Goal: Information Seeking & Learning: Learn about a topic

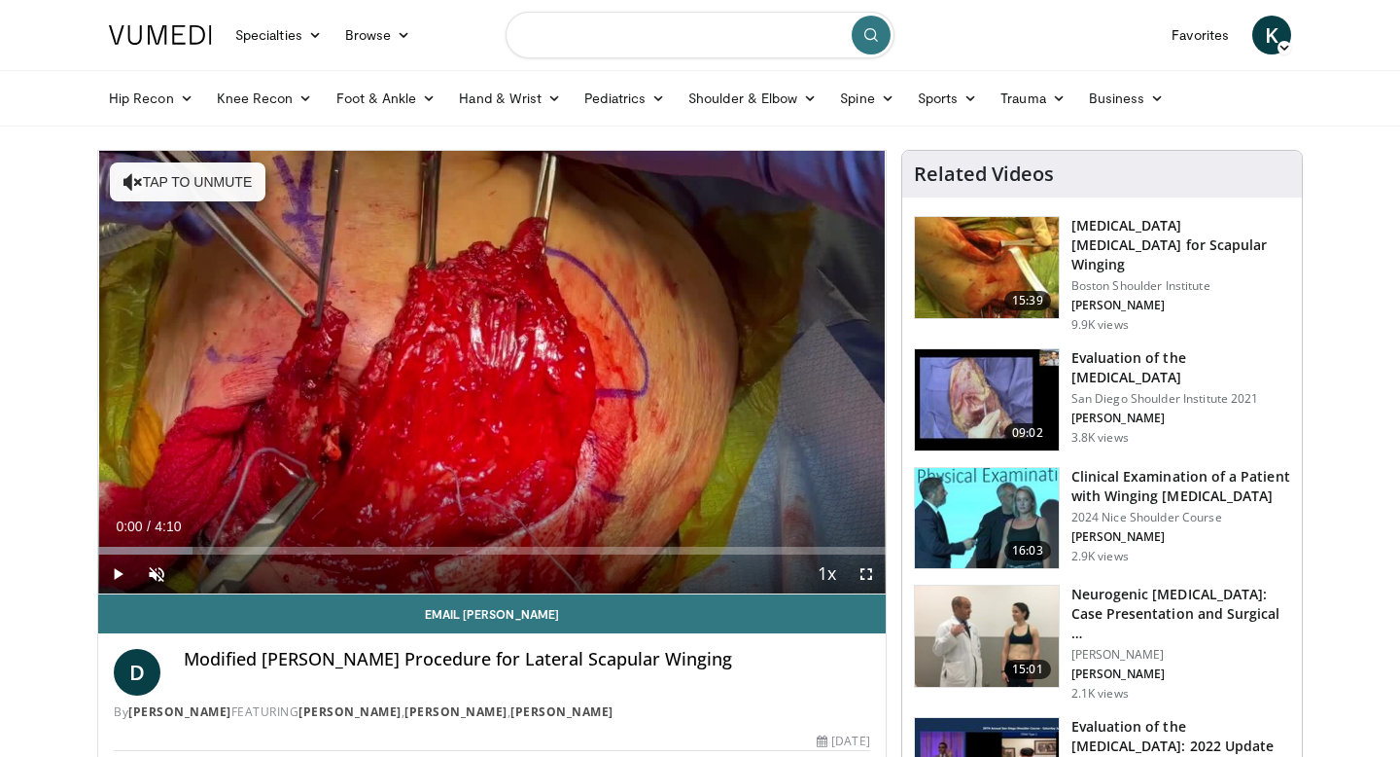
click at [616, 40] on input "Search topics, interventions" at bounding box center [700, 35] width 389 height 47
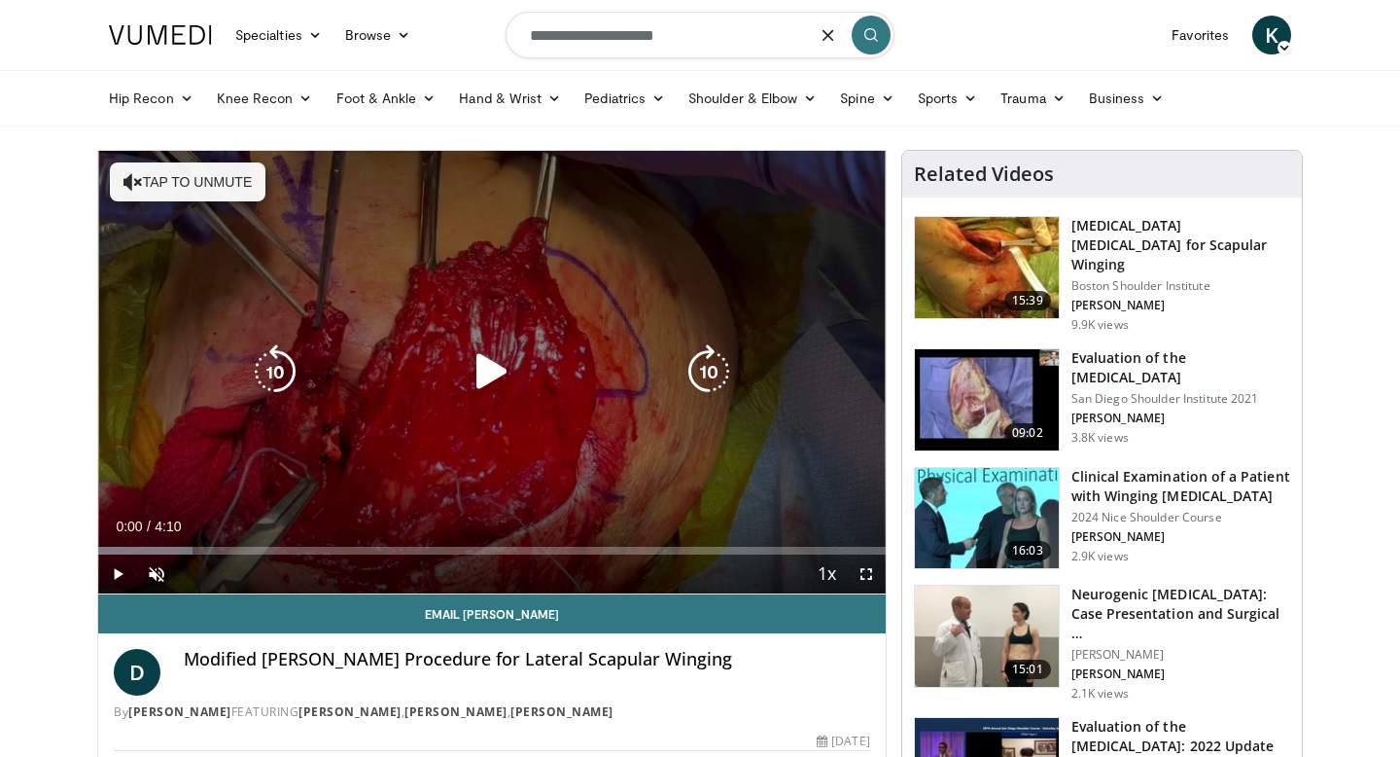
type input "**********"
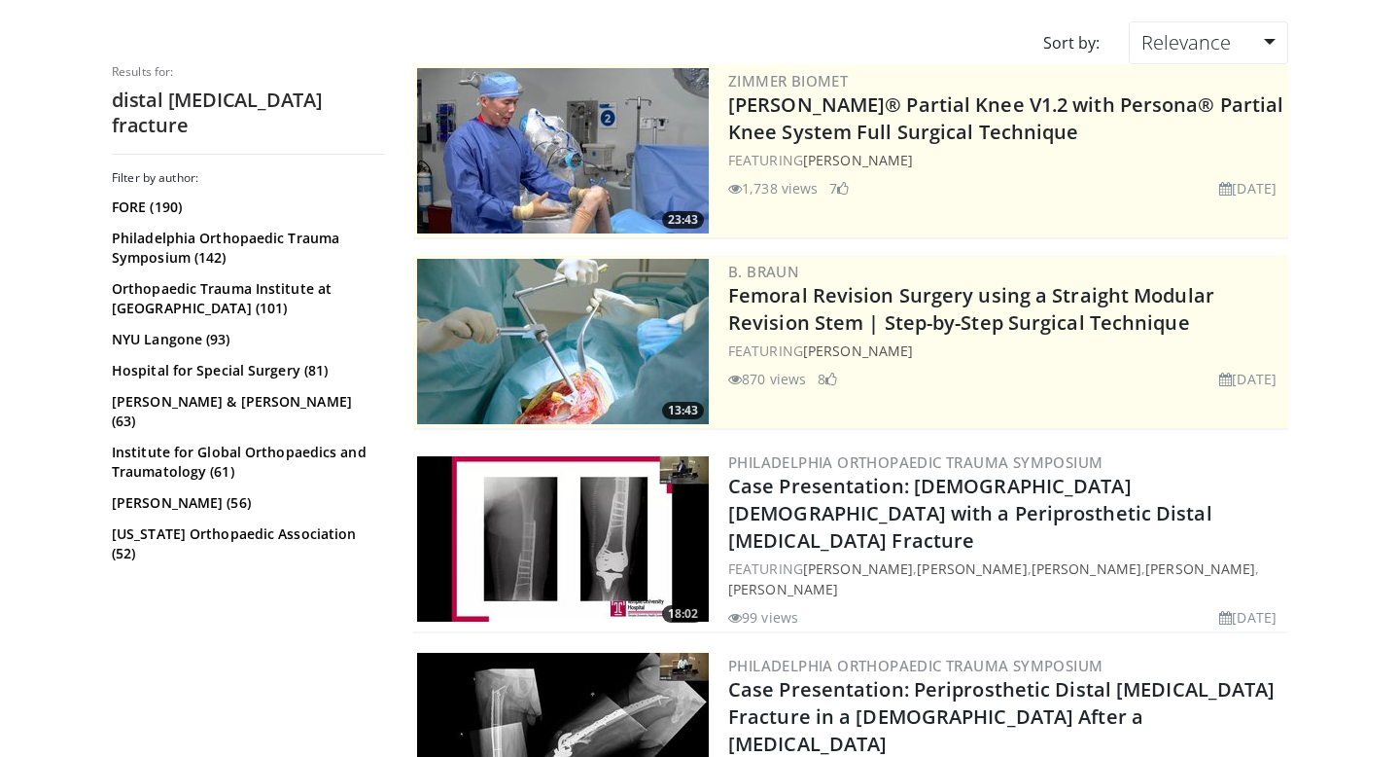
scroll to position [155, 0]
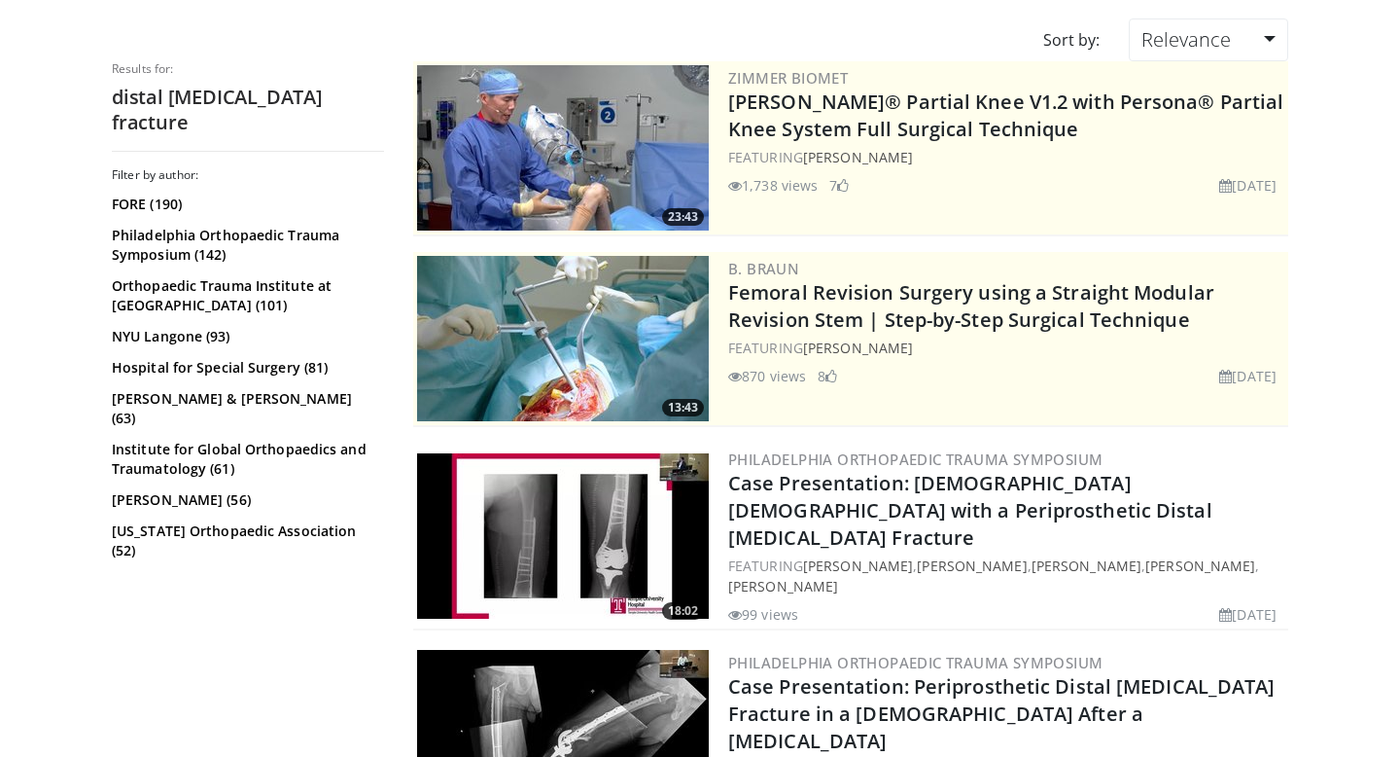
click at [569, 545] on img at bounding box center [563, 535] width 292 height 165
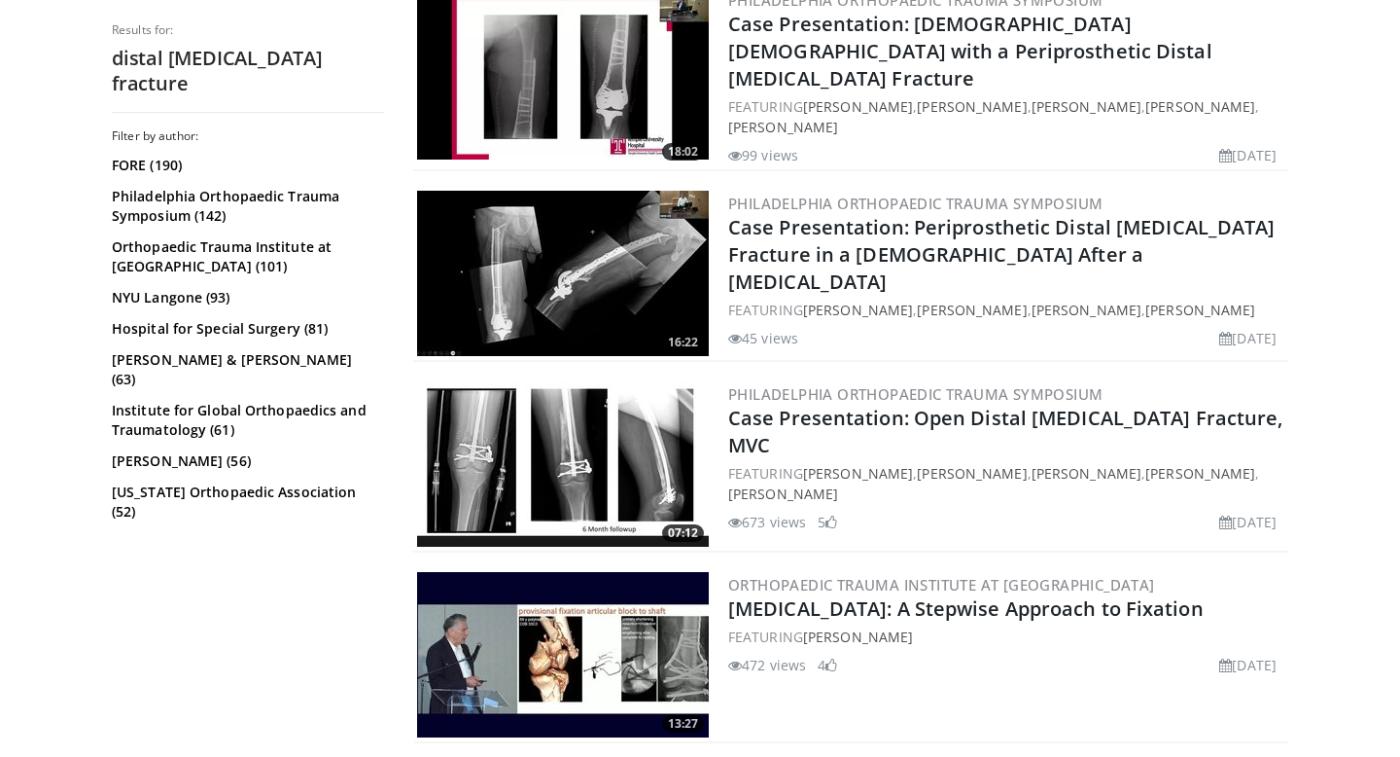
scroll to position [613, 0]
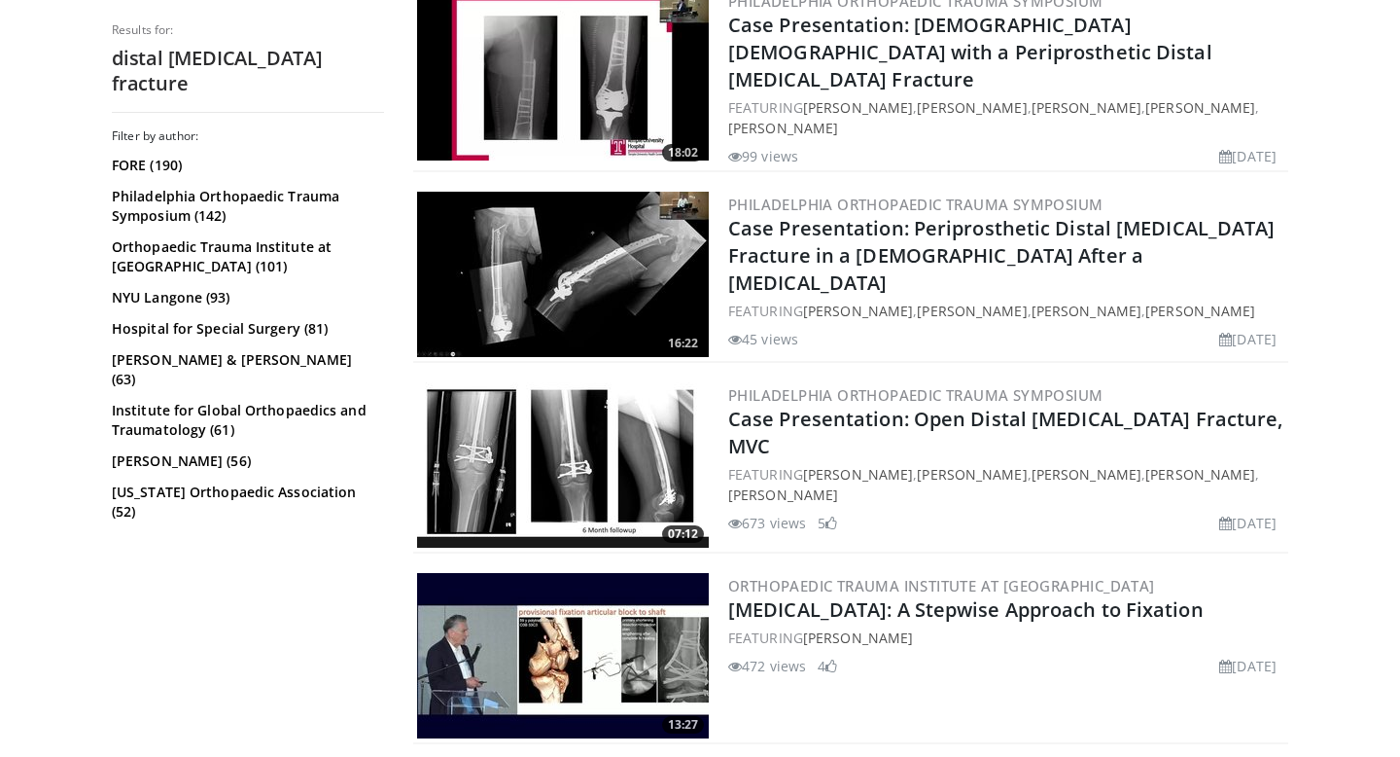
click at [593, 455] on img at bounding box center [563, 464] width 292 height 165
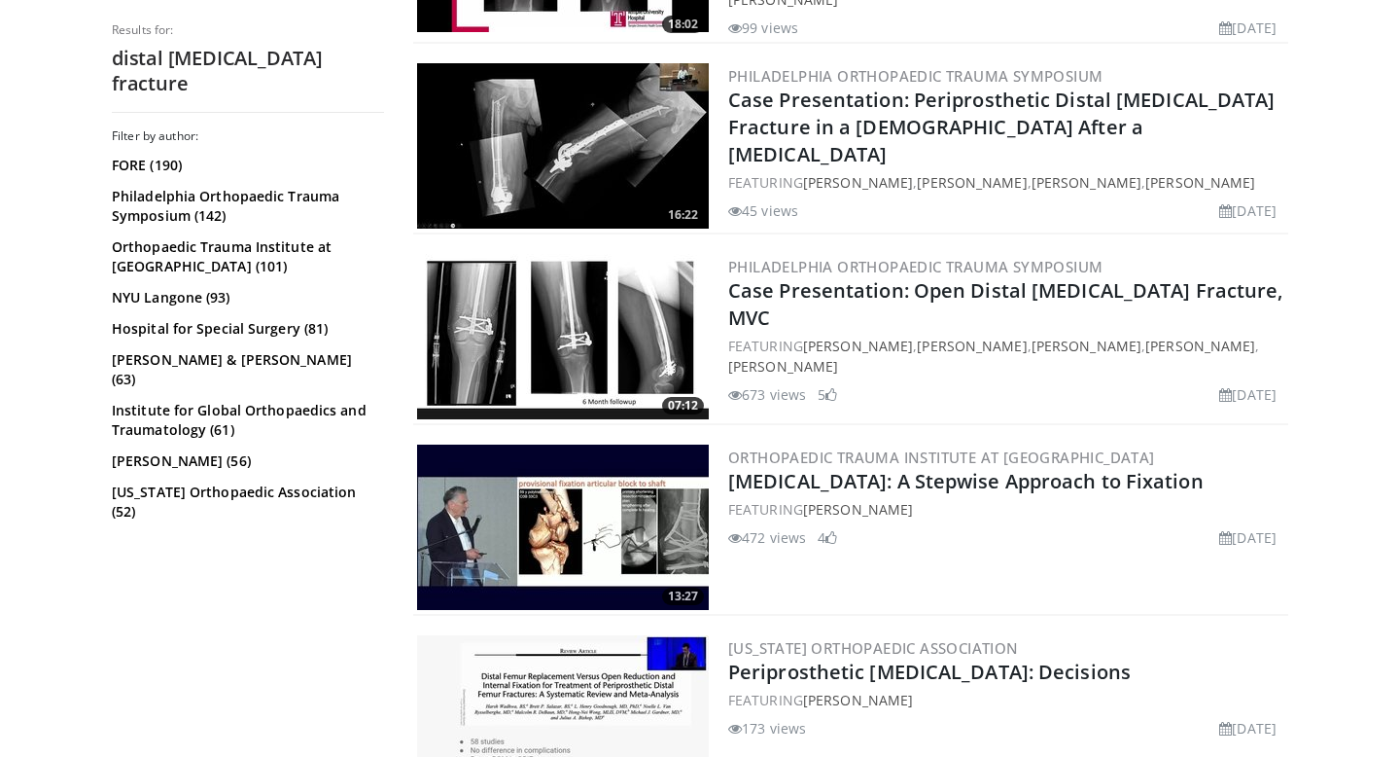
scroll to position [737, 0]
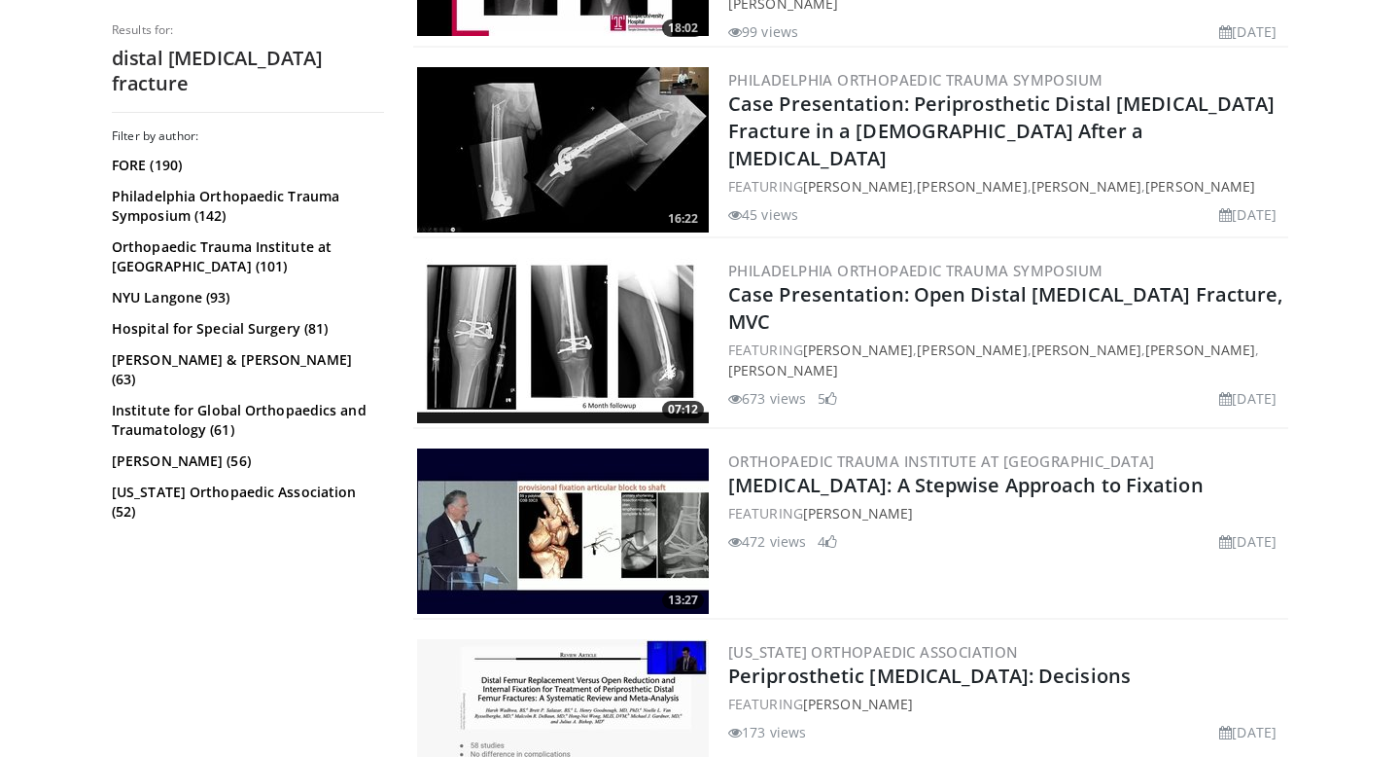
click at [608, 524] on img at bounding box center [563, 530] width 292 height 165
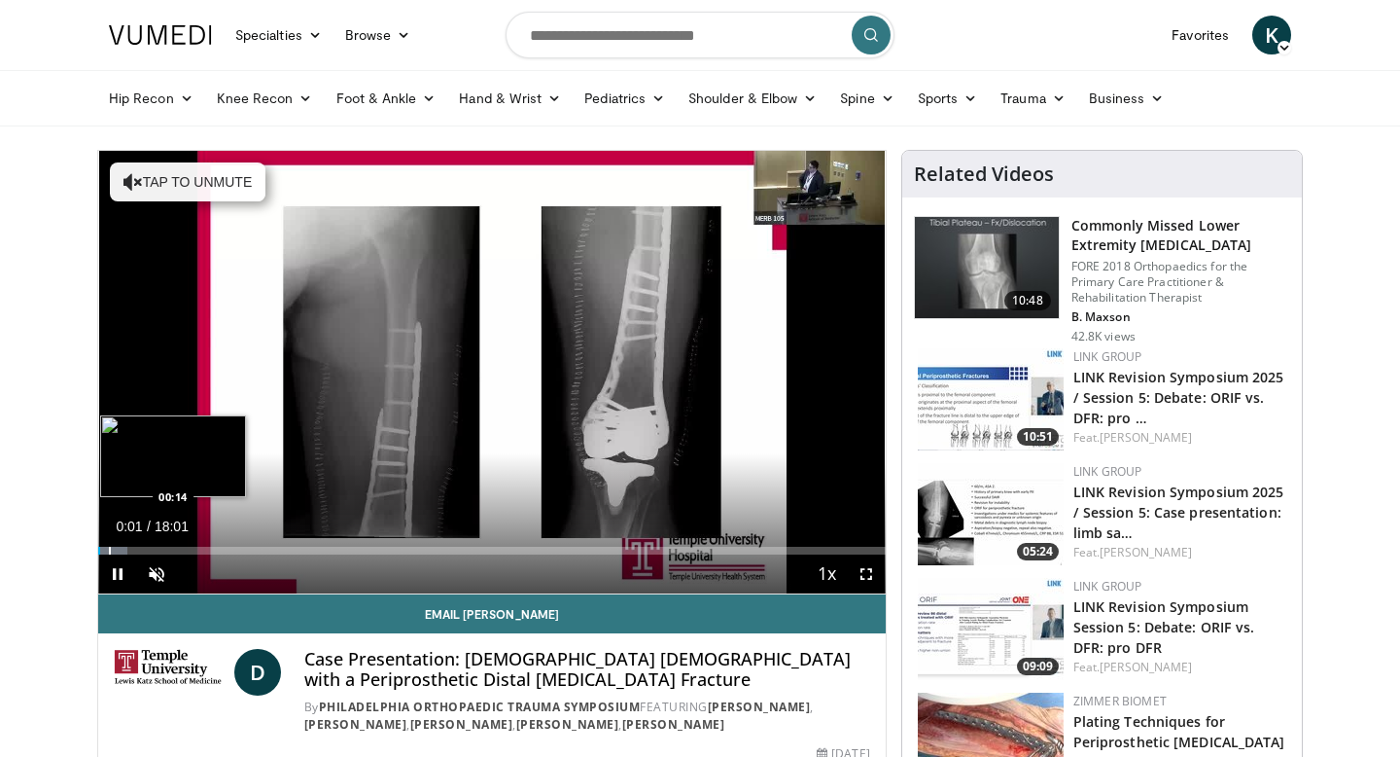
click at [111, 548] on div "Progress Bar" at bounding box center [110, 551] width 2 height 8
click at [191, 571] on div "18%" at bounding box center [208, 573] width 55 height 7
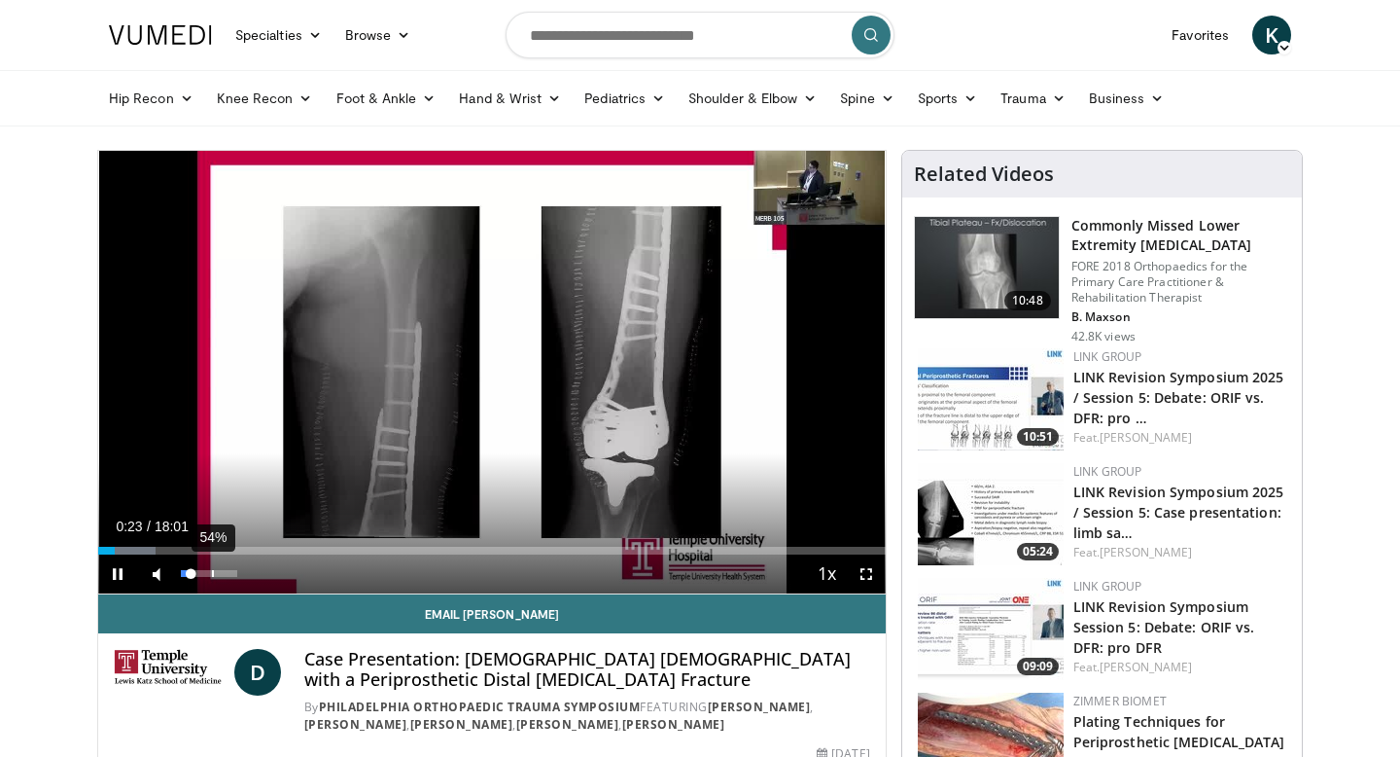
click at [213, 572] on div "54%" at bounding box center [208, 573] width 55 height 7
click at [213, 572] on div "Volume Level" at bounding box center [197, 573] width 32 height 7
click at [139, 547] on div "Progress Bar" at bounding box center [140, 551] width 2 height 8
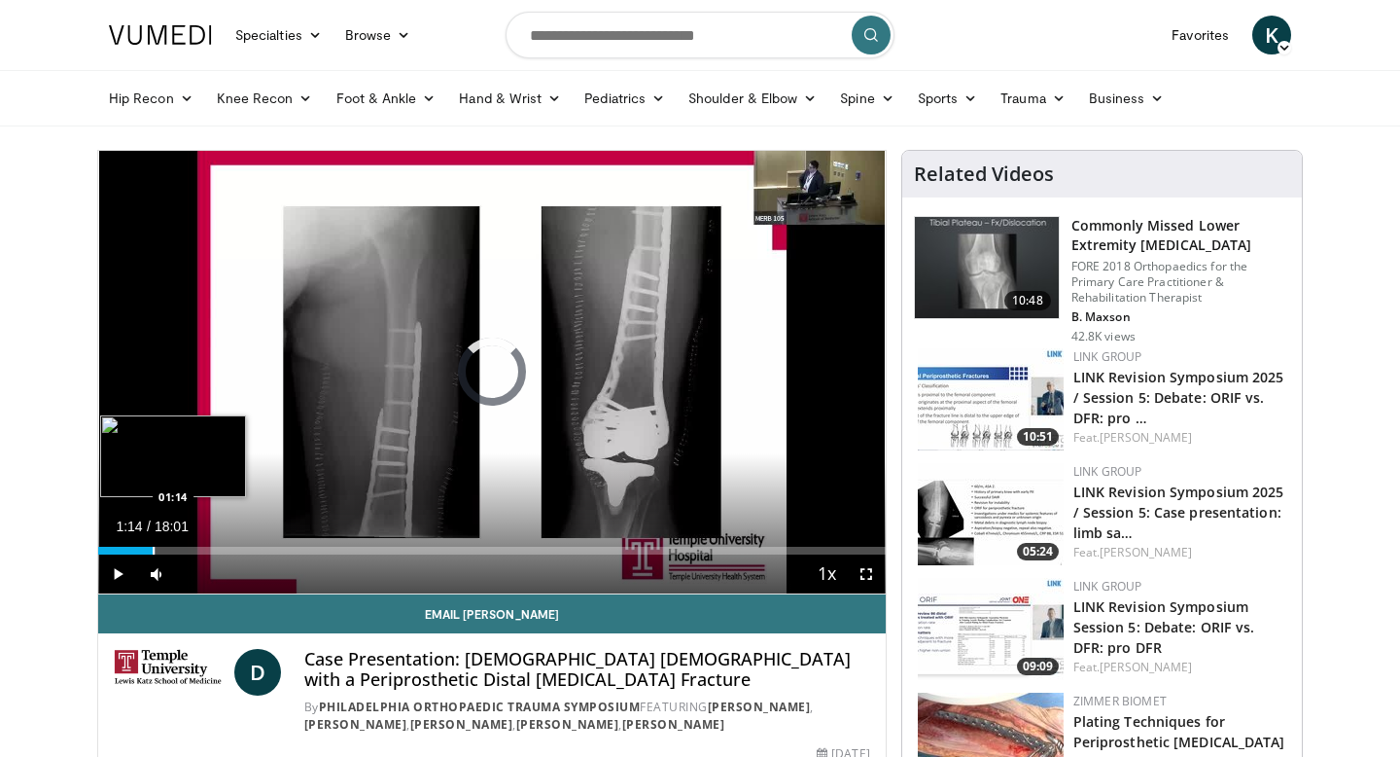
click at [153, 548] on div "Progress Bar" at bounding box center [154, 551] width 2 height 8
click at [179, 549] on div "Progress Bar" at bounding box center [180, 551] width 2 height 8
click at [198, 549] on div "Progress Bar" at bounding box center [199, 551] width 2 height 8
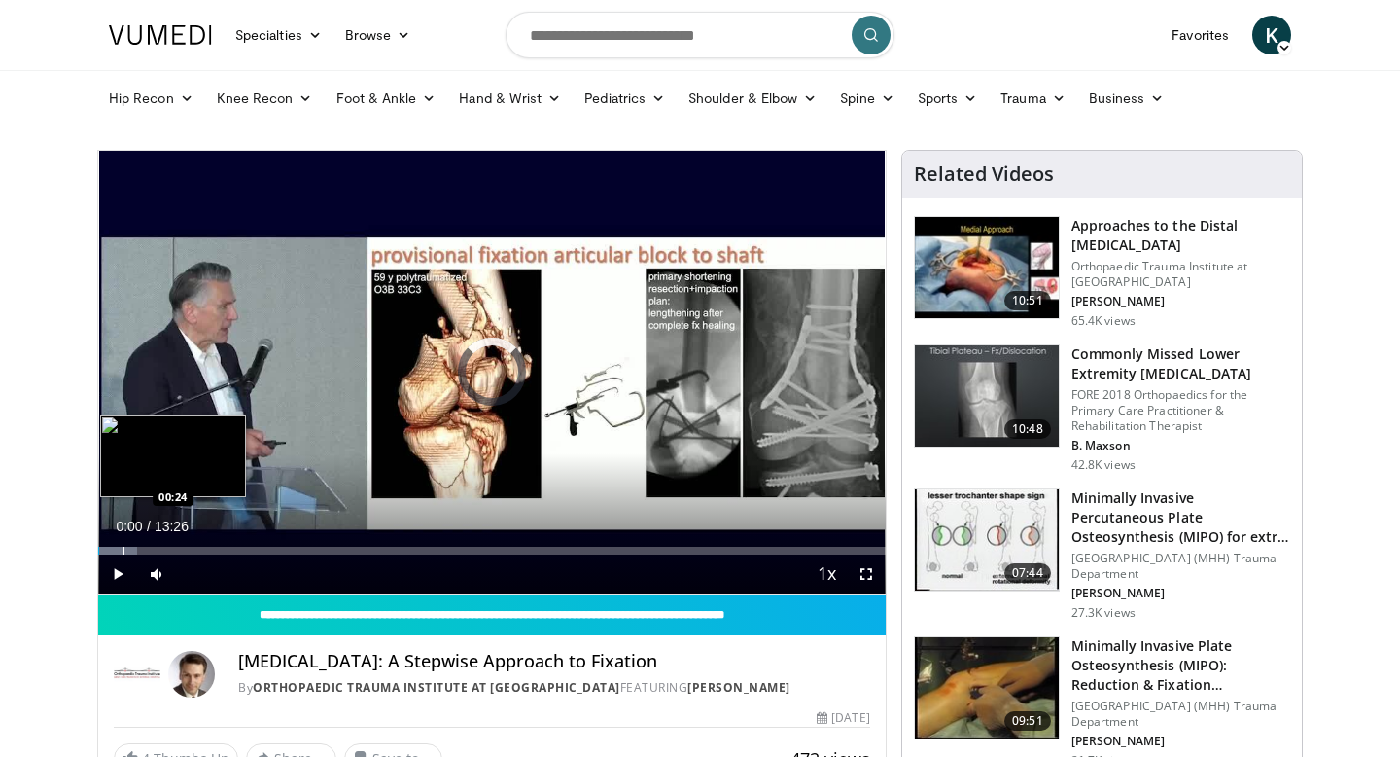
click at [121, 547] on div "Loaded : 4.94% 00:23 00:24" at bounding box center [492, 551] width 788 height 8
click at [158, 547] on div "Progress Bar" at bounding box center [159, 551] width 2 height 8
click at [180, 548] on div "Progress Bar" at bounding box center [180, 551] width 2 height 8
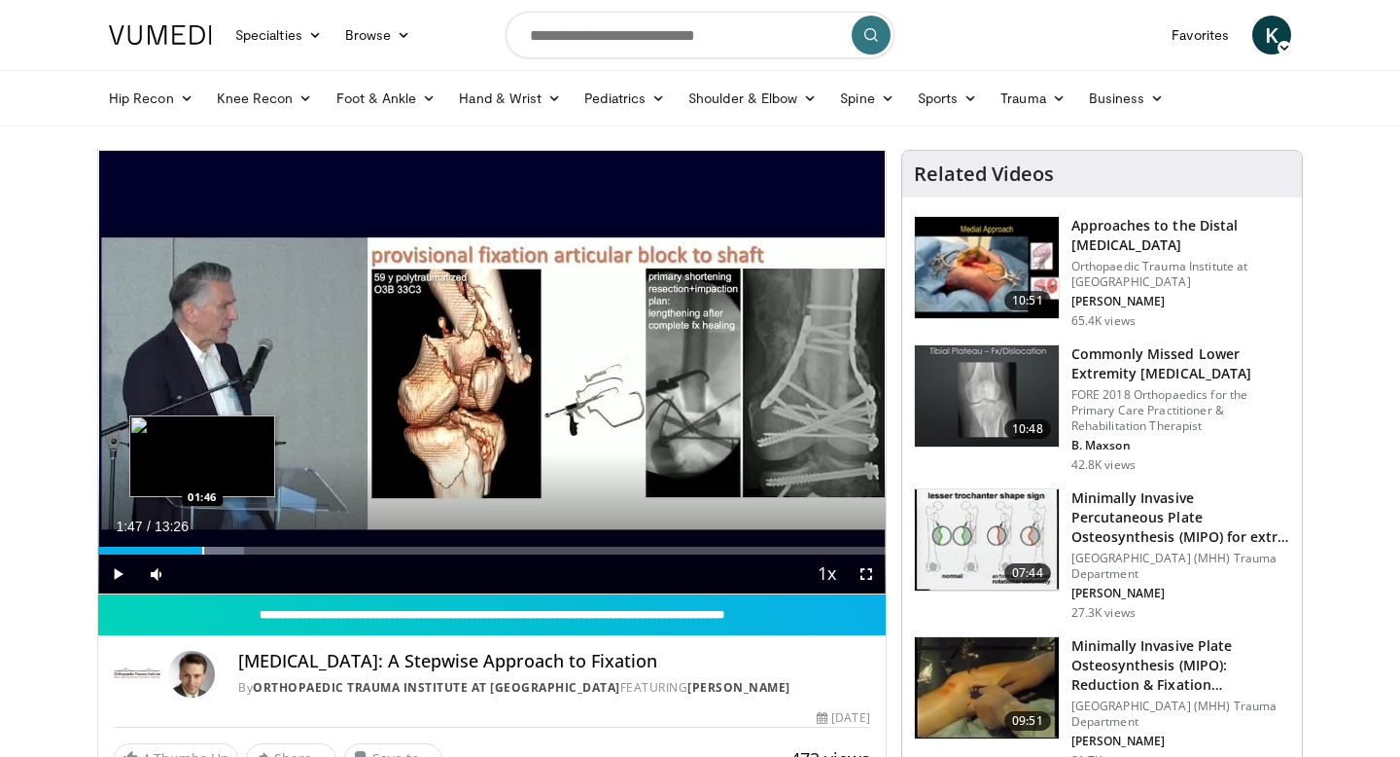
click at [203, 547] on div "Progress Bar" at bounding box center [203, 551] width 2 height 8
click at [235, 547] on div "Progress Bar" at bounding box center [236, 551] width 2 height 8
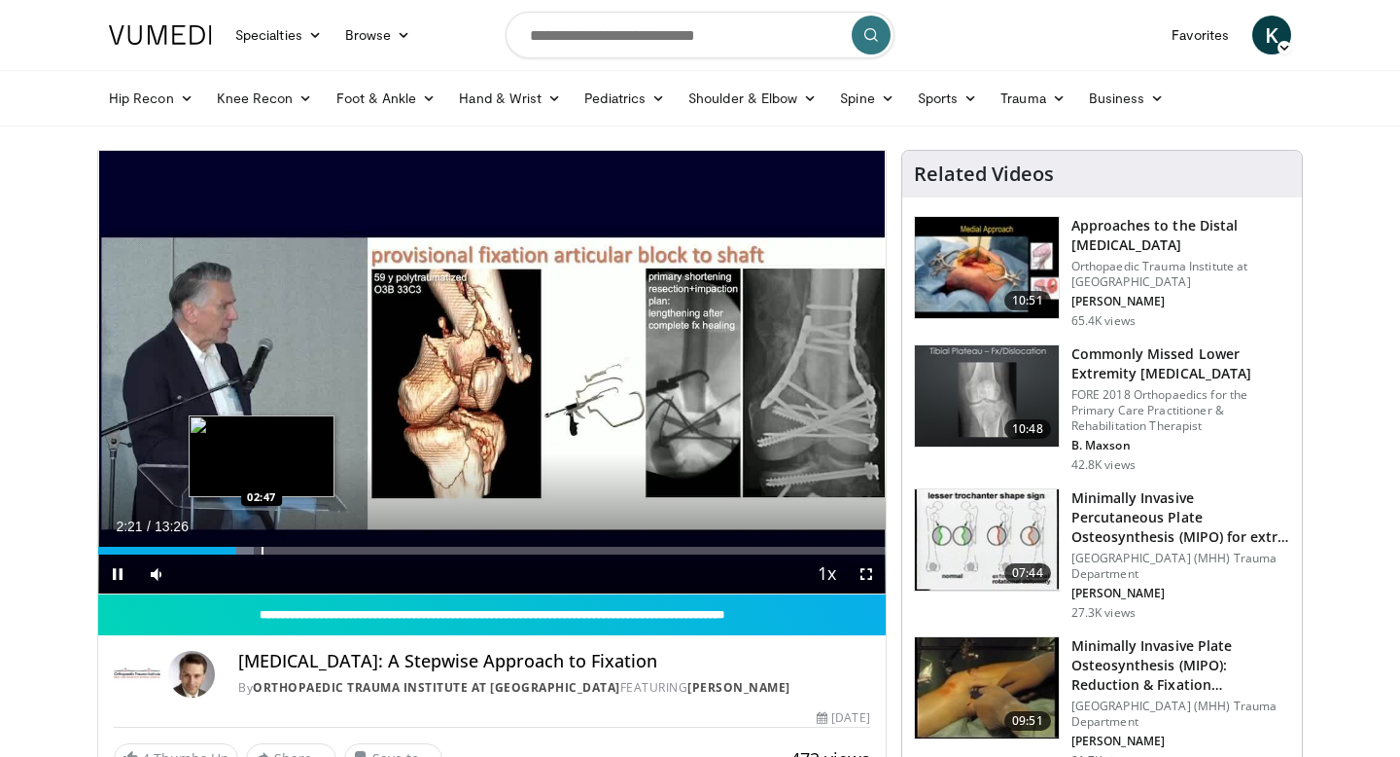
click at [264, 550] on div "Loaded : 19.80% 02:21 02:47" at bounding box center [492, 551] width 788 height 8
click at [299, 550] on div "Progress Bar" at bounding box center [300, 551] width 2 height 8
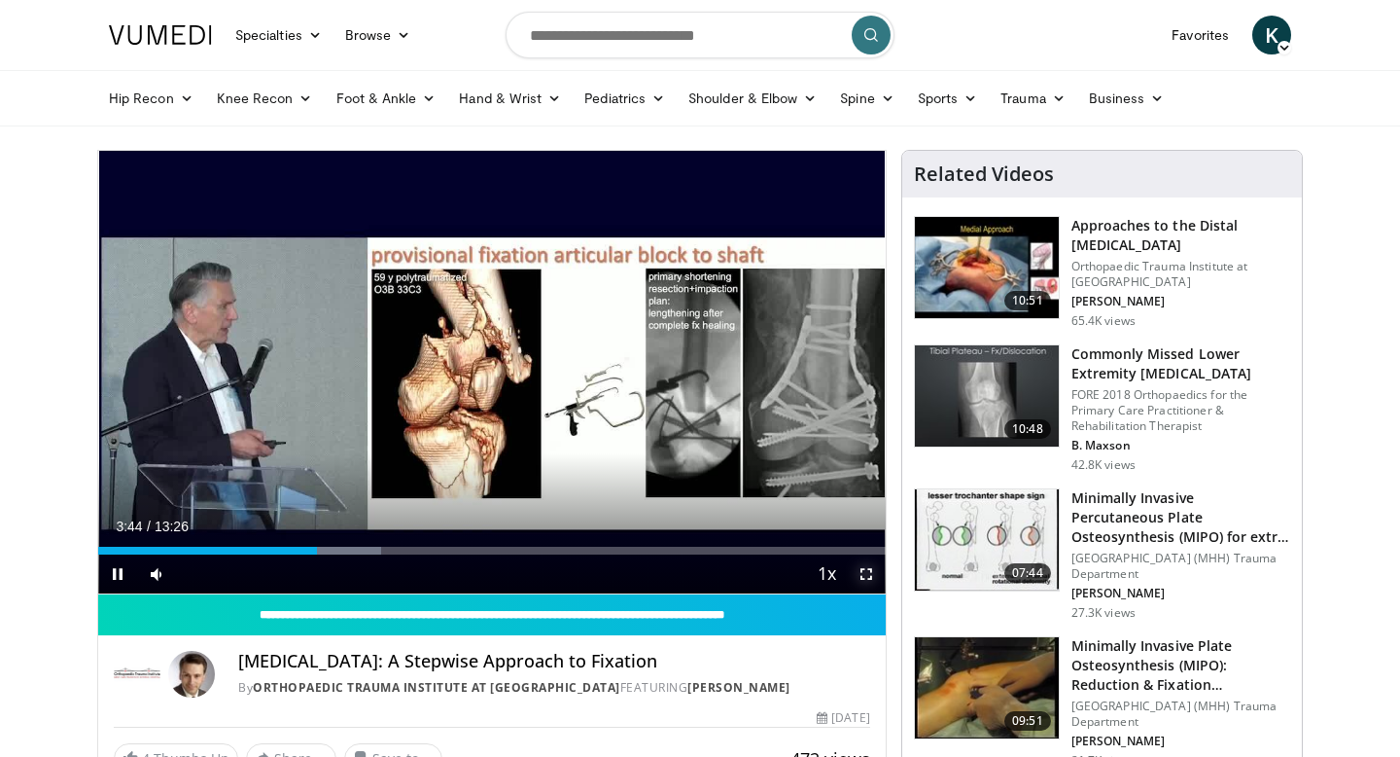
click at [865, 577] on span "Video Player" at bounding box center [866, 573] width 39 height 39
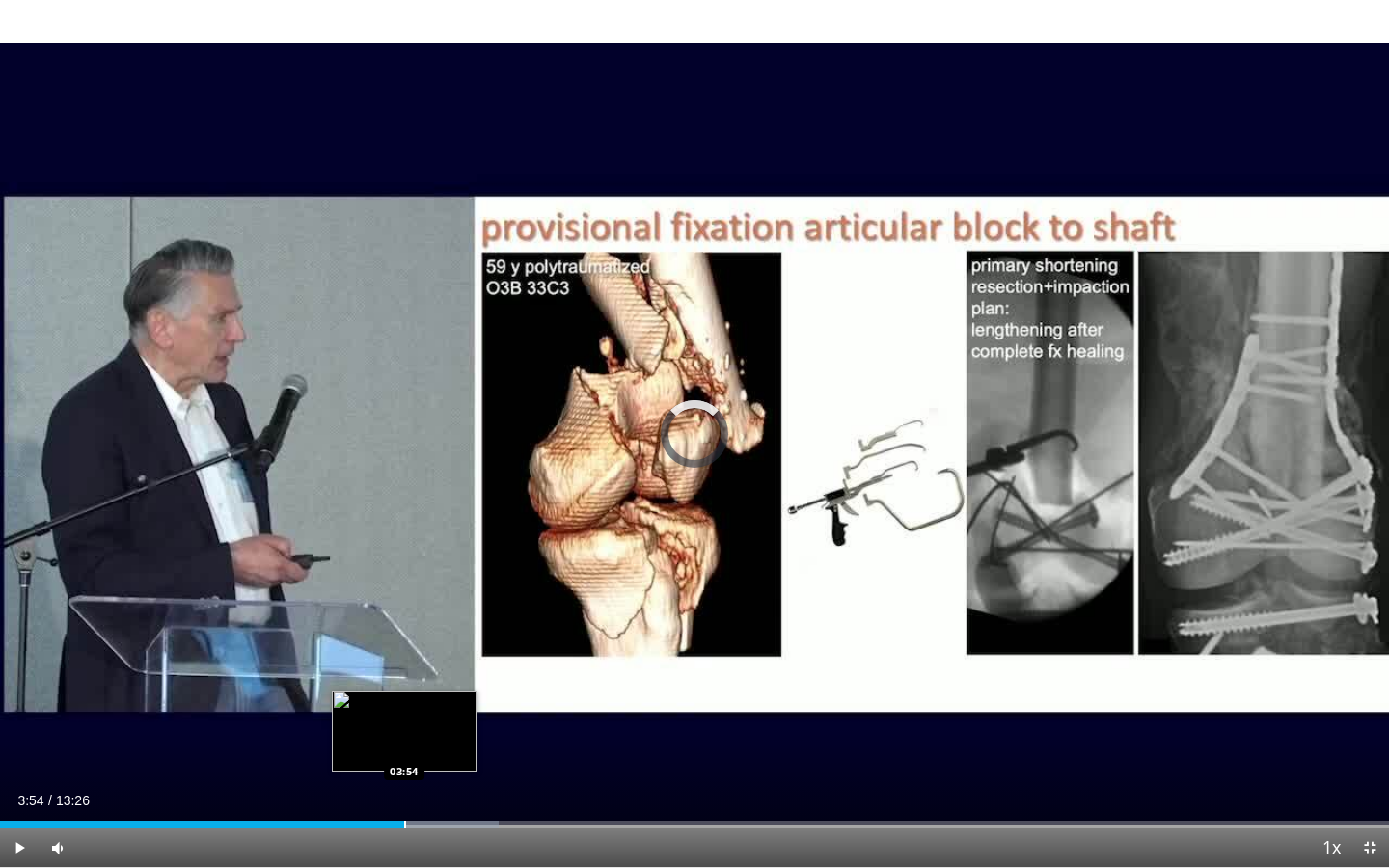
click at [403, 750] on div "Loaded : 35.89% 03:48 03:54" at bounding box center [694, 825] width 1389 height 8
click at [384, 750] on div "Progress Bar" at bounding box center [385, 825] width 2 height 8
click at [403, 750] on div "Progress Bar" at bounding box center [404, 825] width 2 height 8
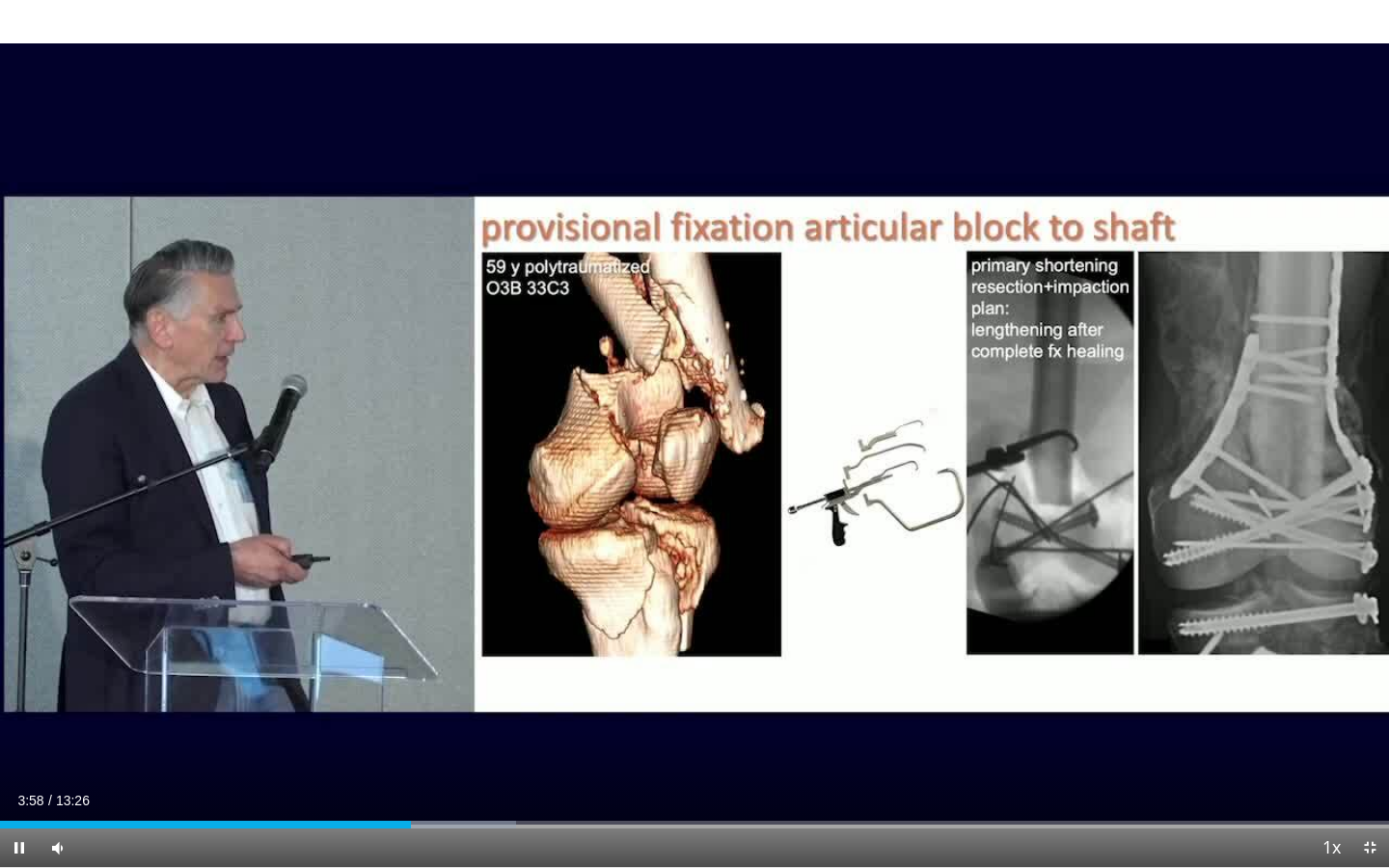
click at [468, 750] on div "Current Time 3:58 / Duration 13:26 Pause Skip Backward Skip Forward Mute Loaded…" at bounding box center [694, 847] width 1389 height 39
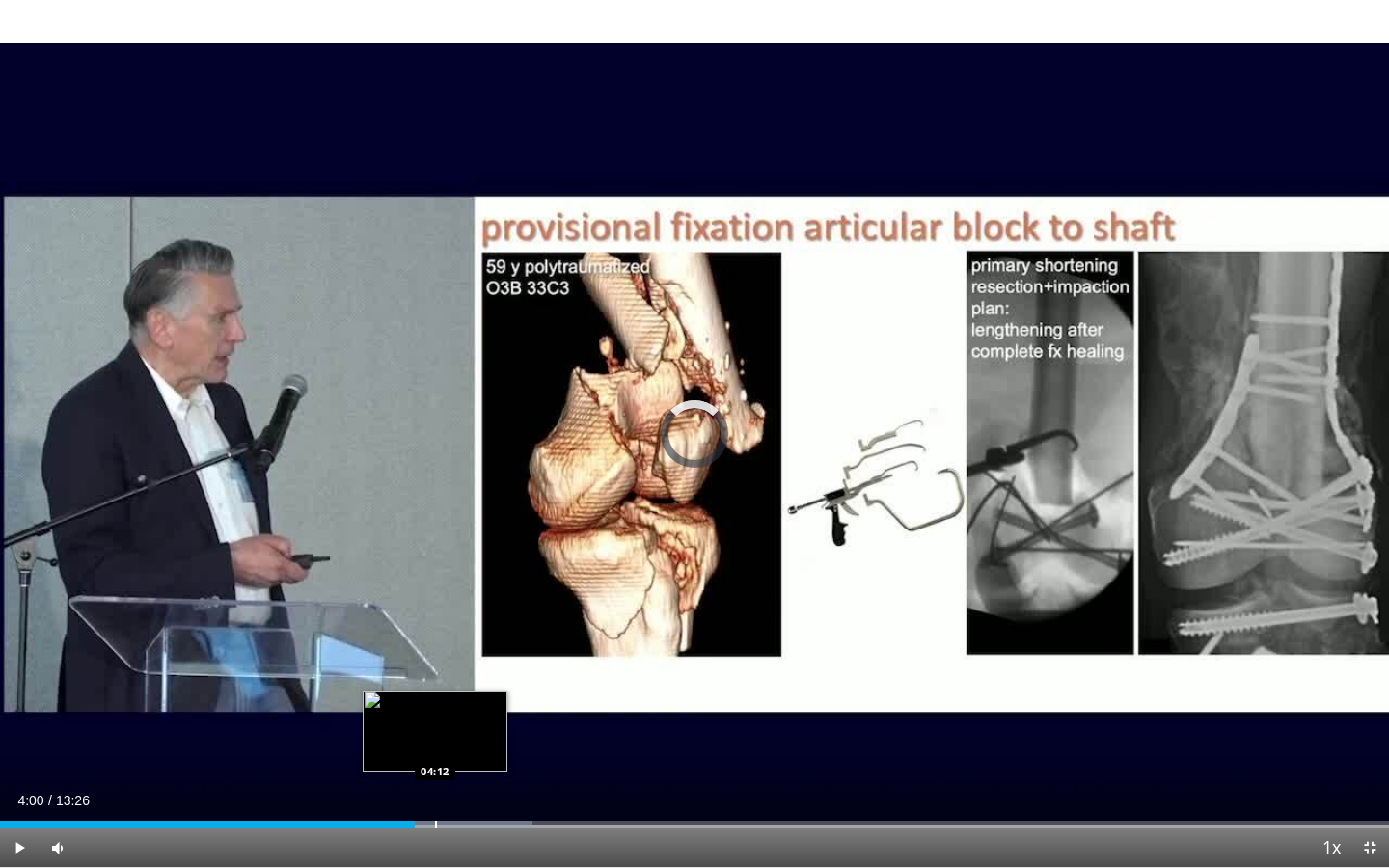
click at [436, 750] on div "Progress Bar" at bounding box center [437, 825] width 2 height 8
click at [445, 750] on div "Progress Bar" at bounding box center [444, 825] width 2 height 8
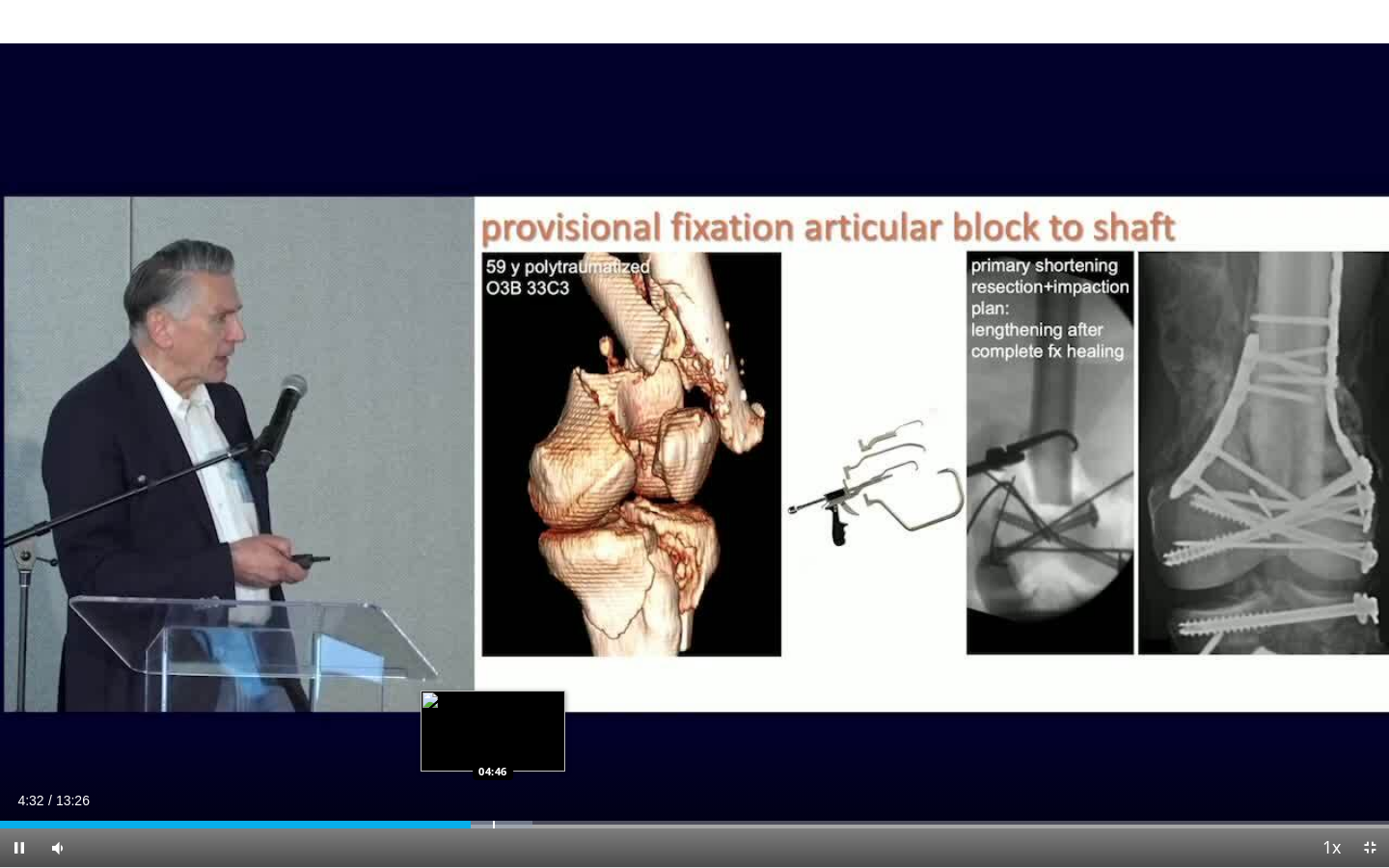
click at [493, 750] on div "Progress Bar" at bounding box center [494, 825] width 2 height 8
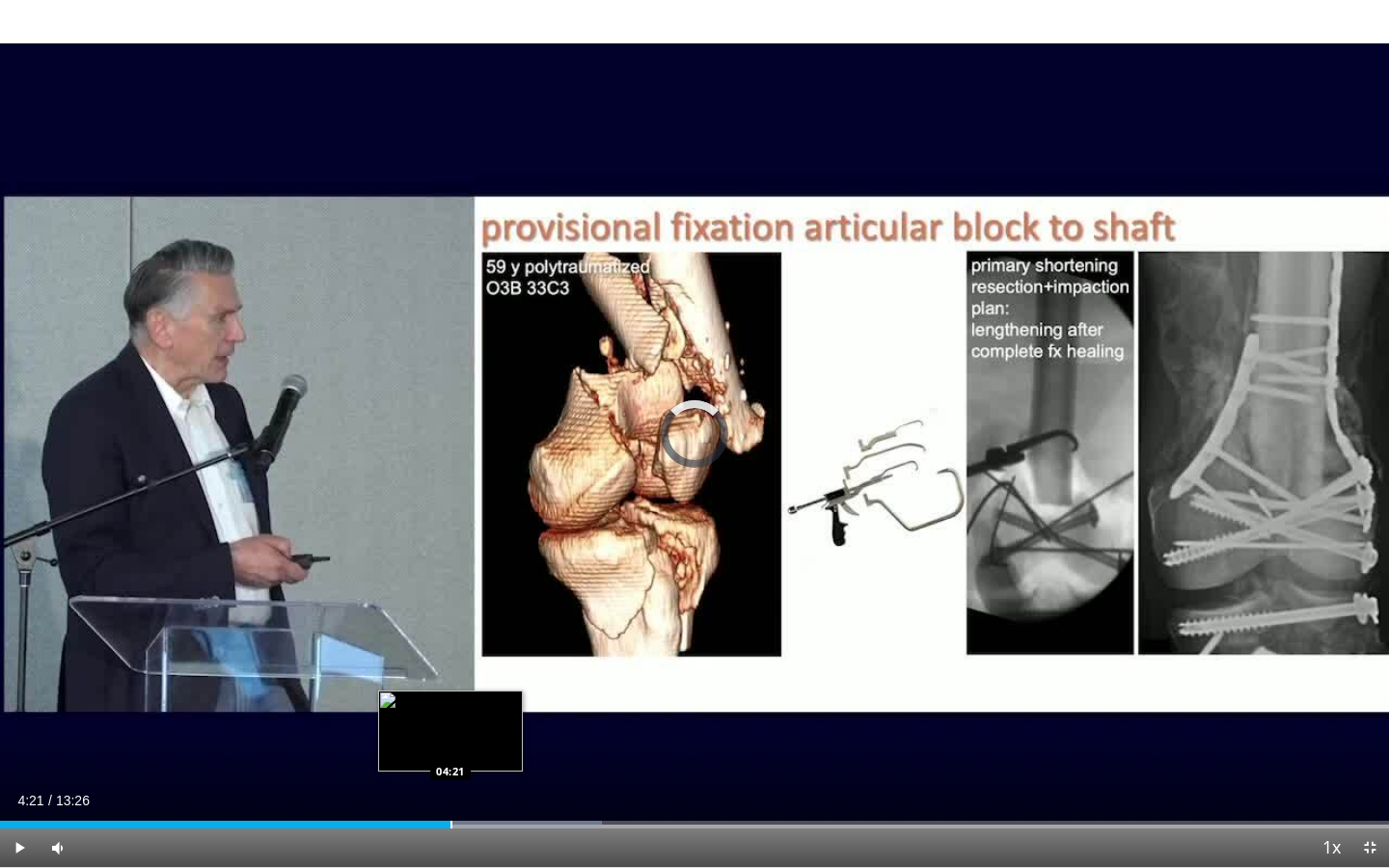
click at [450, 750] on div "Progress Bar" at bounding box center [451, 825] width 2 height 8
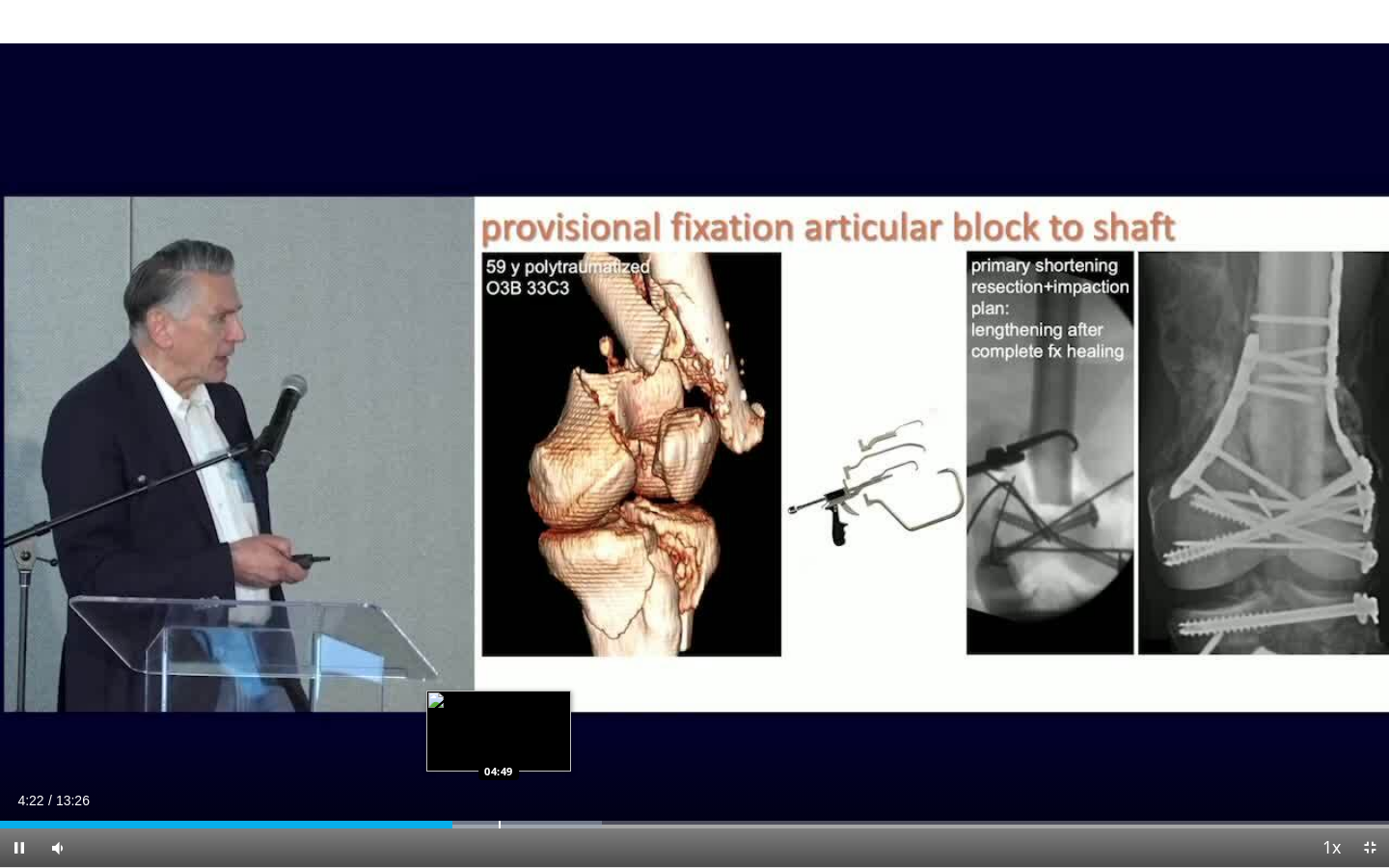
click at [497, 750] on div "Loaded : 43.32% 04:22 04:49" at bounding box center [694, 825] width 1389 height 8
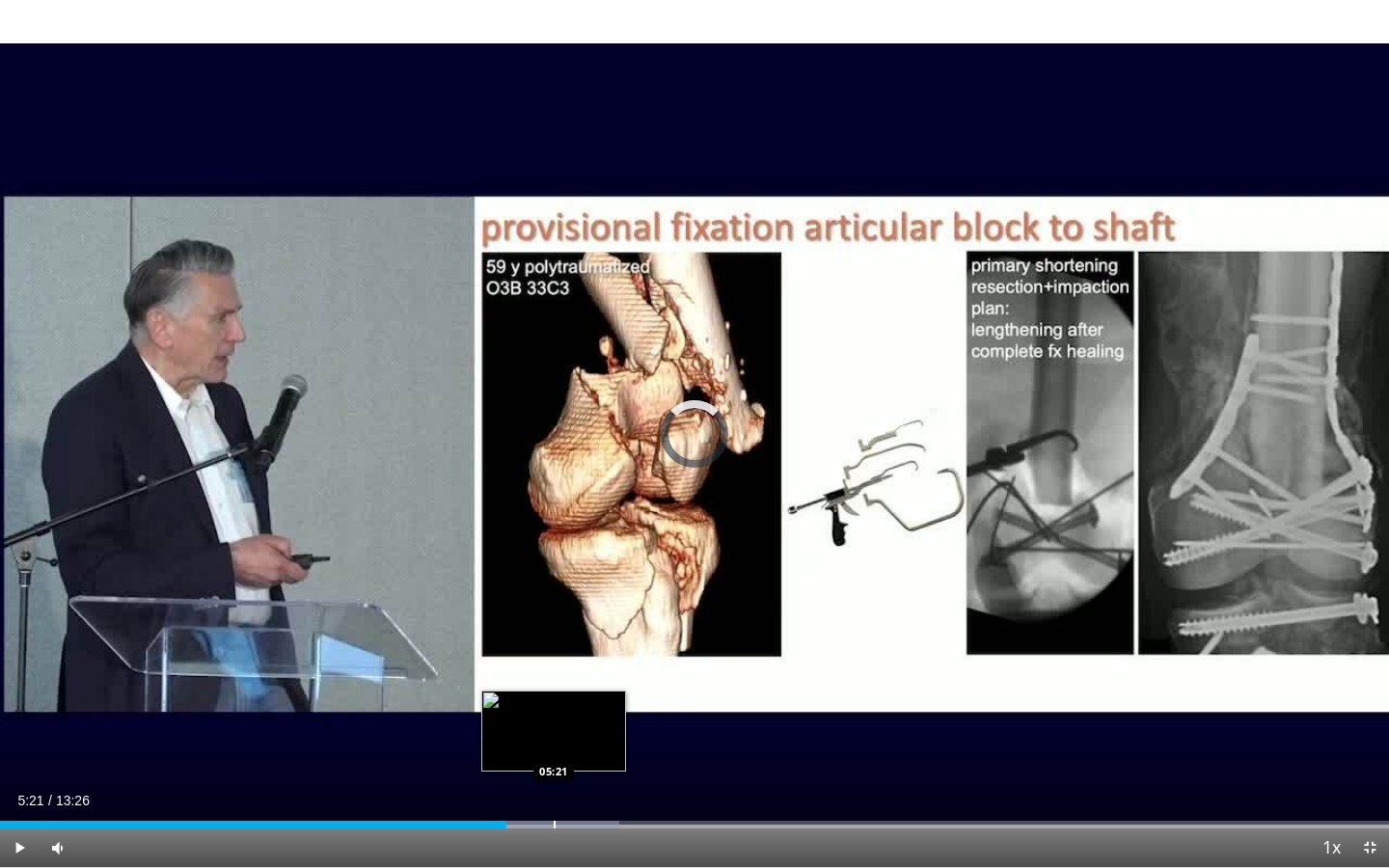
click at [554, 750] on div "Progress Bar" at bounding box center [555, 825] width 2 height 8
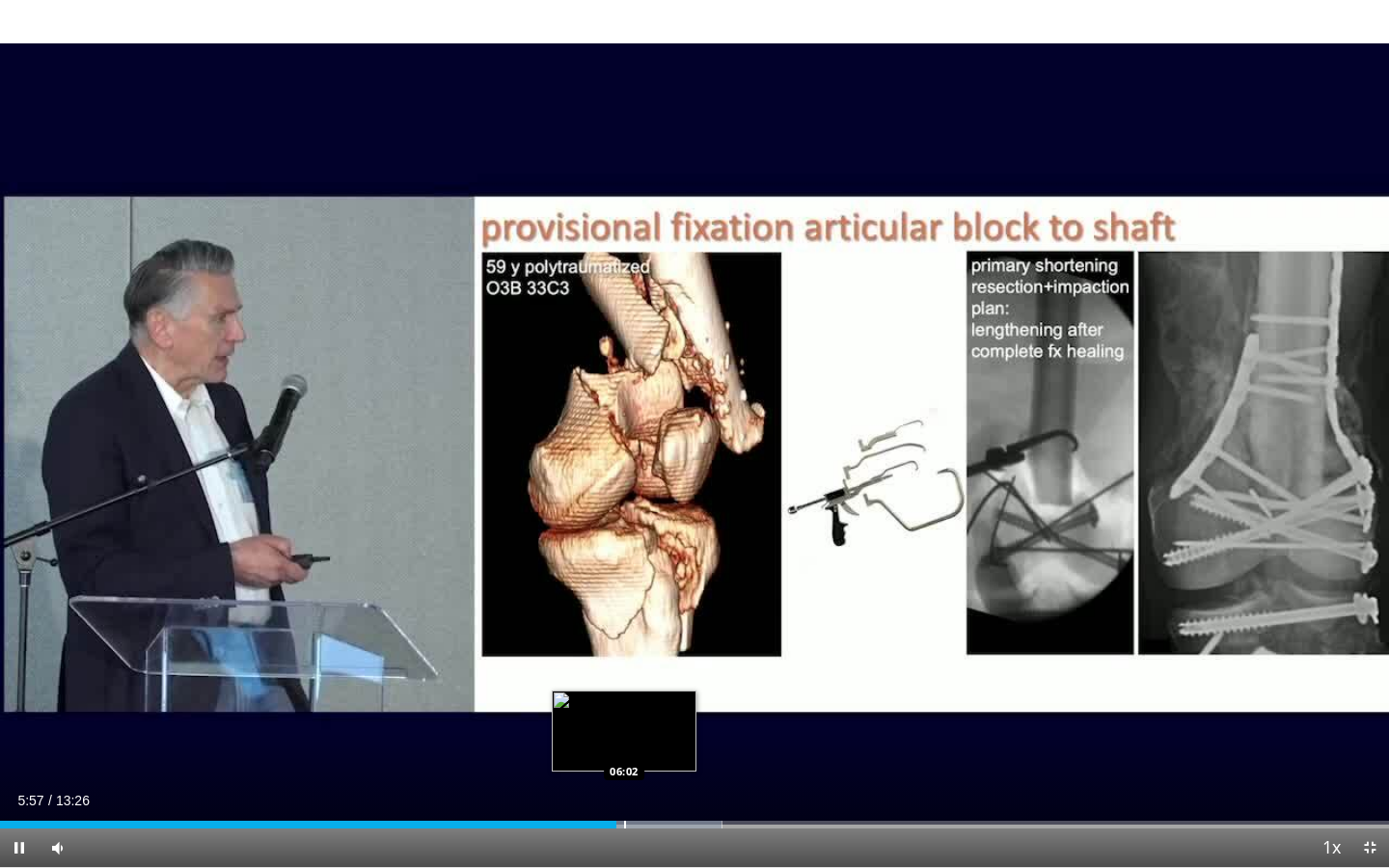
click at [622, 750] on div "Loaded : 51.98% 05:57 06:02" at bounding box center [694, 825] width 1389 height 8
click at [648, 750] on div "Progress Bar" at bounding box center [647, 825] width 2 height 8
click at [665, 750] on div "Progress Bar" at bounding box center [666, 825] width 2 height 8
click at [675, 750] on div "Loaded : 55.69% 06:28 06:33" at bounding box center [694, 819] width 1389 height 18
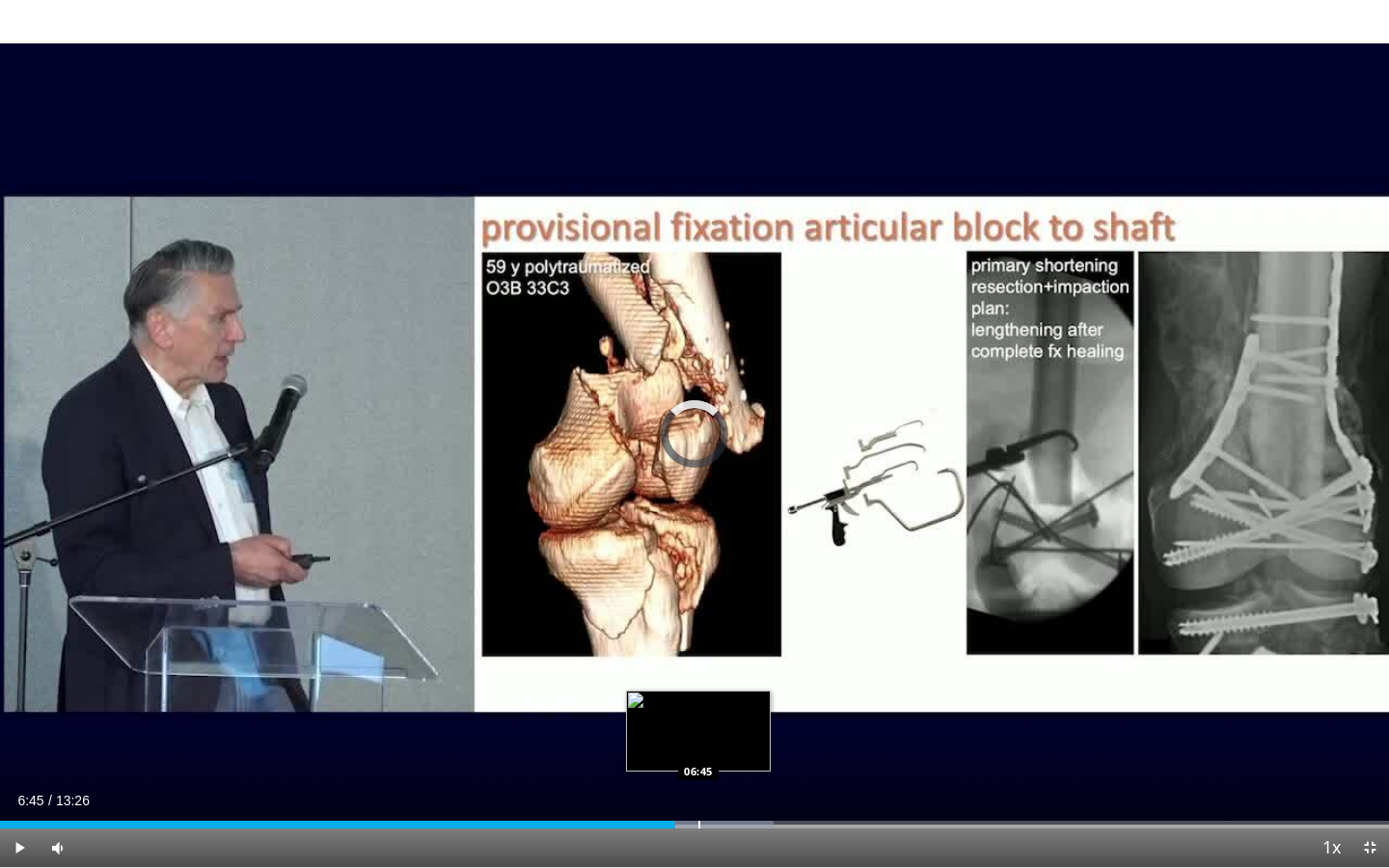
click at [697, 750] on div "Loaded : 55.69% 06:31 06:45" at bounding box center [694, 819] width 1389 height 18
click at [723, 750] on div "Loaded : 58.17% 06:45 07:00" at bounding box center [694, 819] width 1389 height 18
click at [737, 750] on div "Progress Bar" at bounding box center [738, 825] width 2 height 8
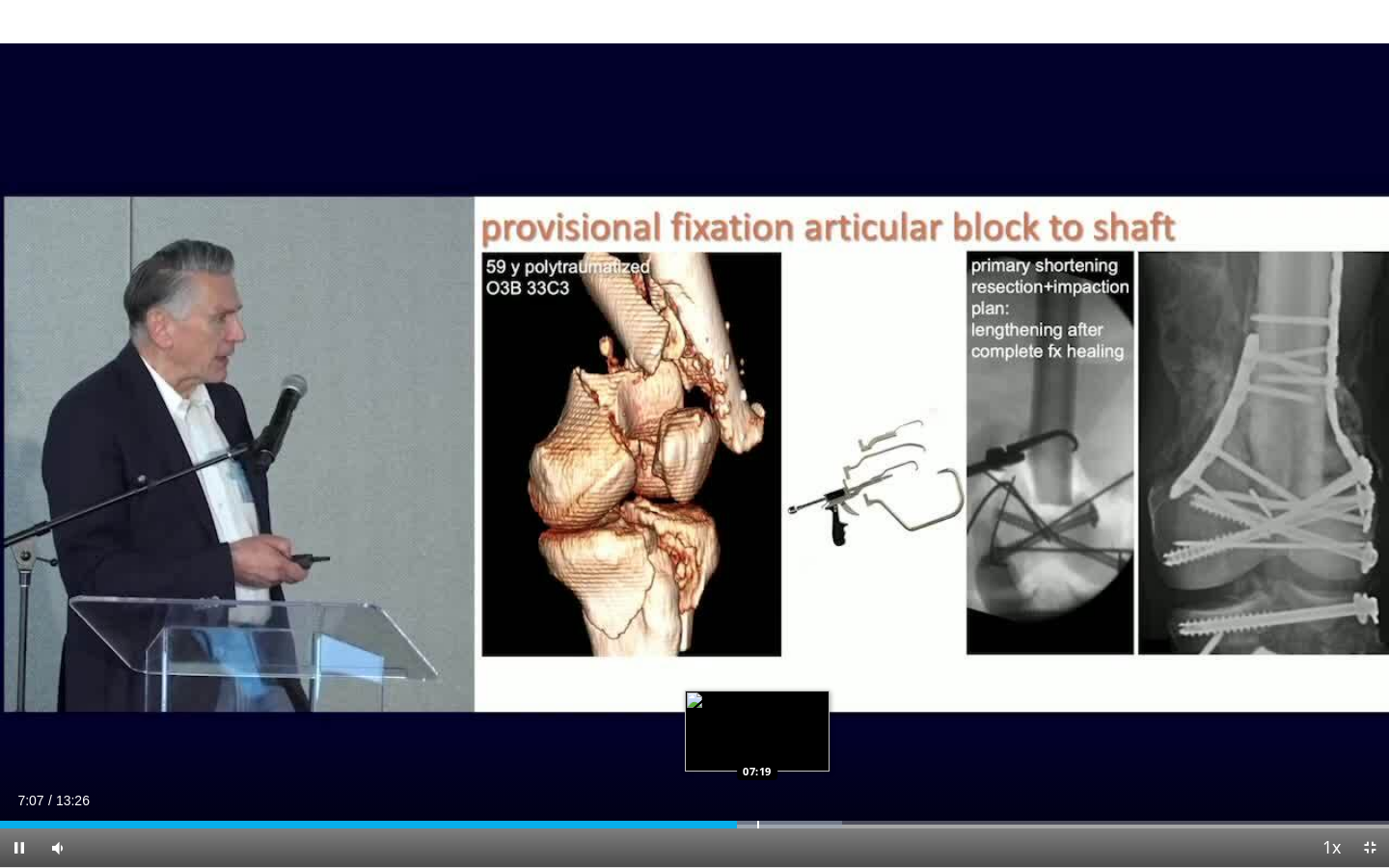
click at [758, 750] on div "Progress Bar" at bounding box center [758, 825] width 2 height 8
click at [781, 750] on div "Progress Bar" at bounding box center [782, 825] width 2 height 8
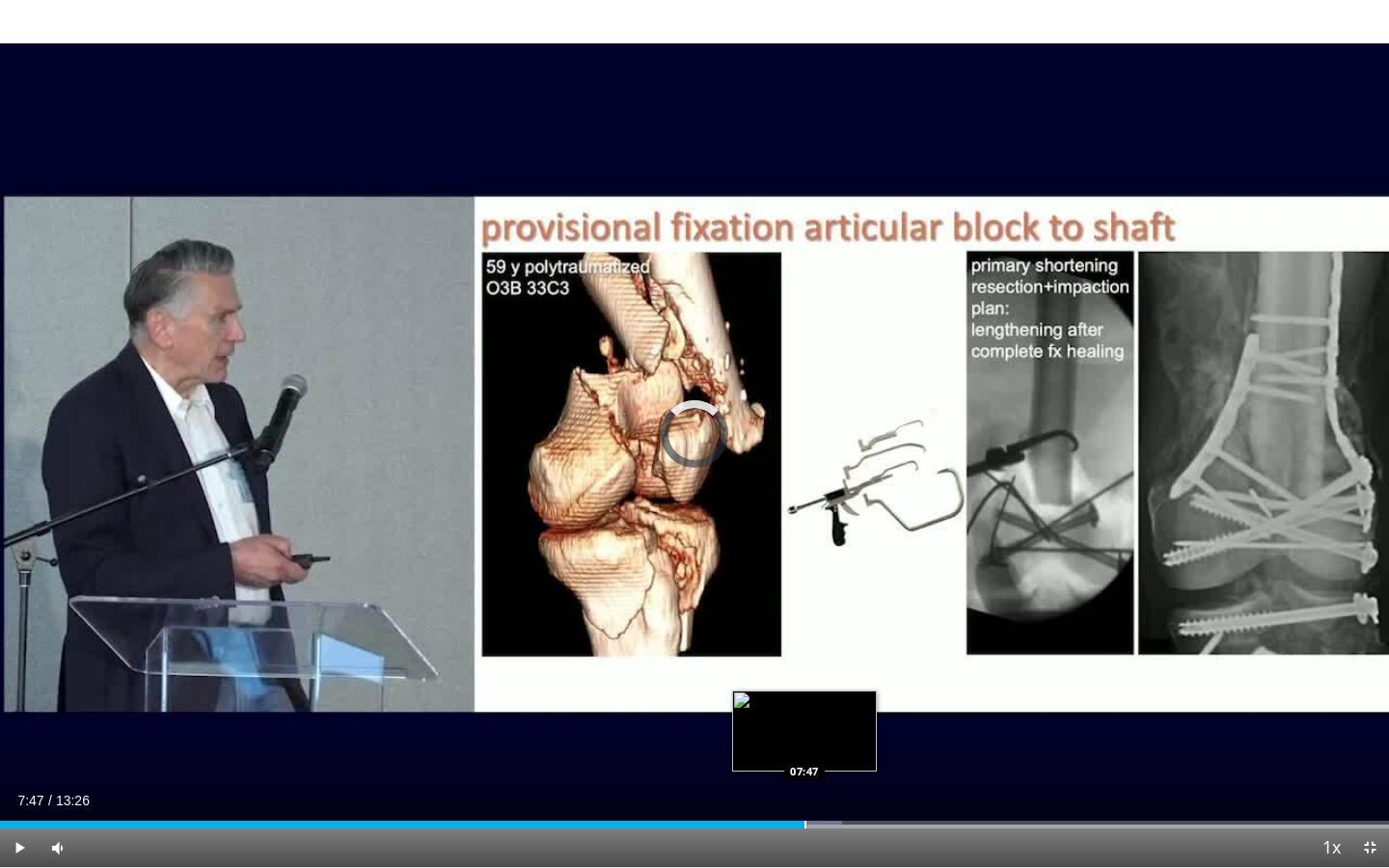
click at [805, 750] on div "Progress Bar" at bounding box center [806, 825] width 2 height 8
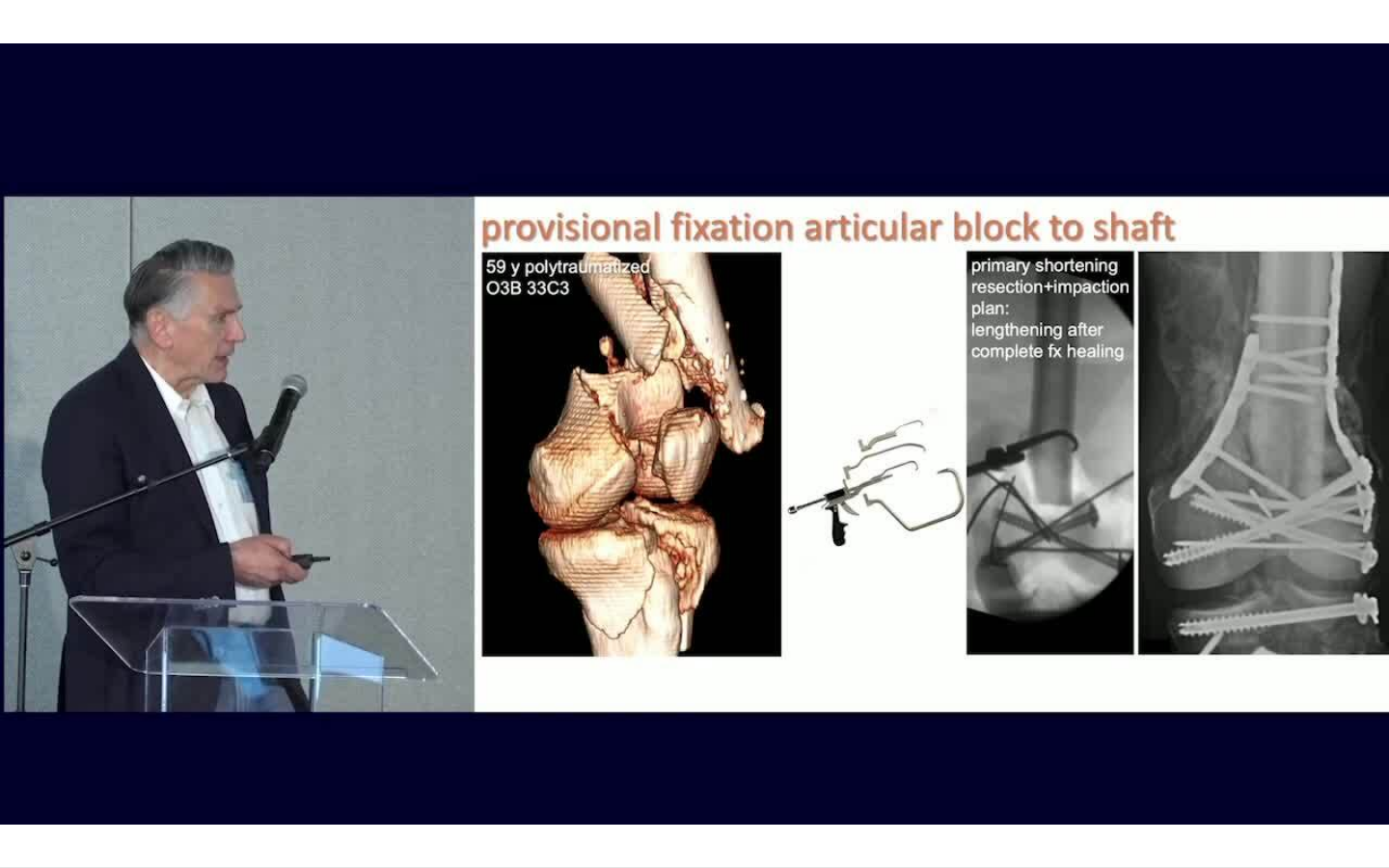
click at [824, 750] on div "10 seconds Tap to unmute" at bounding box center [694, 434] width 1389 height 867
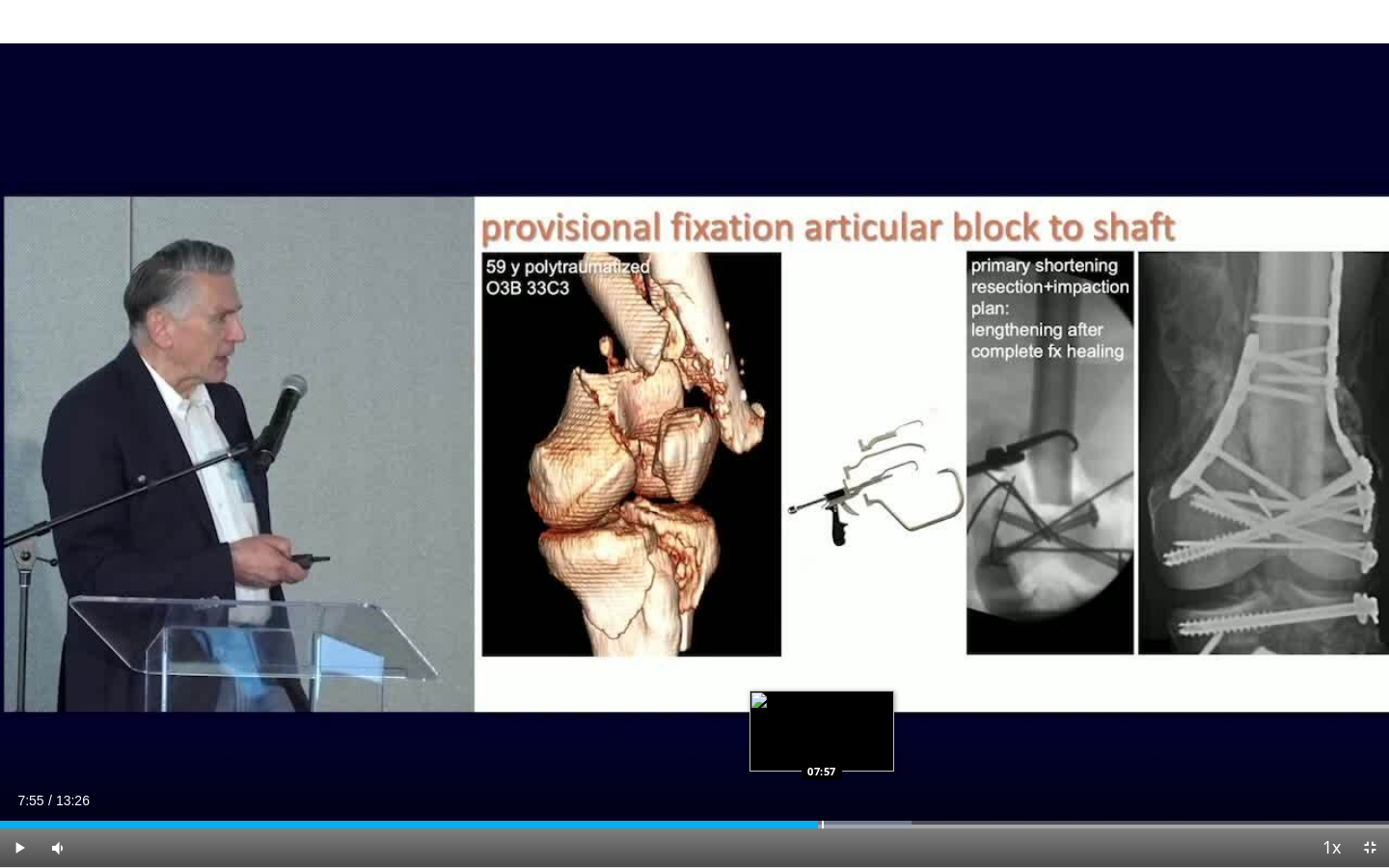
click at [819, 750] on div "Progress Bar" at bounding box center [832, 825] width 158 height 8
click at [837, 750] on div "Progress Bar" at bounding box center [838, 825] width 2 height 8
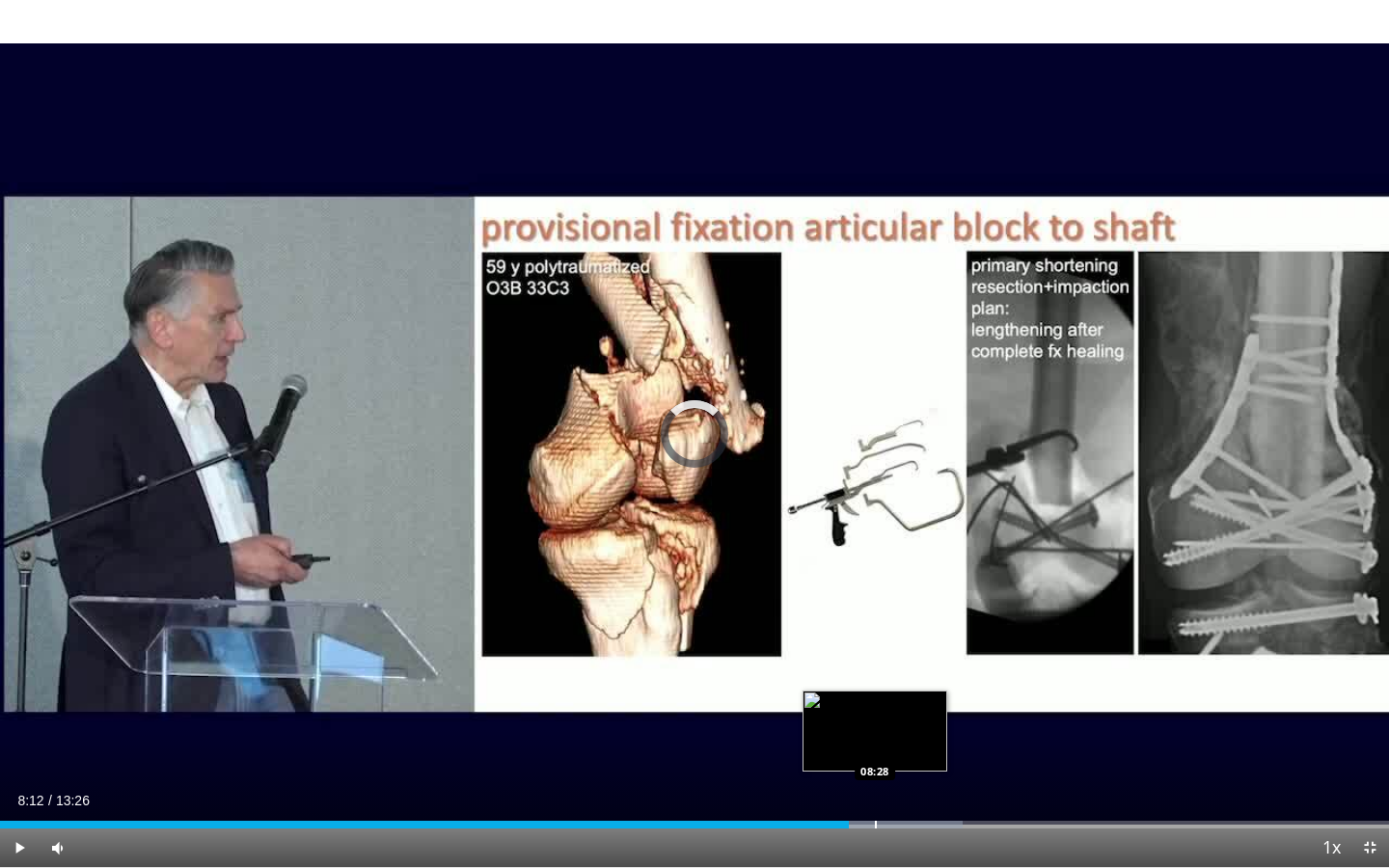
click at [875, 750] on div "Progress Bar" at bounding box center [876, 825] width 2 height 8
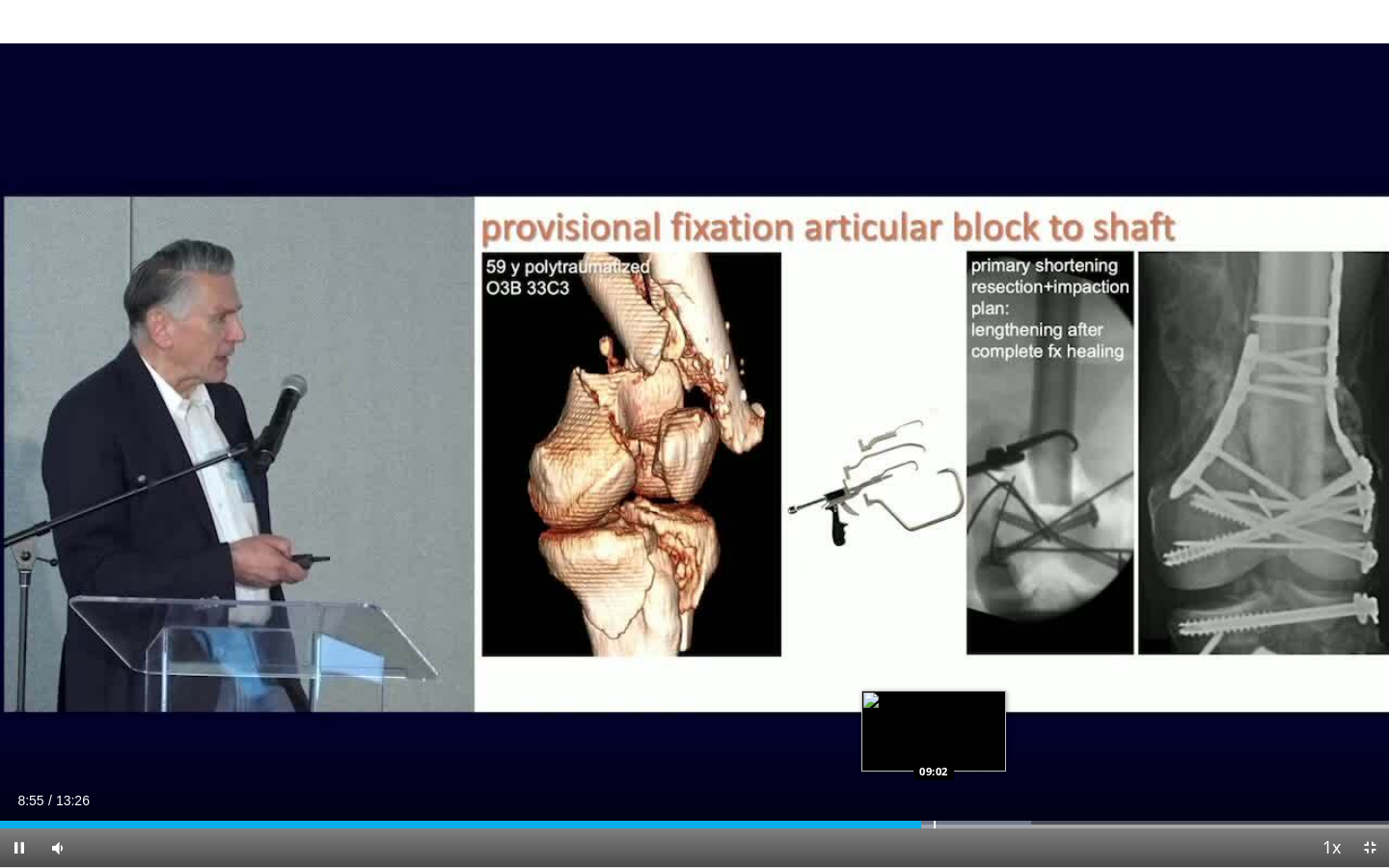
click at [934, 750] on div "Progress Bar" at bounding box center [935, 825] width 2 height 8
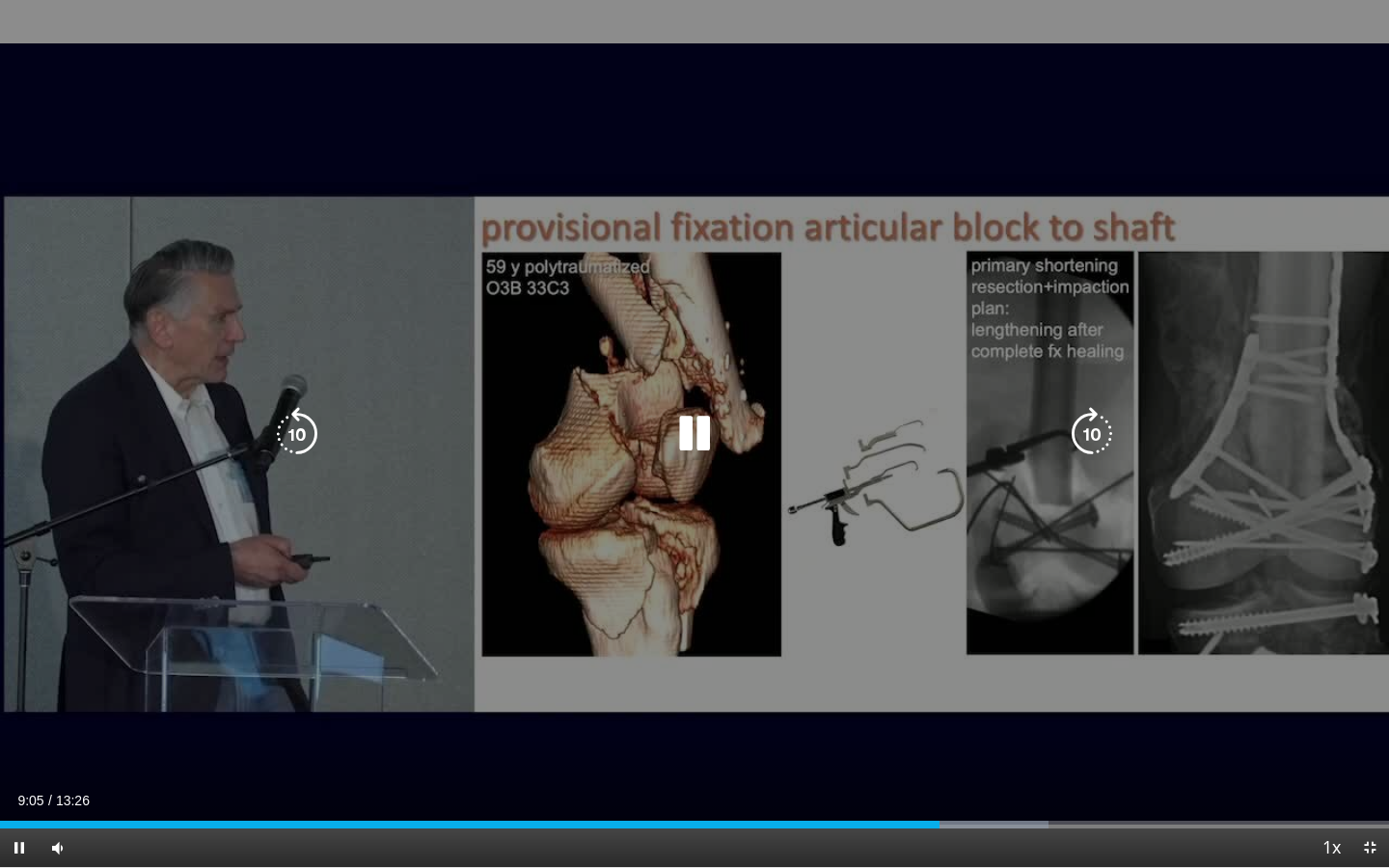
click at [880, 661] on div "10 seconds Tap to unmute" at bounding box center [694, 434] width 1389 height 867
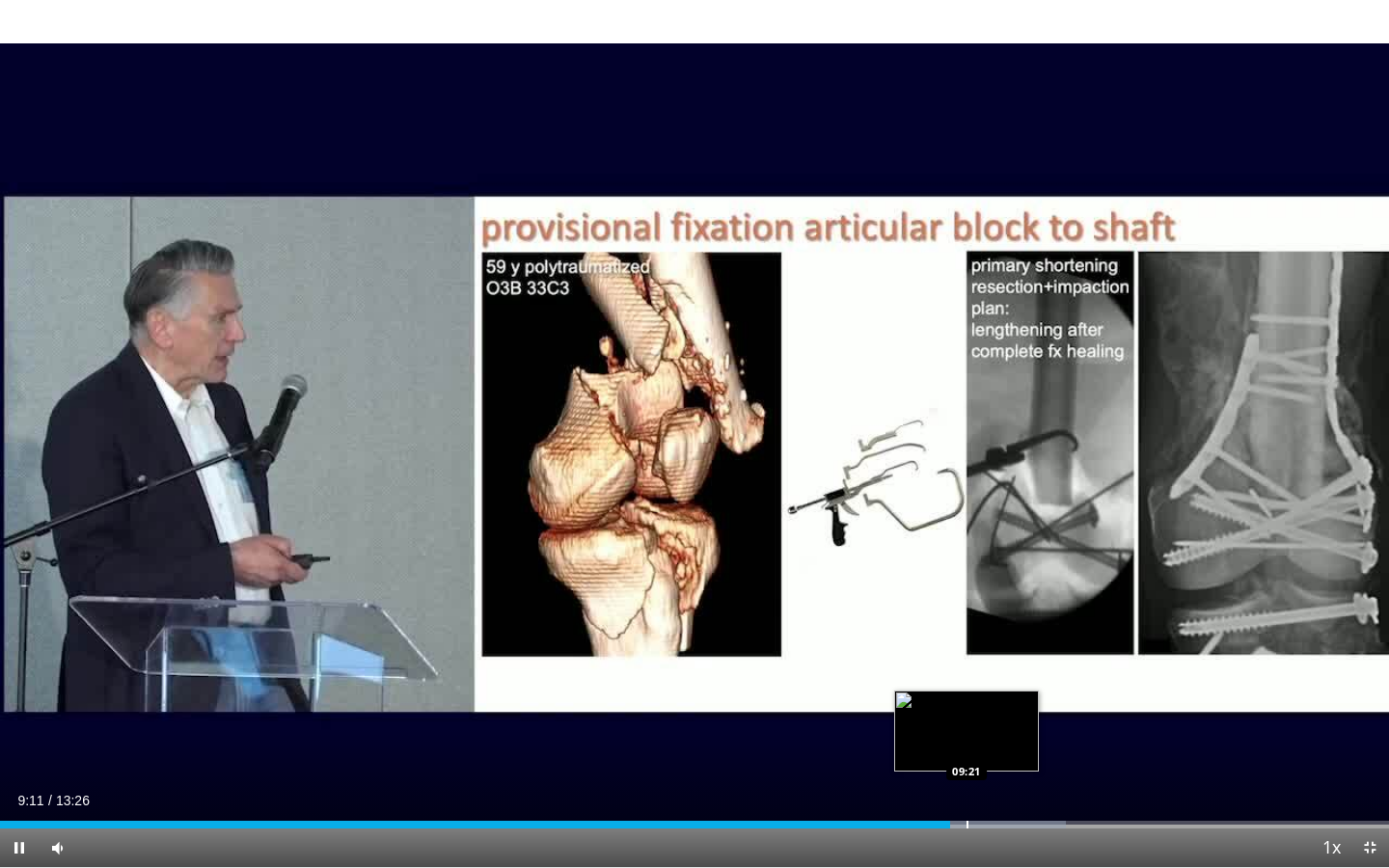
click at [966, 750] on div "Progress Bar" at bounding box center [967, 825] width 2 height 8
click at [982, 750] on div "Progress Bar" at bounding box center [981, 825] width 2 height 8
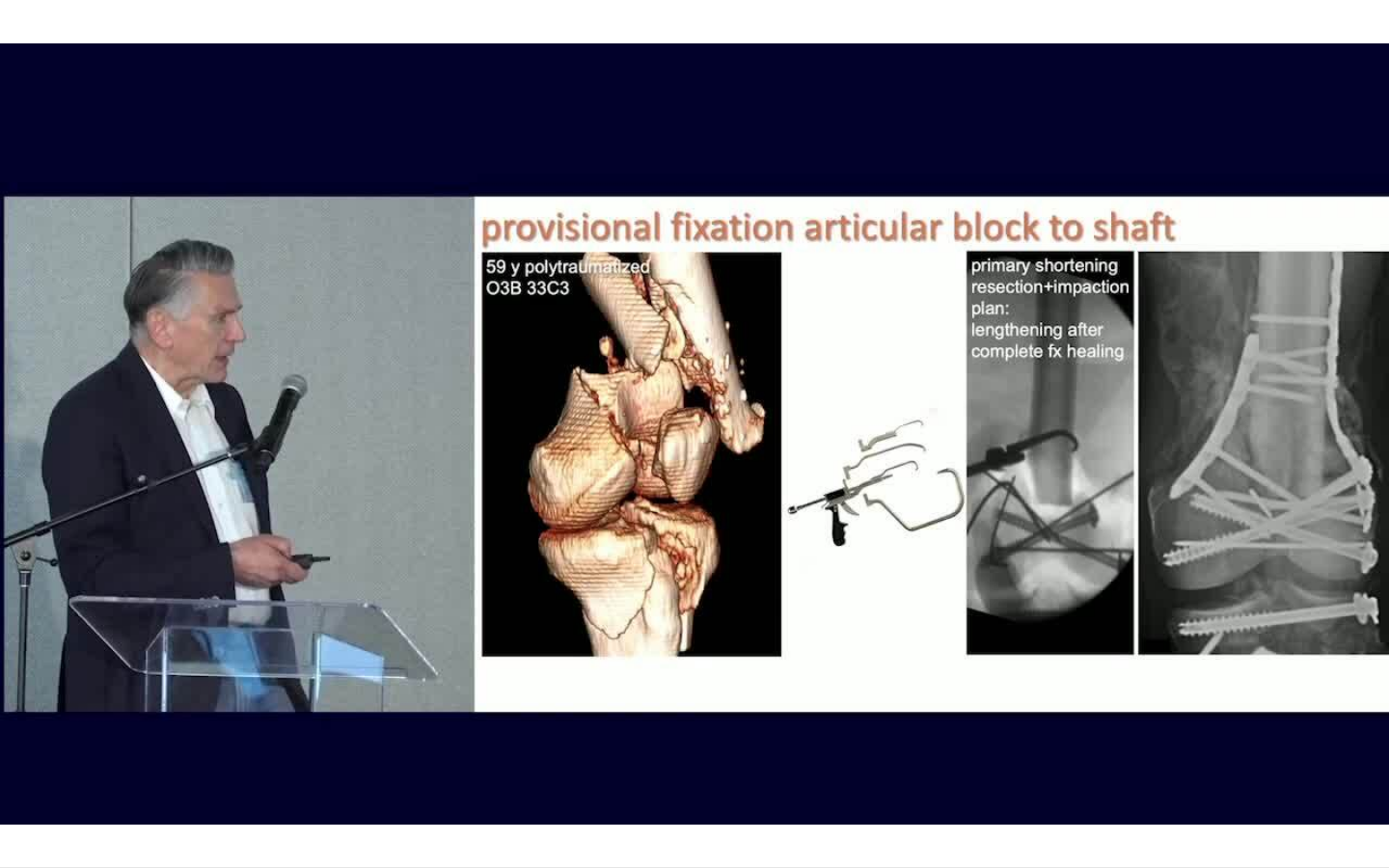
click at [1021, 750] on video-js "**********" at bounding box center [694, 434] width 1389 height 868
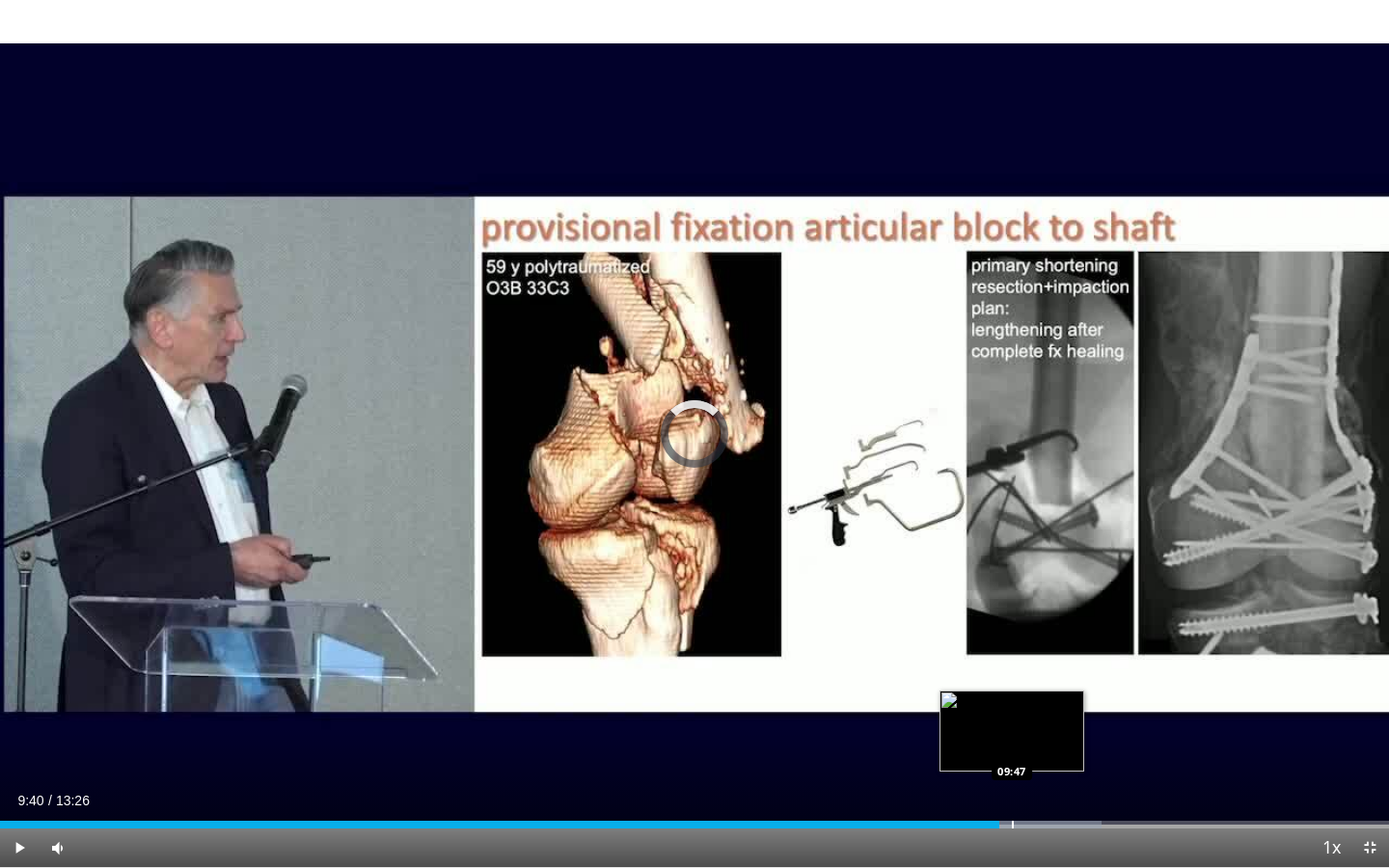
click at [1012, 750] on div "Progress Bar" at bounding box center [1013, 825] width 2 height 8
click at [1044, 750] on div "Progress Bar" at bounding box center [1045, 825] width 2 height 8
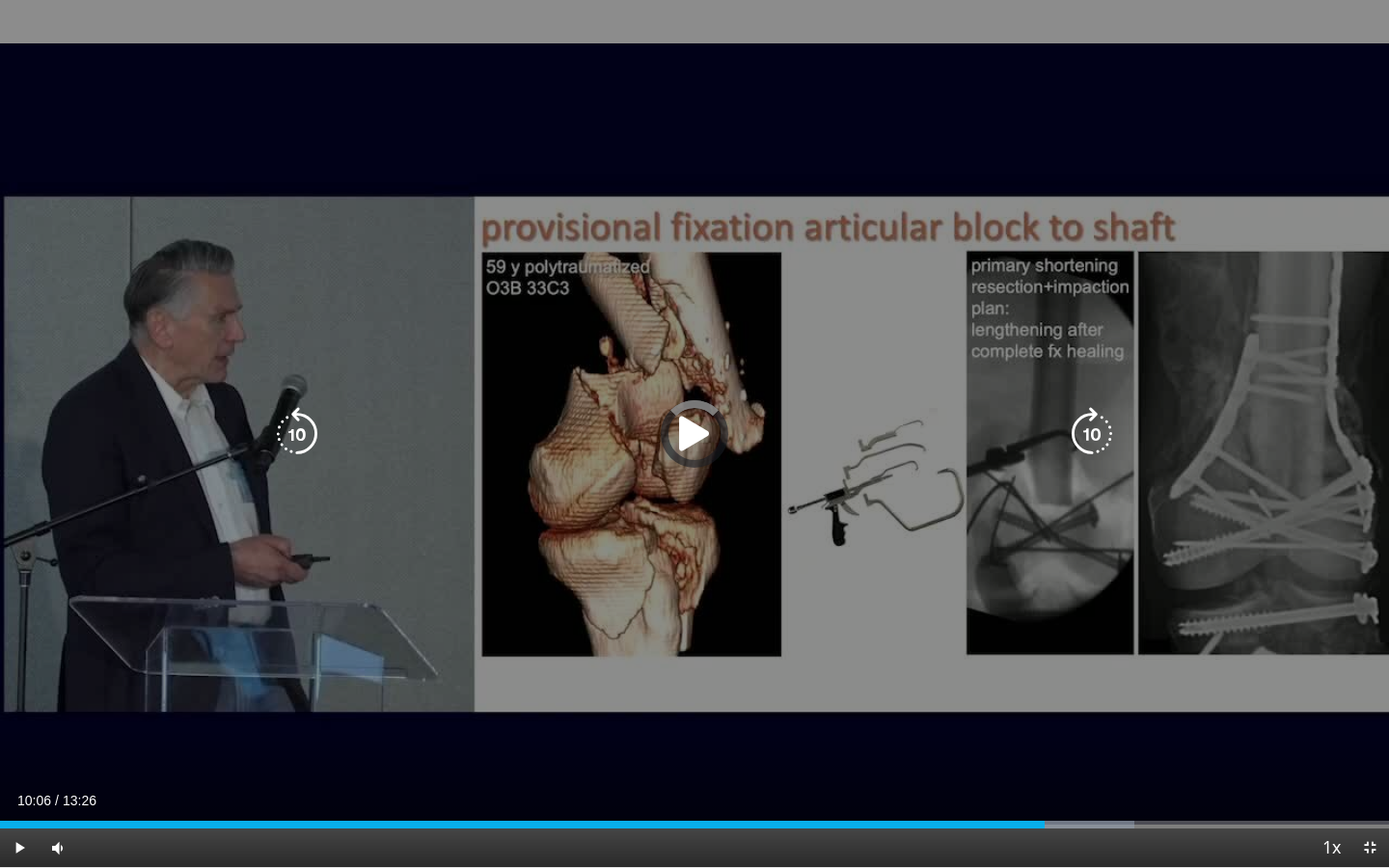
click at [1068, 750] on div "Progress Bar" at bounding box center [1066, 825] width 139 height 8
click at [1103, 750] on div "Progress Bar" at bounding box center [1111, 825] width 157 height 8
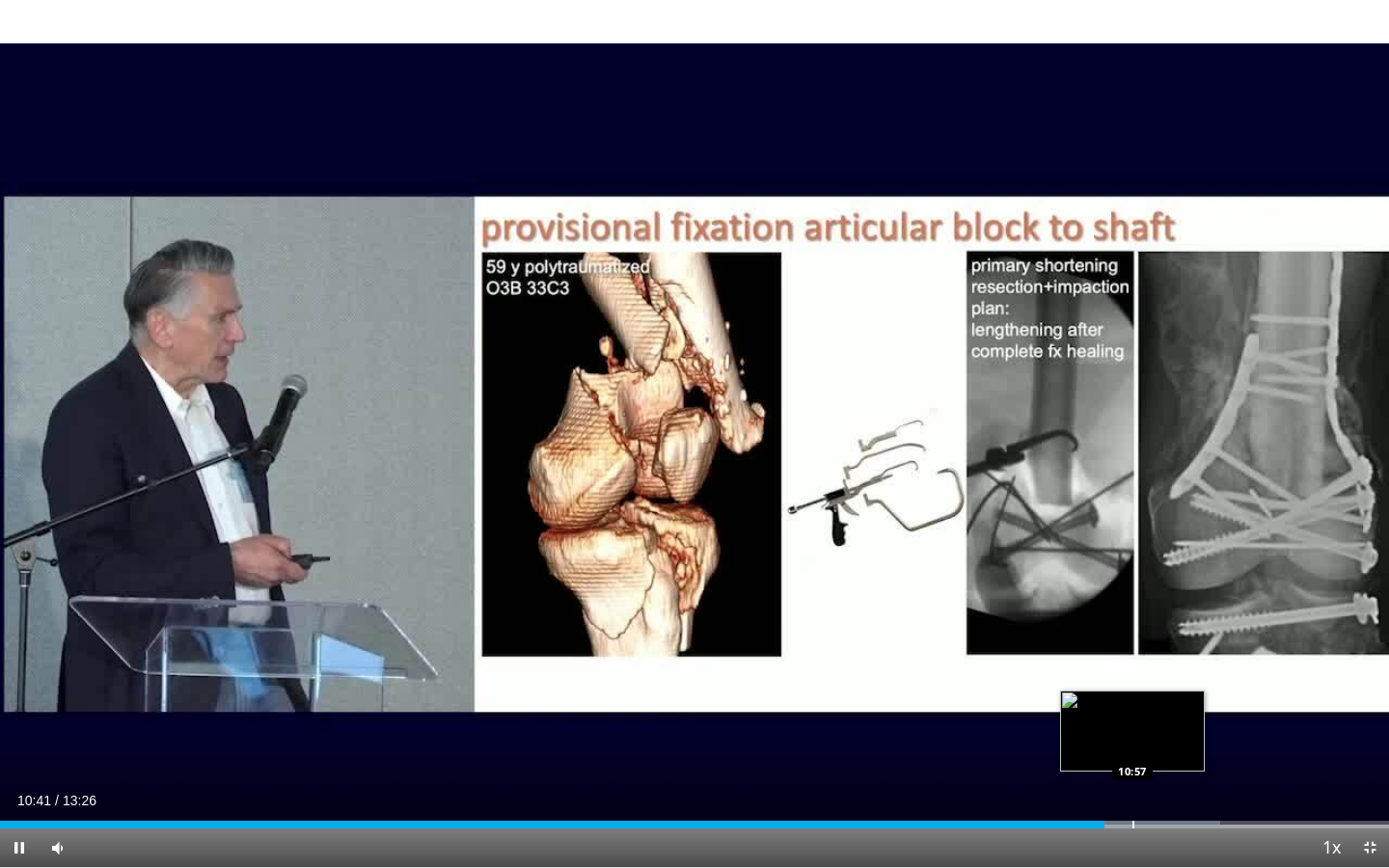
click at [1132, 750] on div "Loaded : 87.88% 10:41 10:57" at bounding box center [694, 819] width 1389 height 18
click at [1156, 750] on div "Loaded : 89.11% 10:59 11:12" at bounding box center [694, 819] width 1389 height 18
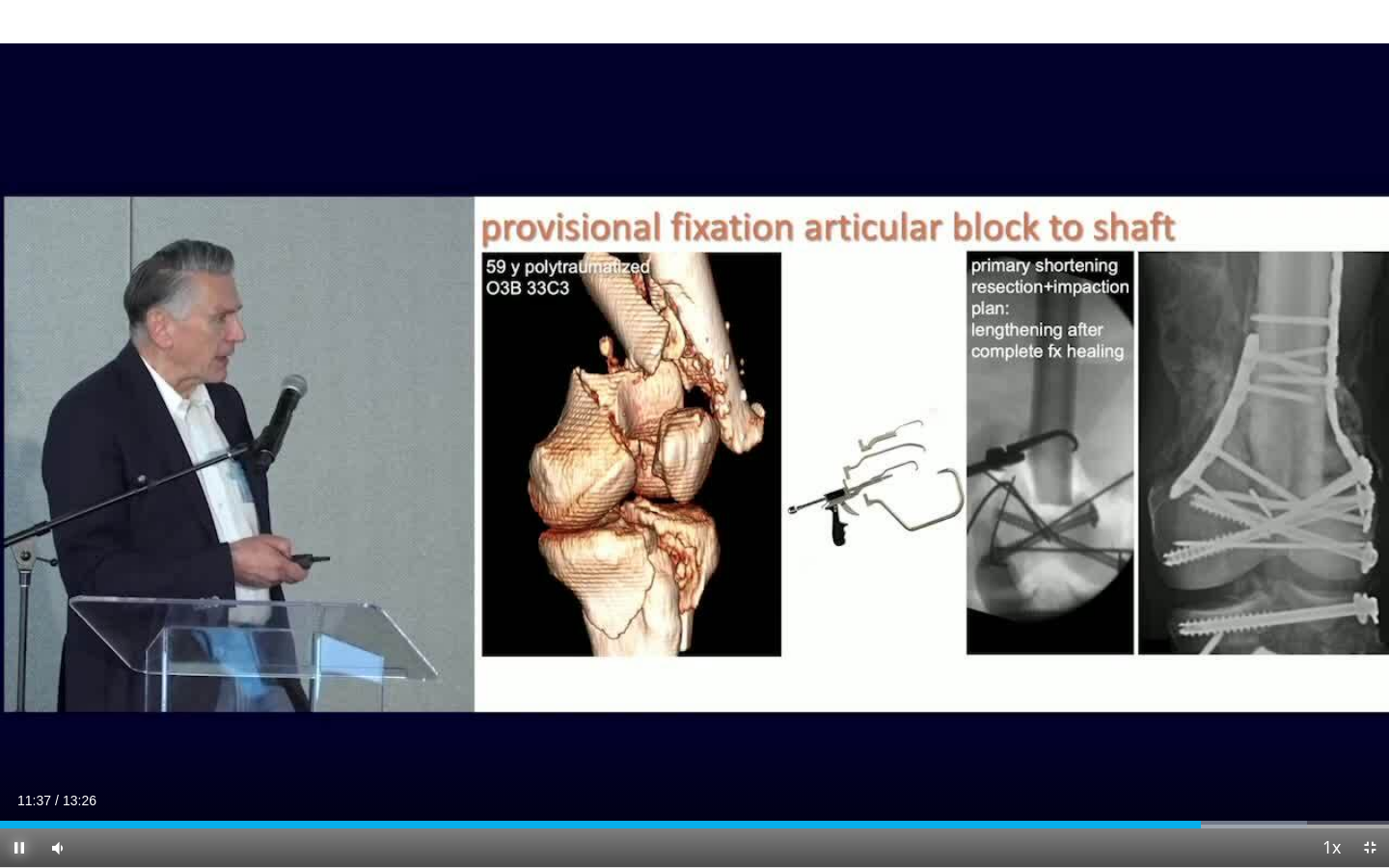
click at [26, 750] on span "Video Player" at bounding box center [19, 847] width 39 height 39
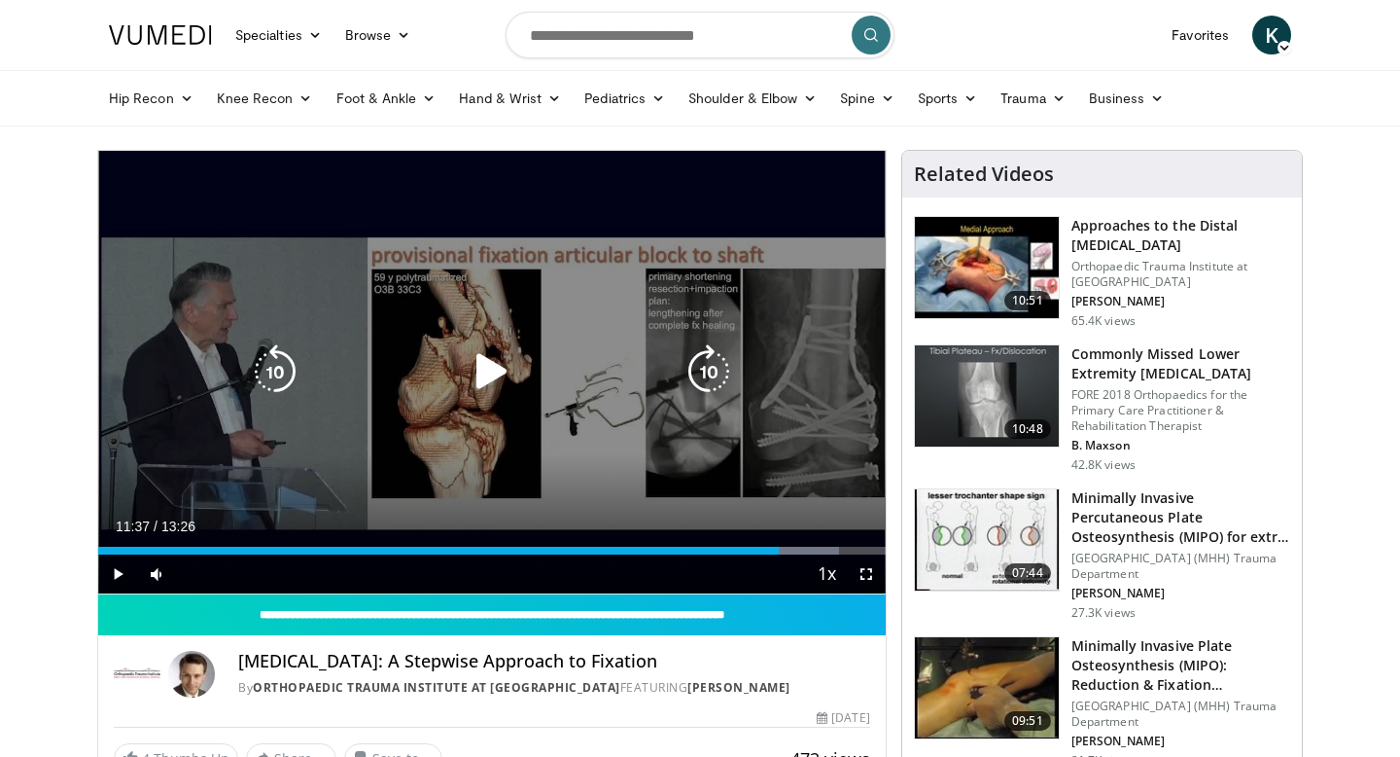
click at [499, 378] on icon "Video Player" at bounding box center [492, 371] width 54 height 54
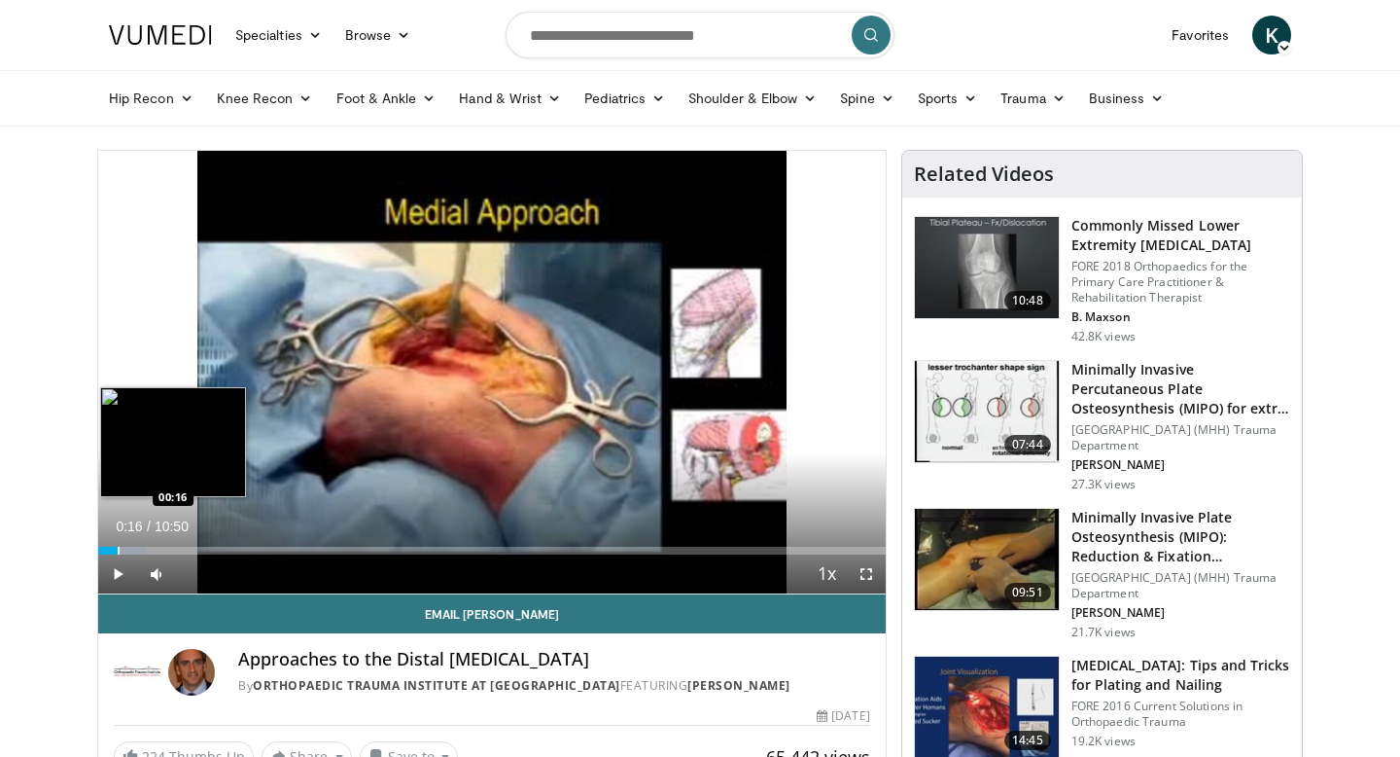
click at [117, 544] on div "Loaded : 6.13% 00:01 00:16" at bounding box center [492, 545] width 788 height 18
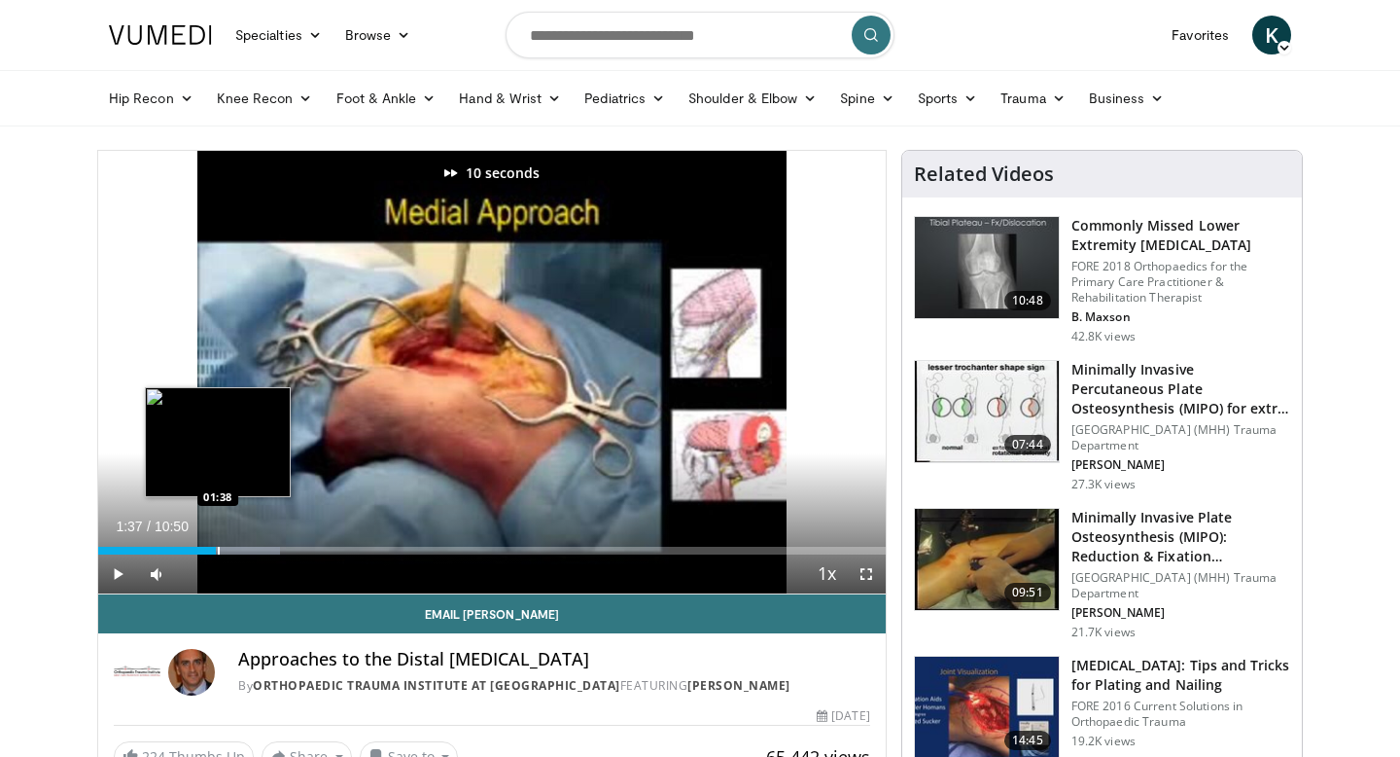
click at [216, 551] on div "Progress Bar" at bounding box center [225, 551] width 110 height 8
click at [216, 547] on div "Progress Bar" at bounding box center [217, 551] width 2 height 8
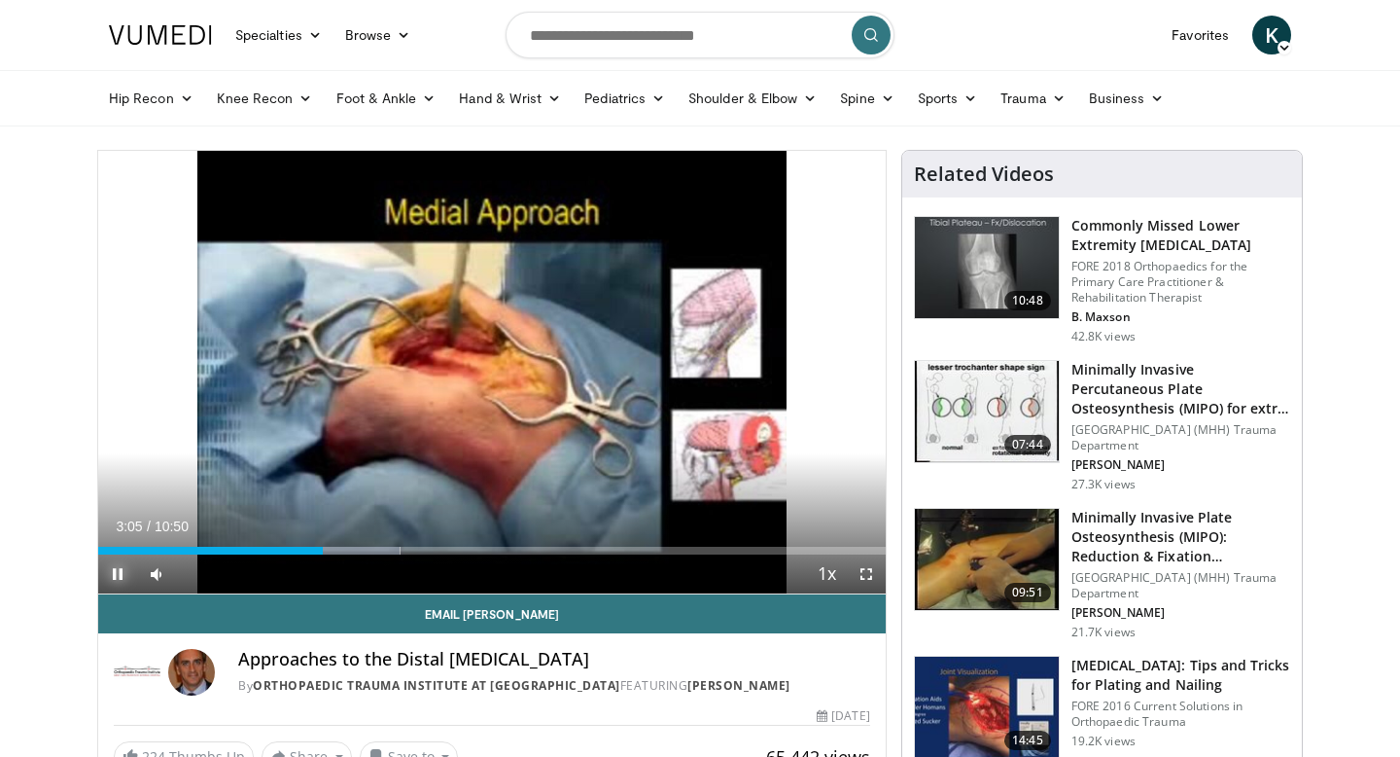
click at [105, 574] on span "Video Player" at bounding box center [117, 573] width 39 height 39
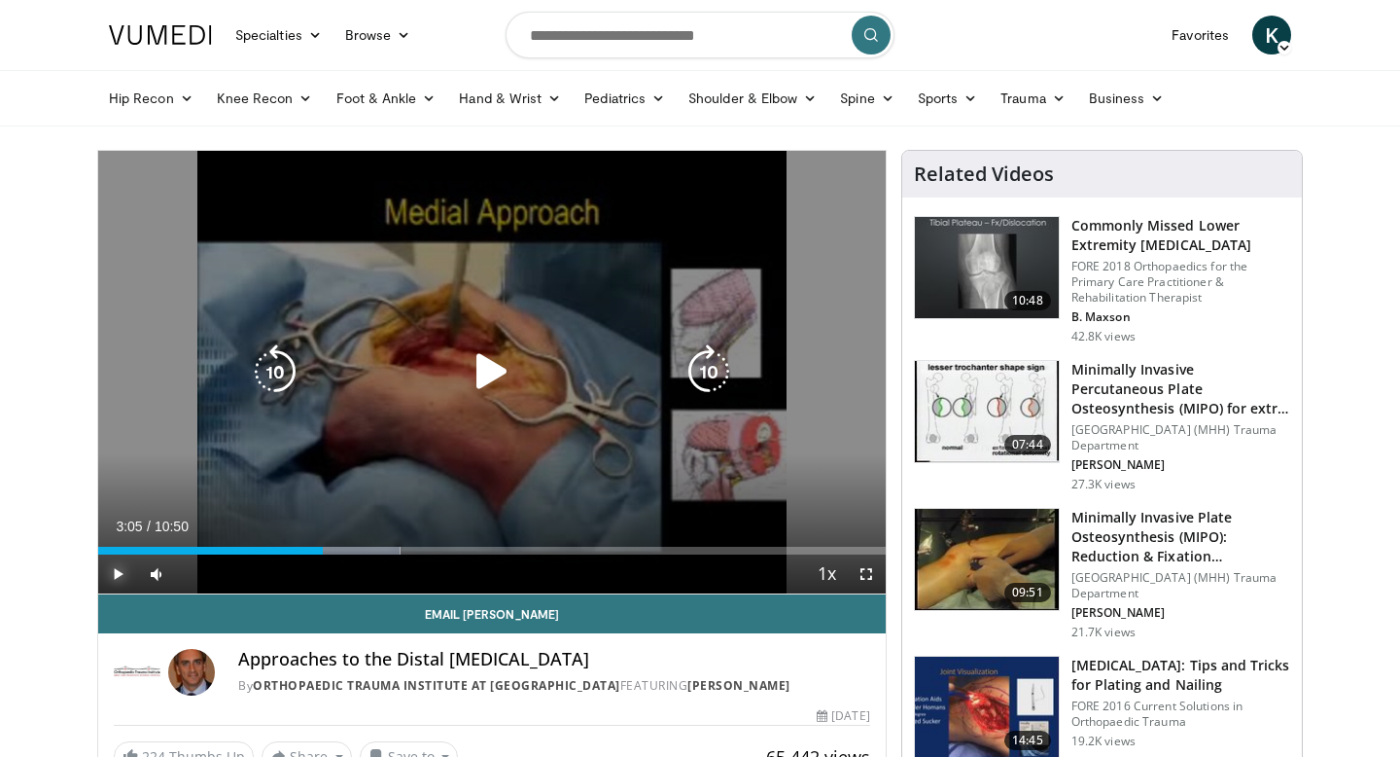
click at [98, 554] on button "Play" at bounding box center [117, 573] width 39 height 39
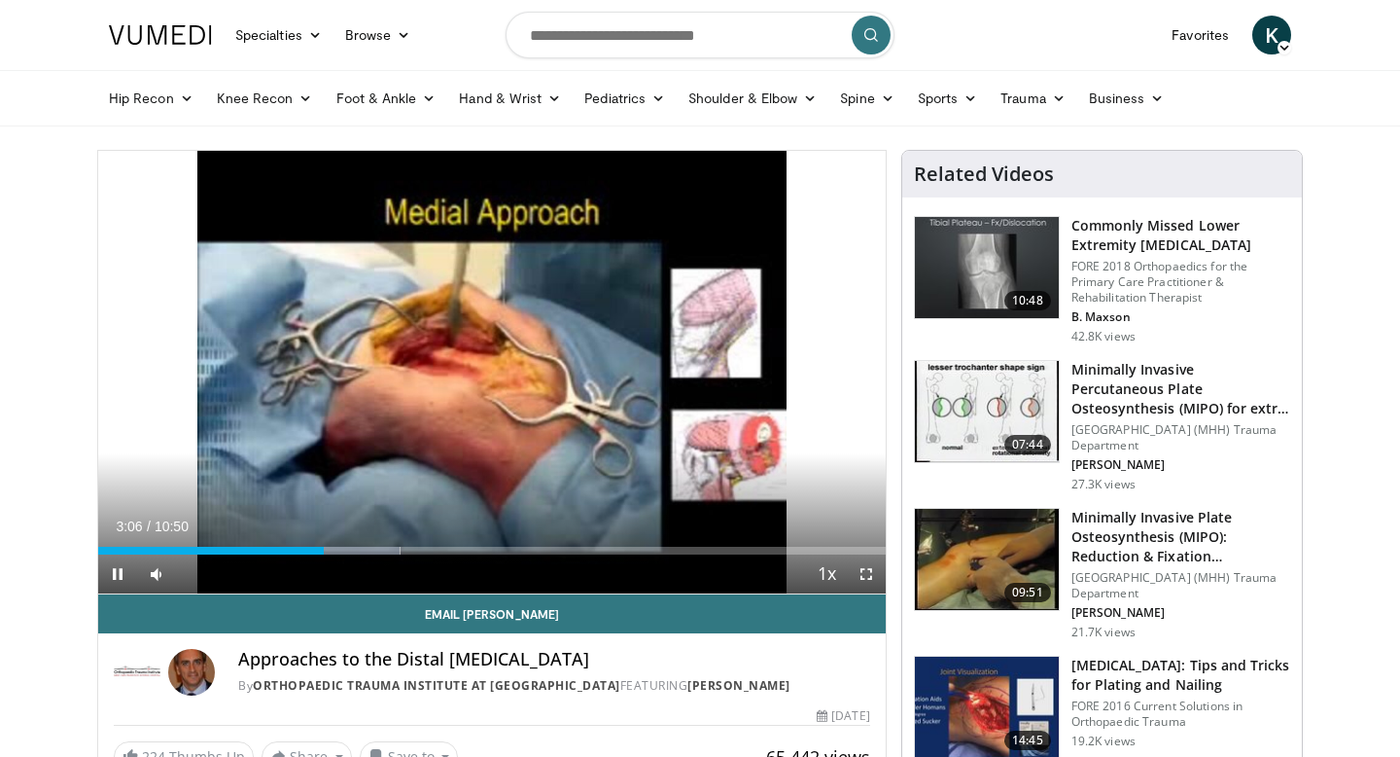
click at [330, 555] on div "Current Time 3:06 / Duration 10:50 Pause Skip Backward Skip Forward Mute Loaded…" at bounding box center [492, 573] width 788 height 39
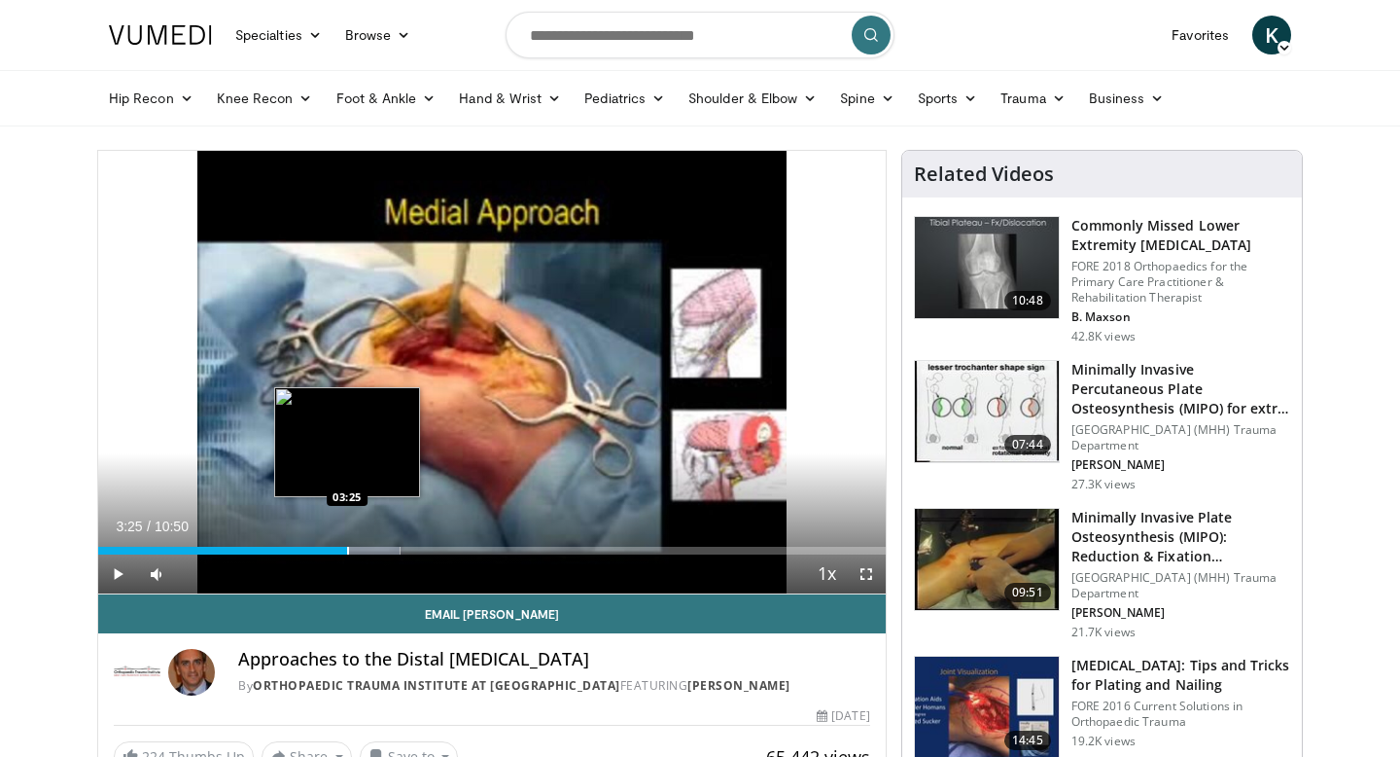
click at [347, 547] on div "Progress Bar" at bounding box center [348, 551] width 2 height 8
click at [368, 547] on div "Progress Bar" at bounding box center [368, 551] width 2 height 8
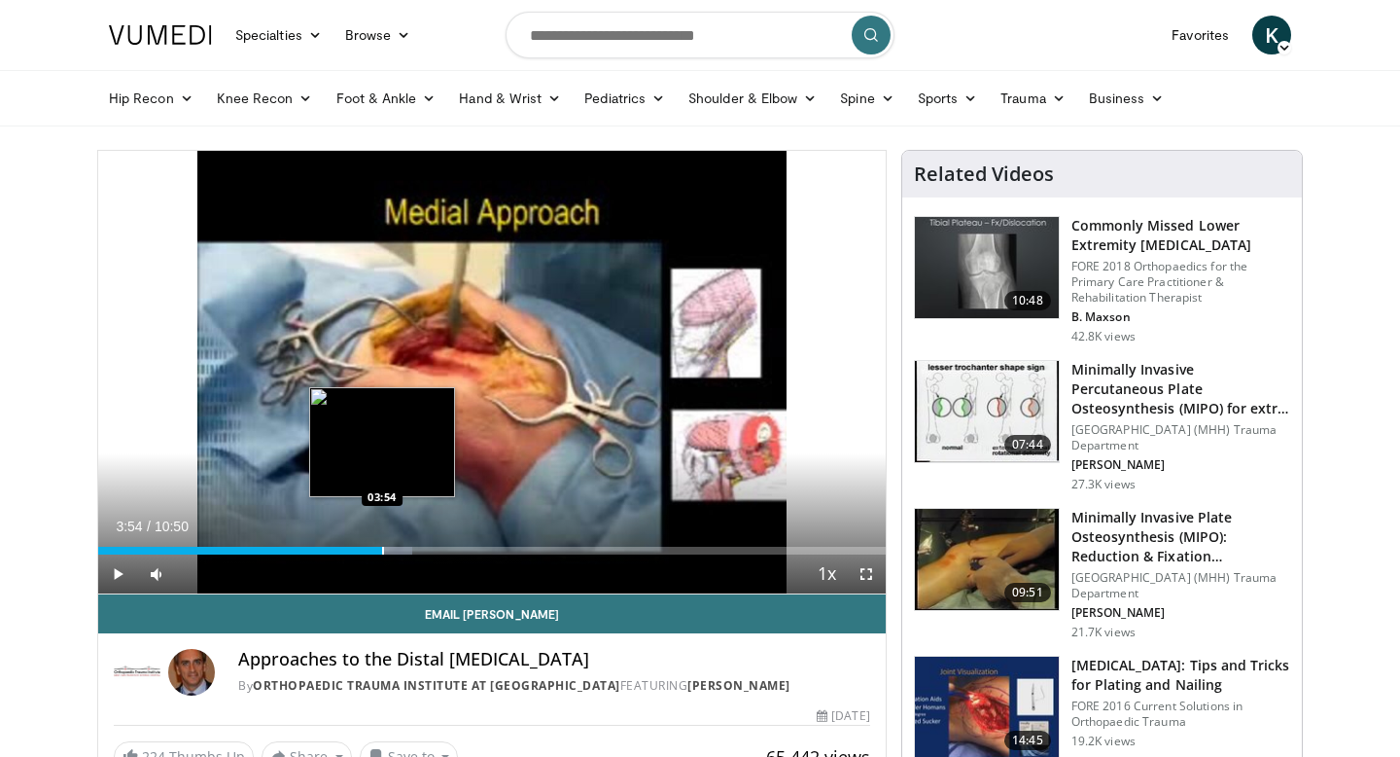
click at [382, 547] on div "Progress Bar" at bounding box center [383, 551] width 2 height 8
click at [400, 547] on div "Progress Bar" at bounding box center [399, 551] width 2 height 8
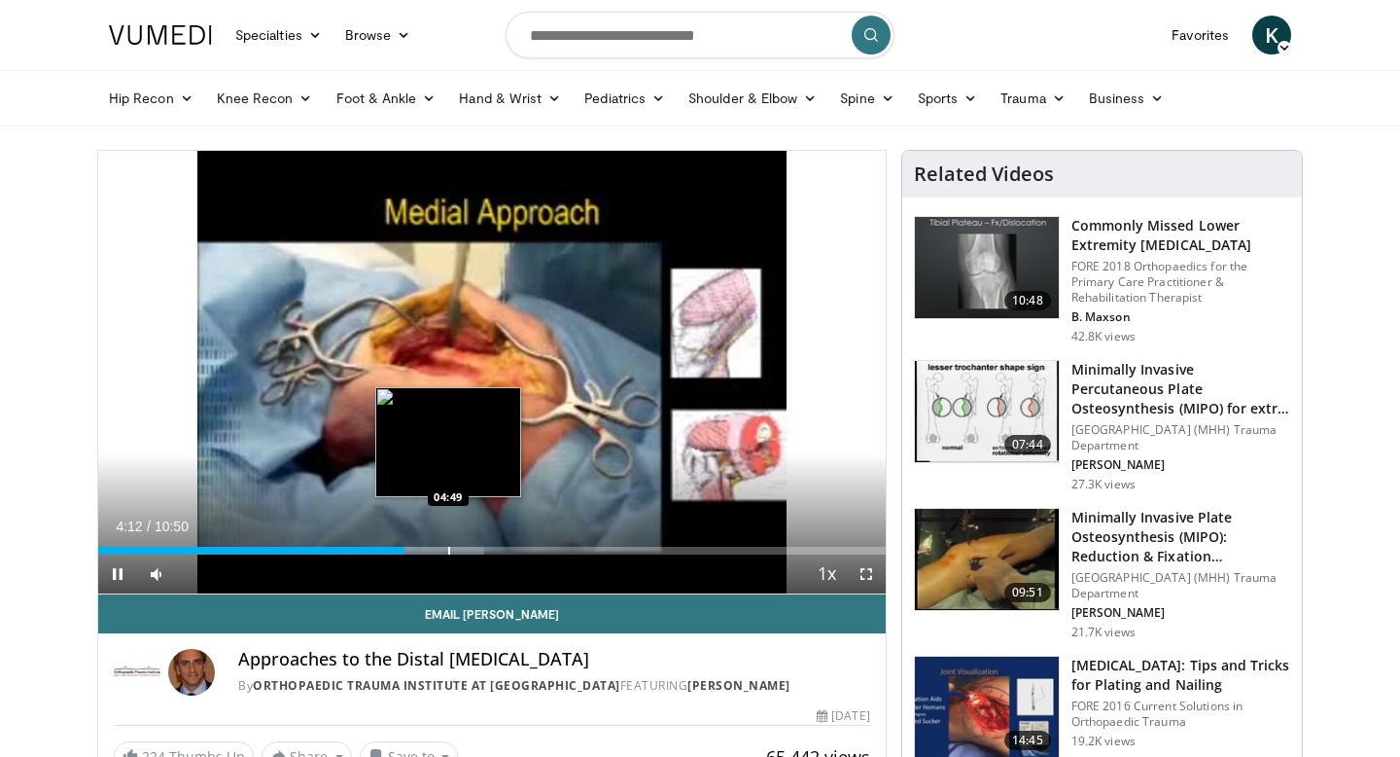
click at [449, 541] on div "Loaded : 49.09% 04:13 04:49" at bounding box center [492, 545] width 788 height 18
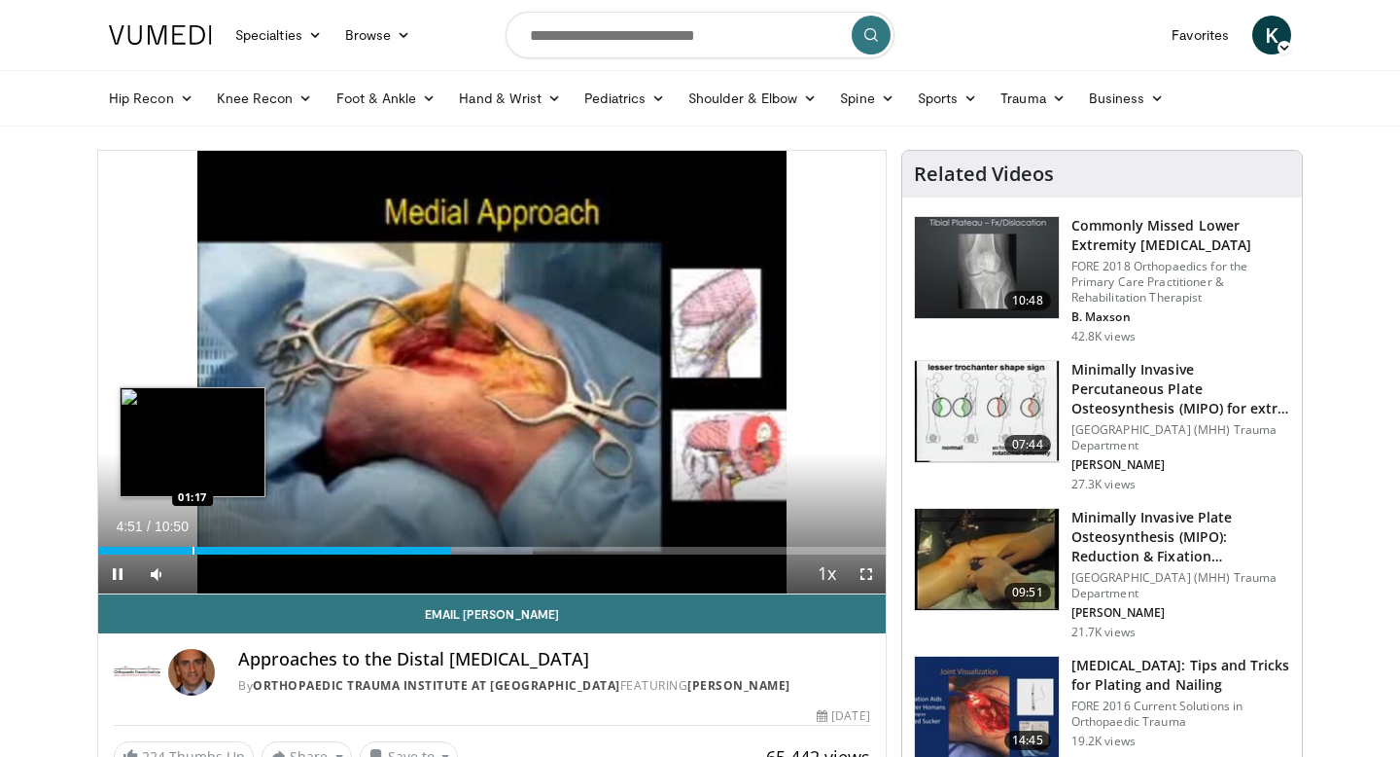
click at [193, 541] on div "Loaded : 55.23% 04:51 01:17" at bounding box center [492, 545] width 788 height 18
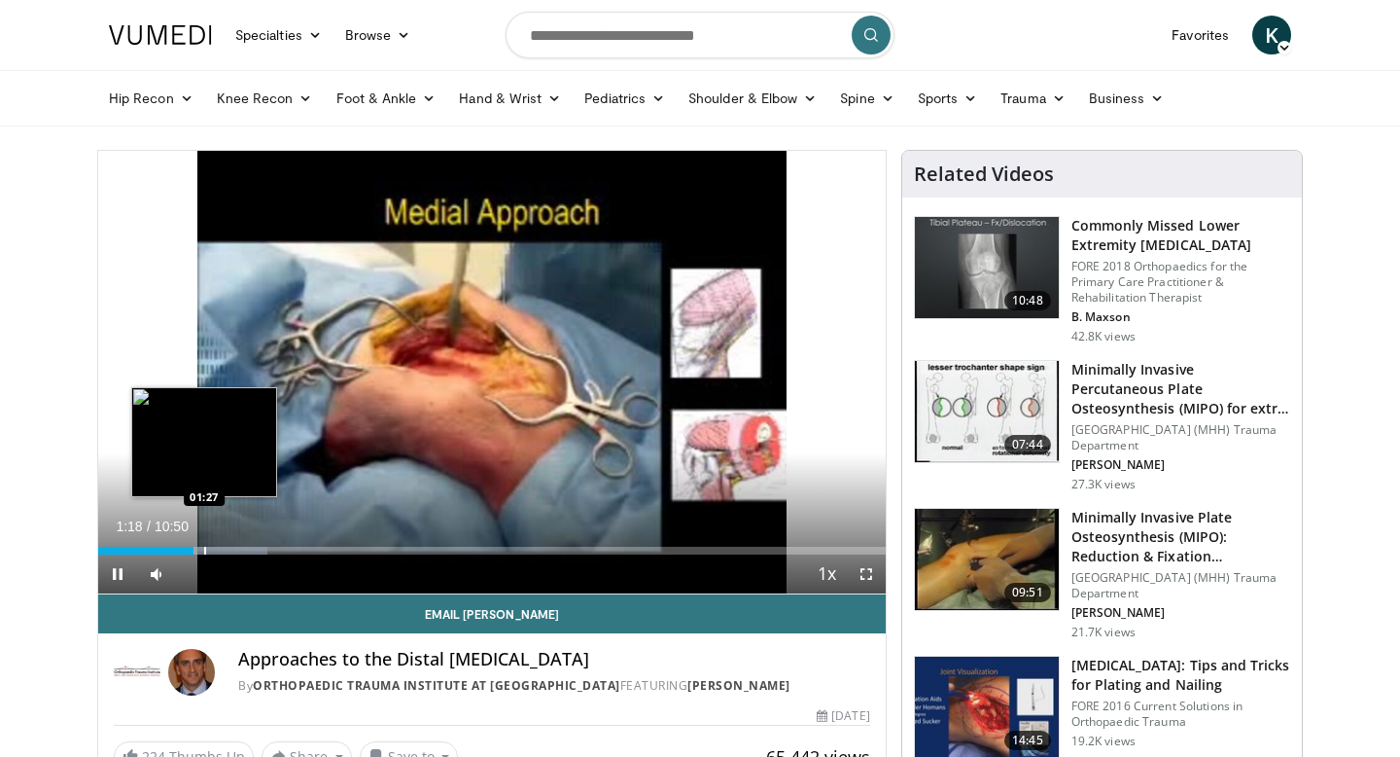
click at [204, 548] on div "Progress Bar" at bounding box center [205, 551] width 2 height 8
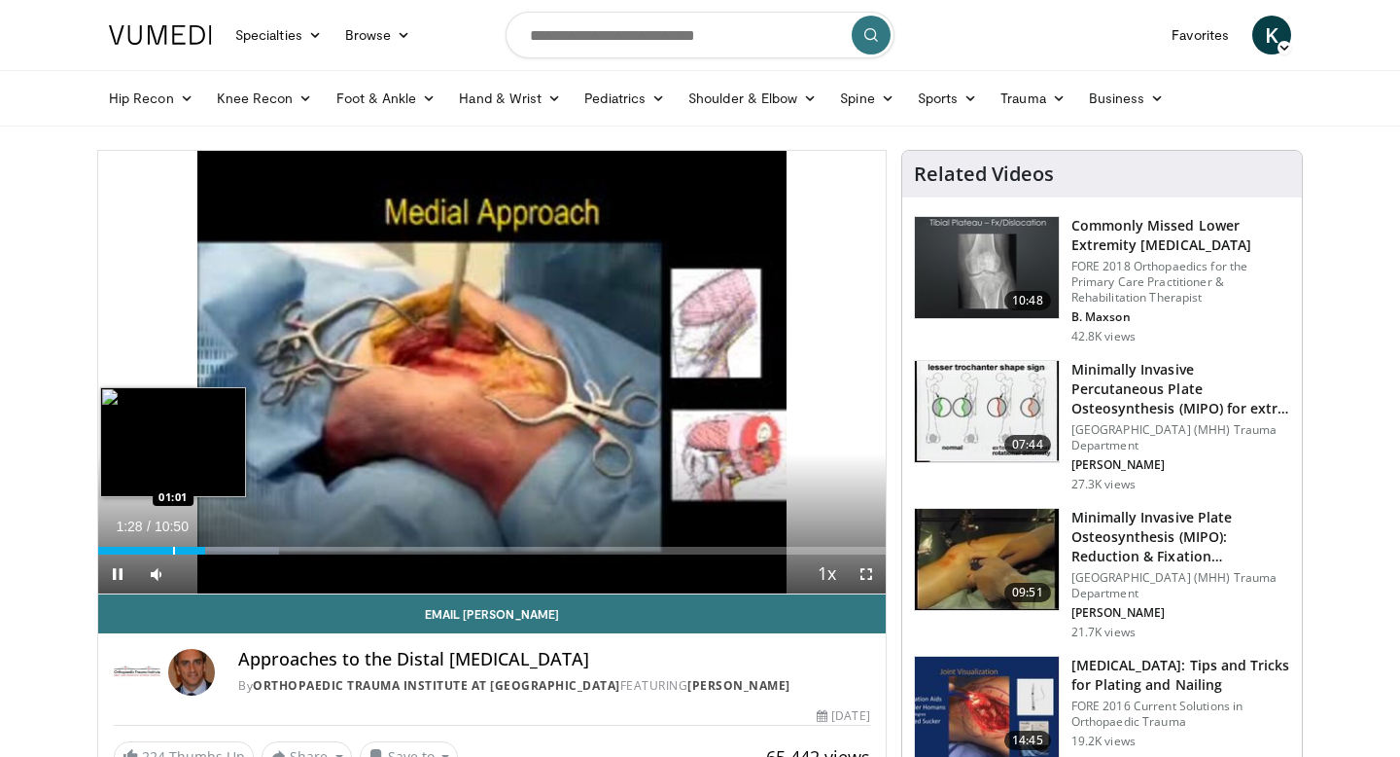
click at [173, 553] on div "Progress Bar" at bounding box center [174, 551] width 2 height 8
click at [188, 547] on div "Progress Bar" at bounding box center [189, 551] width 2 height 8
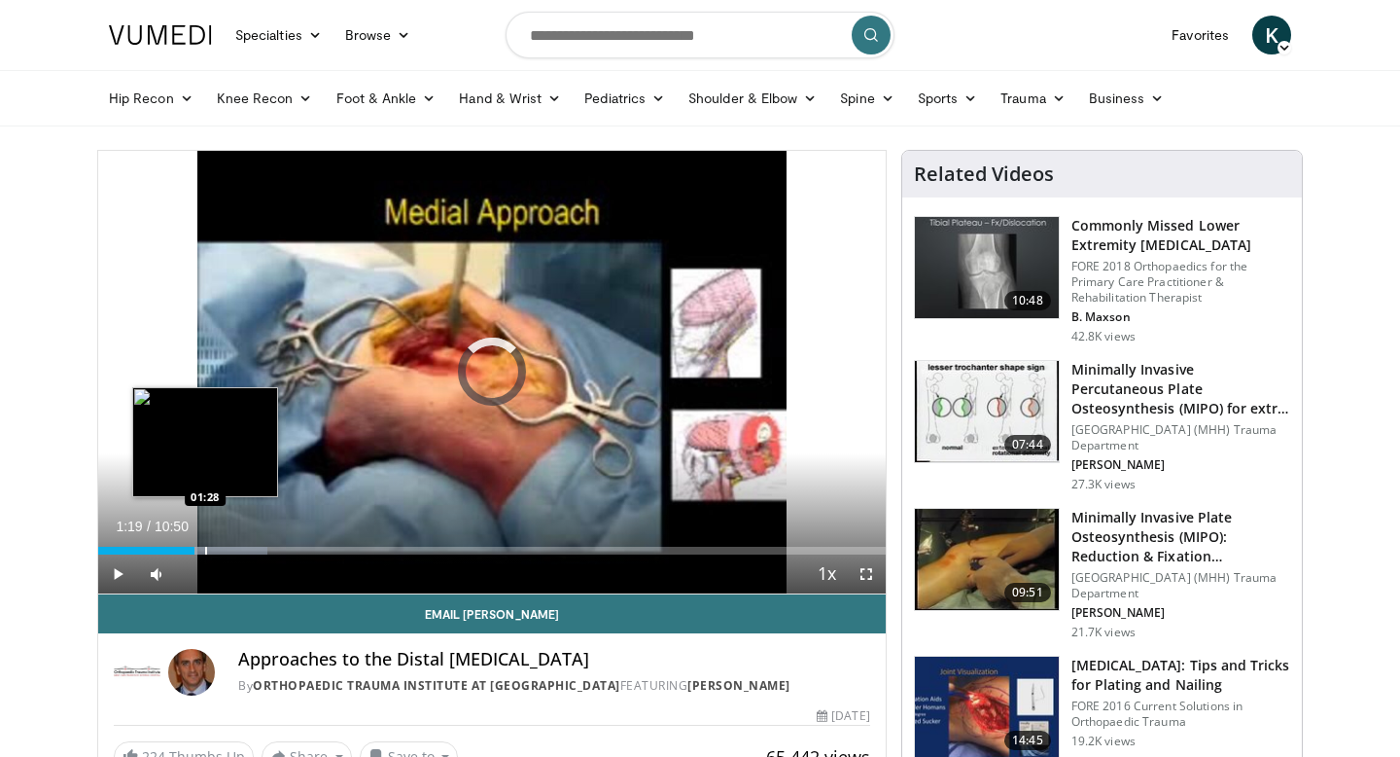
click at [204, 546] on div "Loaded : 21.47% 01:28 01:28" at bounding box center [492, 545] width 788 height 18
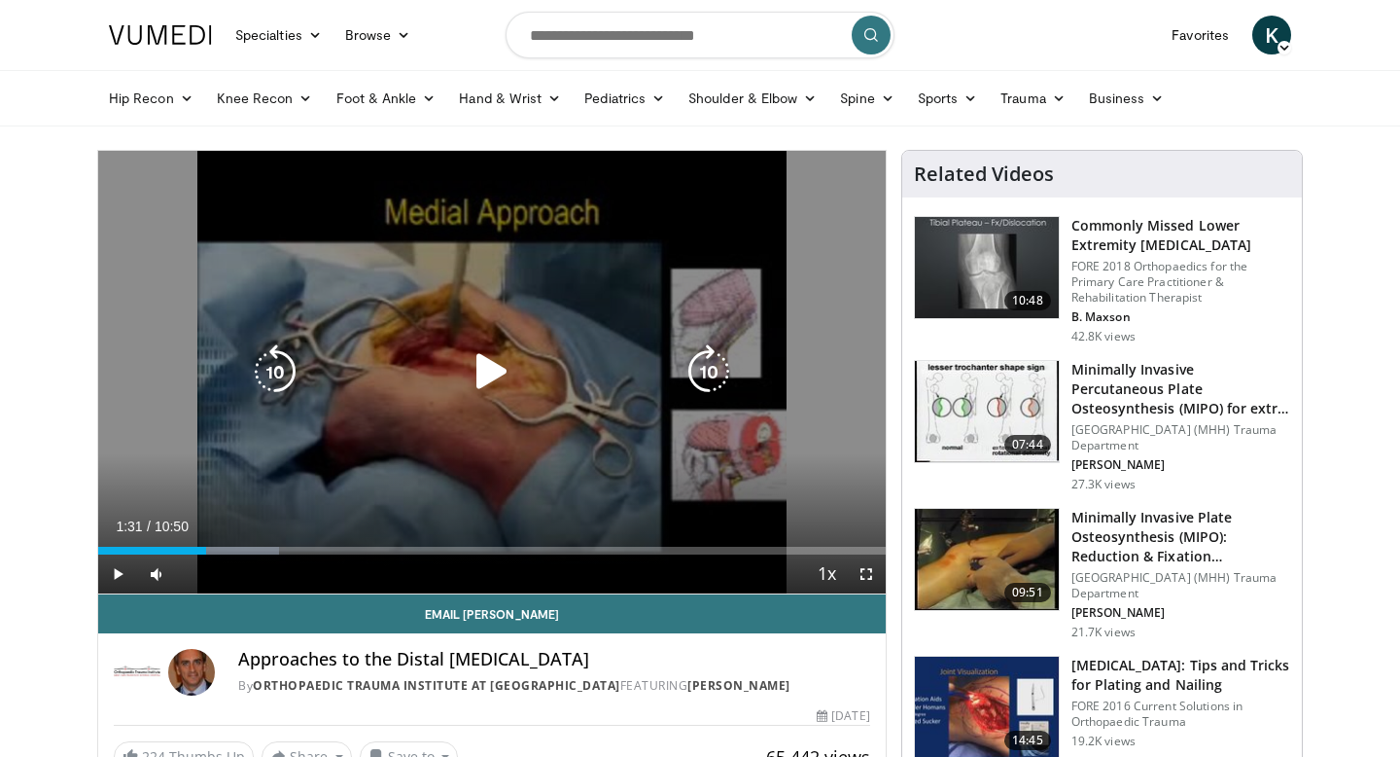
click at [209, 547] on div "Progress Bar" at bounding box center [226, 551] width 106 height 8
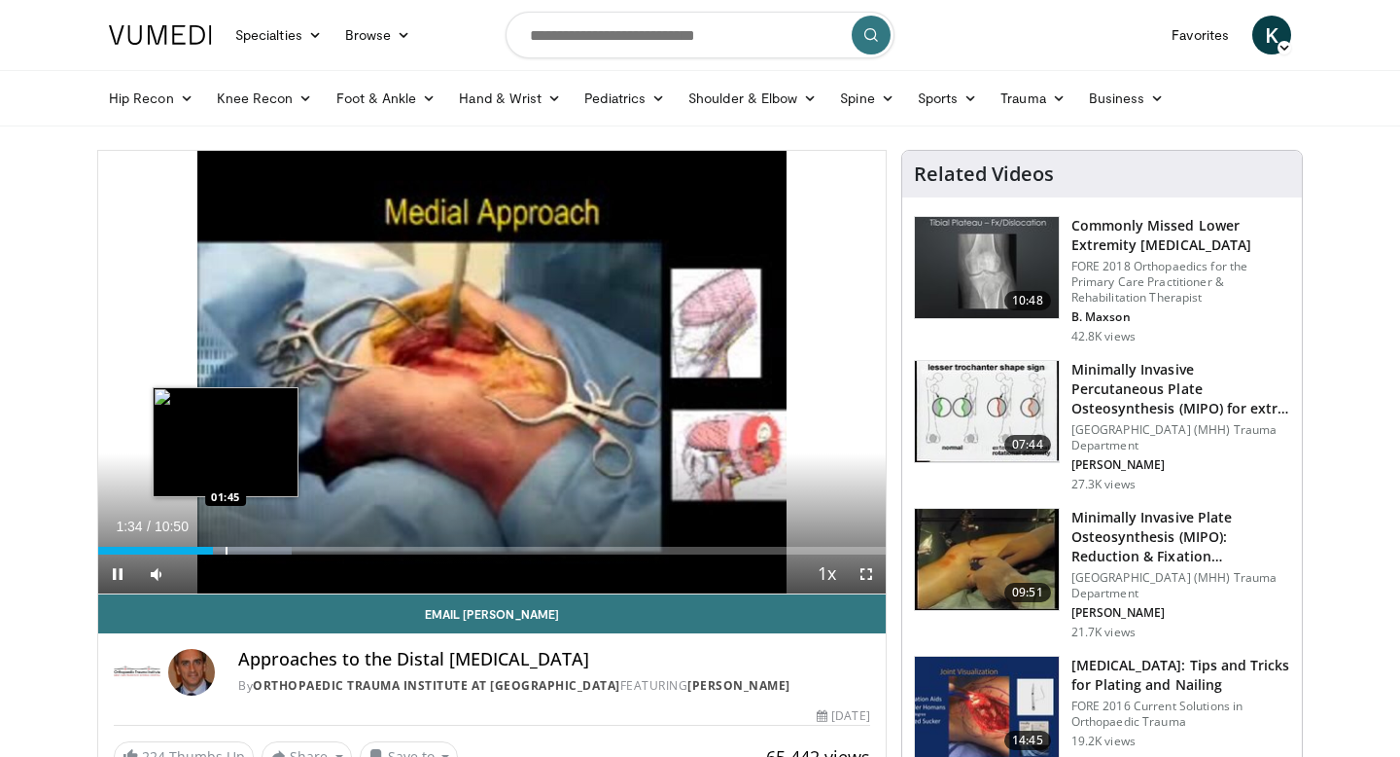
click at [226, 548] on div "Progress Bar" at bounding box center [227, 551] width 2 height 8
click at [245, 547] on div "Progress Bar" at bounding box center [246, 551] width 2 height 8
click at [260, 550] on div "Progress Bar" at bounding box center [261, 551] width 2 height 8
click at [230, 551] on div "Progress Bar" at bounding box center [231, 551] width 2 height 8
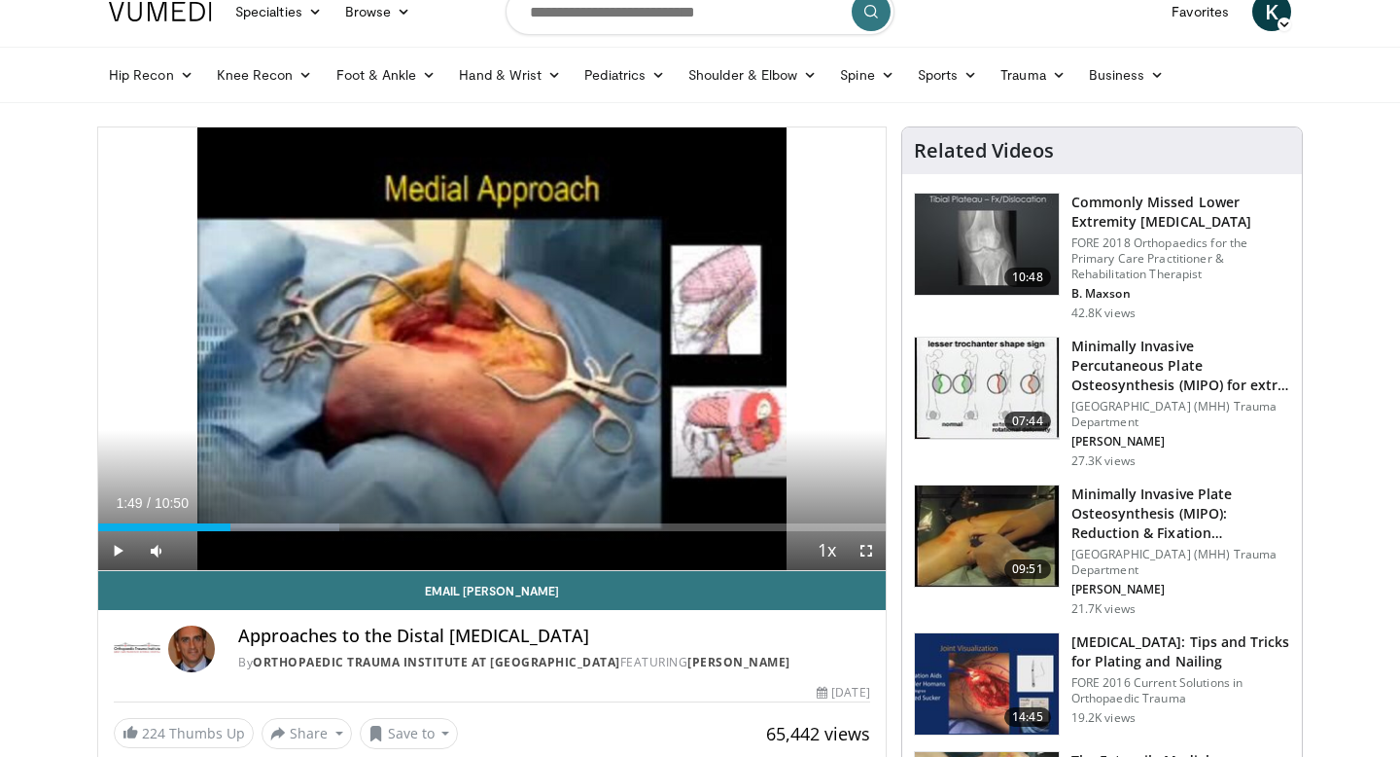
scroll to position [32, 0]
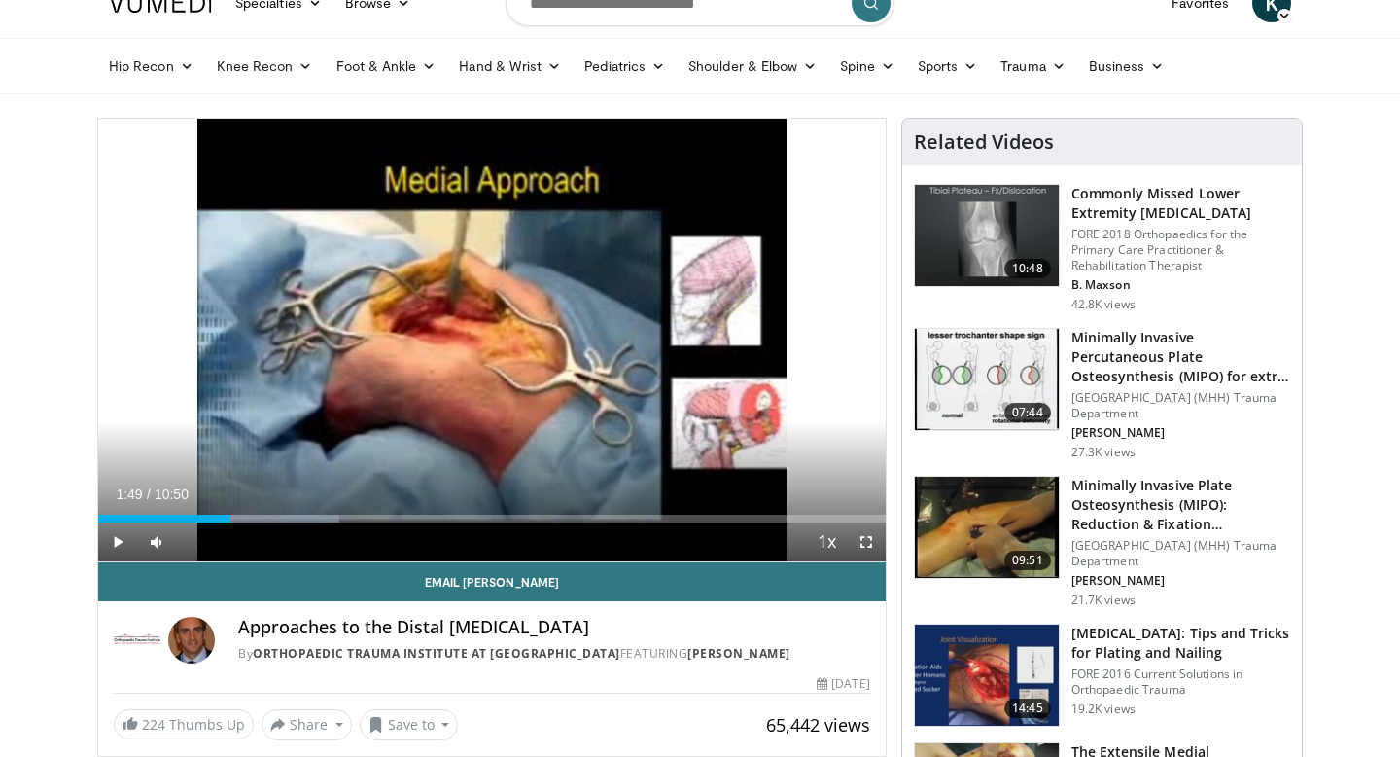
click at [967, 509] on img at bounding box center [987, 526] width 144 height 101
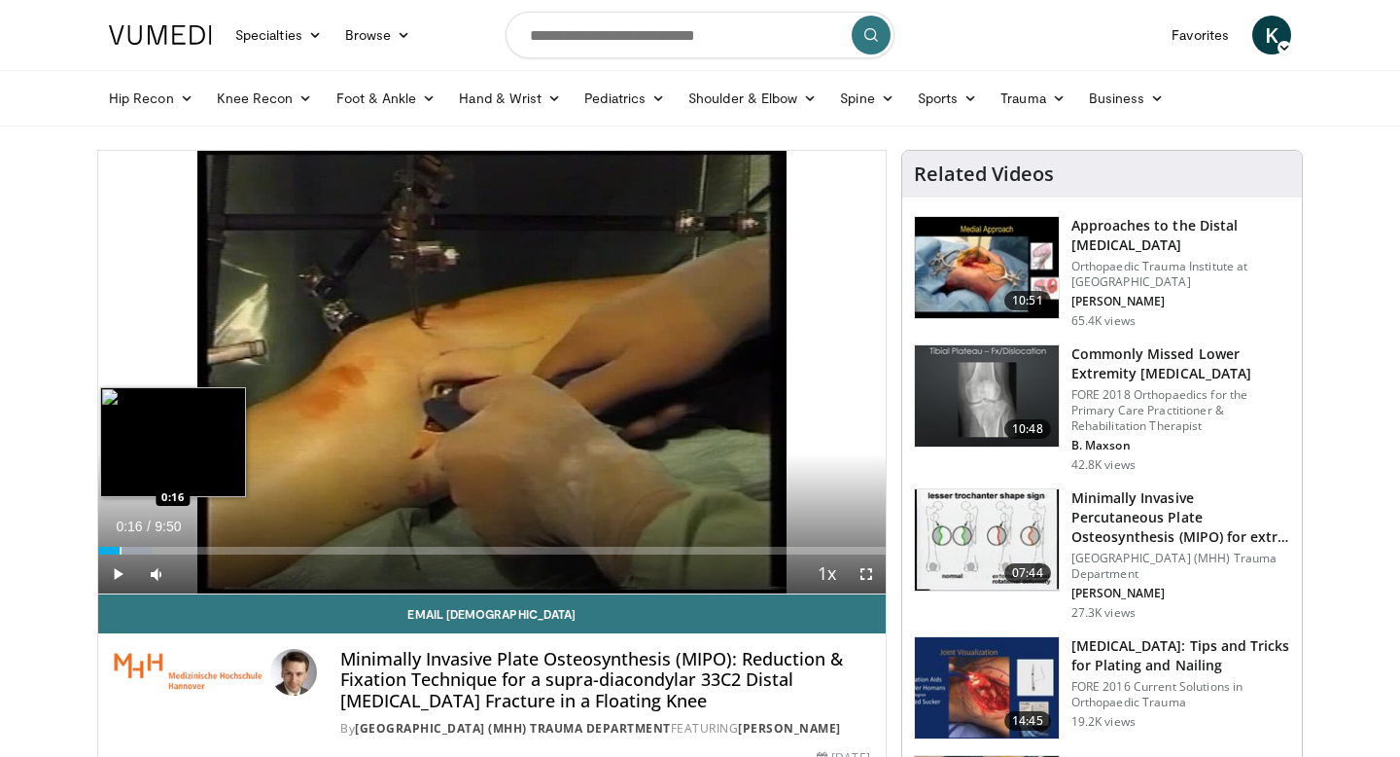
click at [120, 549] on div "Progress Bar" at bounding box center [121, 551] width 2 height 8
click at [130, 547] on div "Progress Bar" at bounding box center [129, 551] width 2 height 8
click at [154, 551] on div "Progress Bar" at bounding box center [138, 551] width 80 height 8
click at [171, 551] on div "Progress Bar" at bounding box center [172, 551] width 2 height 8
click at [198, 551] on div "10 seconds Tap to unmute" at bounding box center [492, 372] width 788 height 442
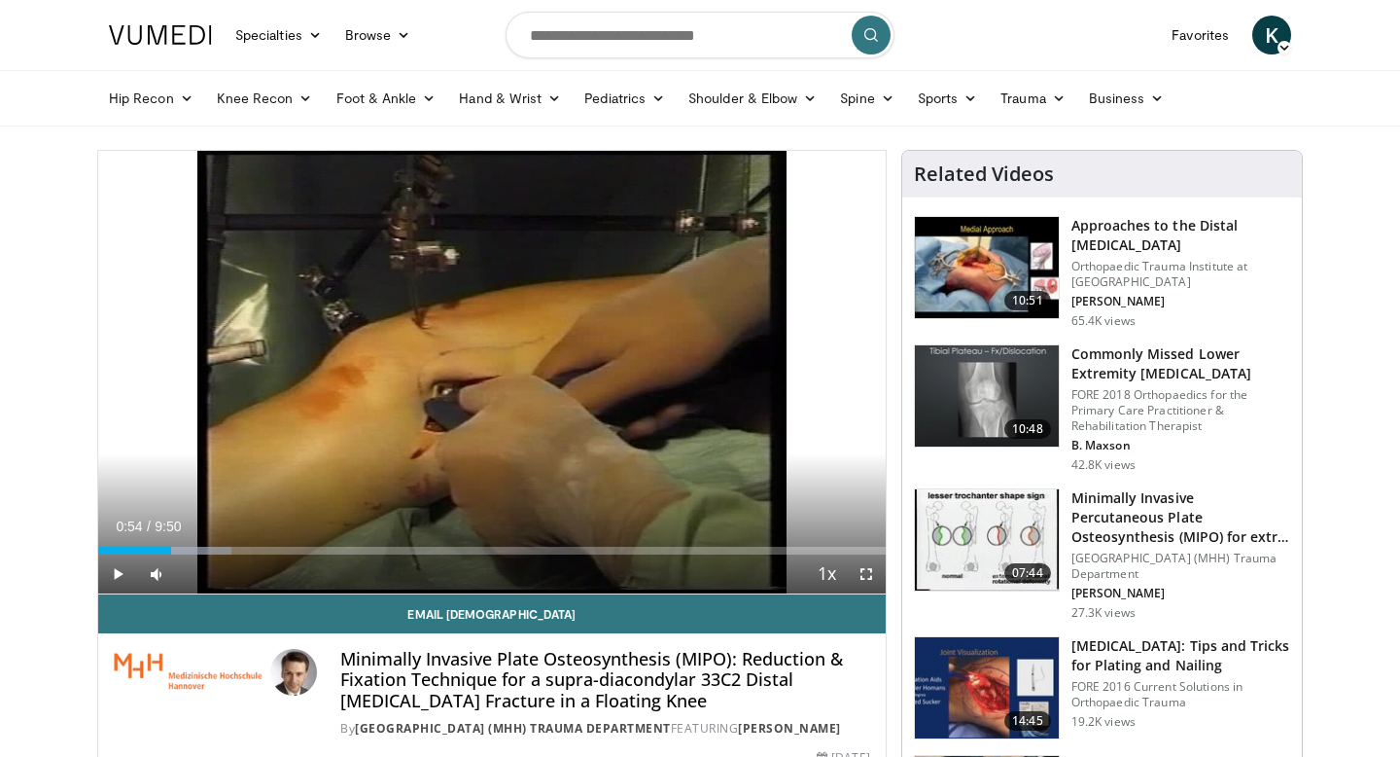
click at [221, 554] on div "Current Time 0:54 / Duration 9:50 Play Skip Backward Skip Forward Mute Loaded :…" at bounding box center [492, 573] width 788 height 39
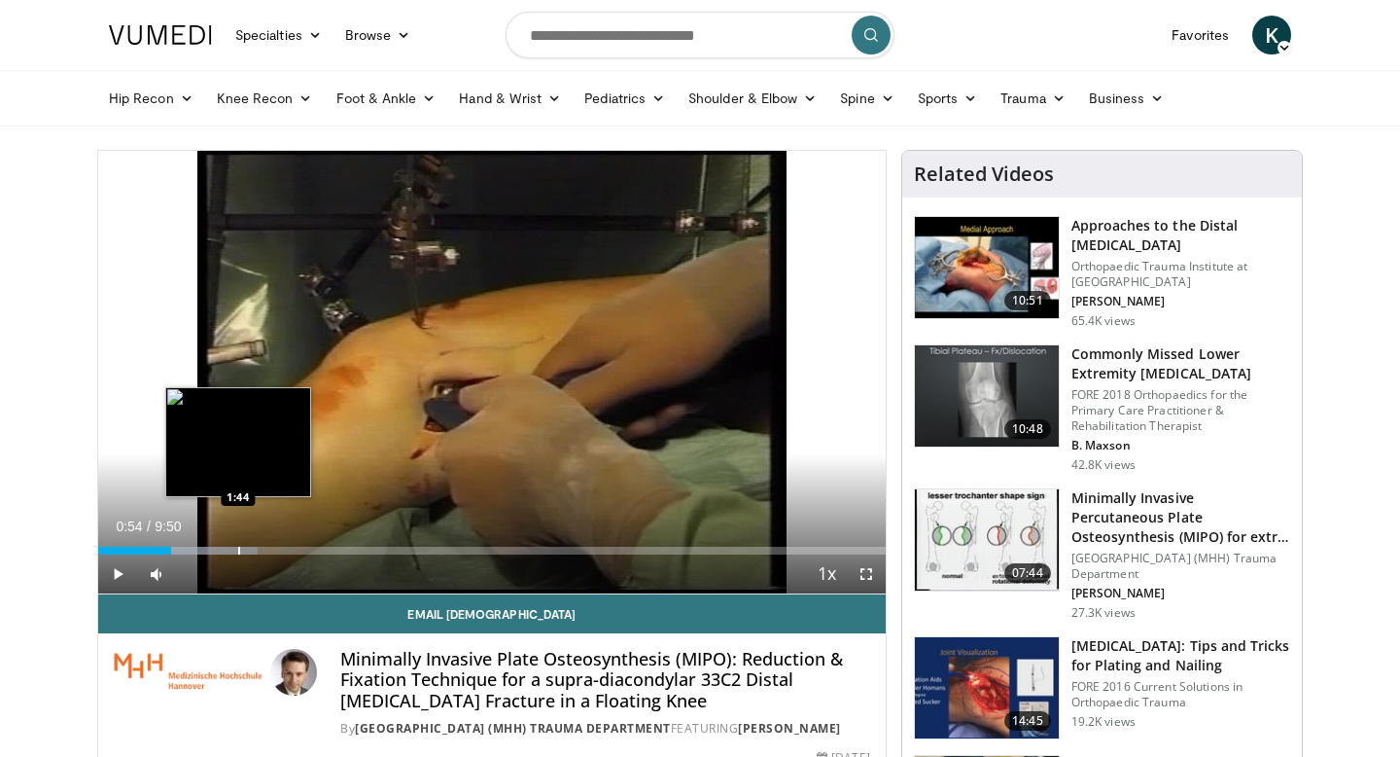
click at [237, 545] on div "Loaded : 20.29% 0:54 1:44" at bounding box center [492, 545] width 788 height 18
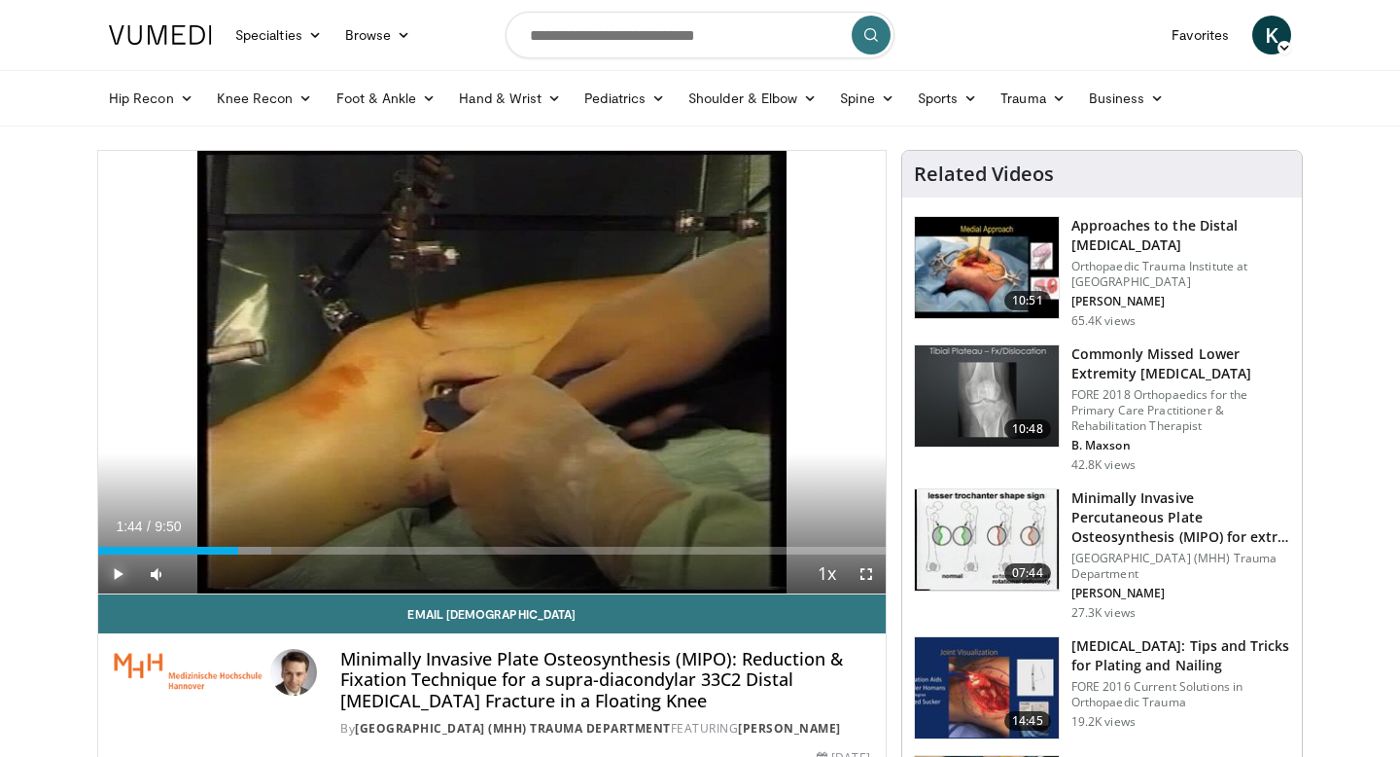
click at [124, 576] on span "Video Player" at bounding box center [117, 573] width 39 height 39
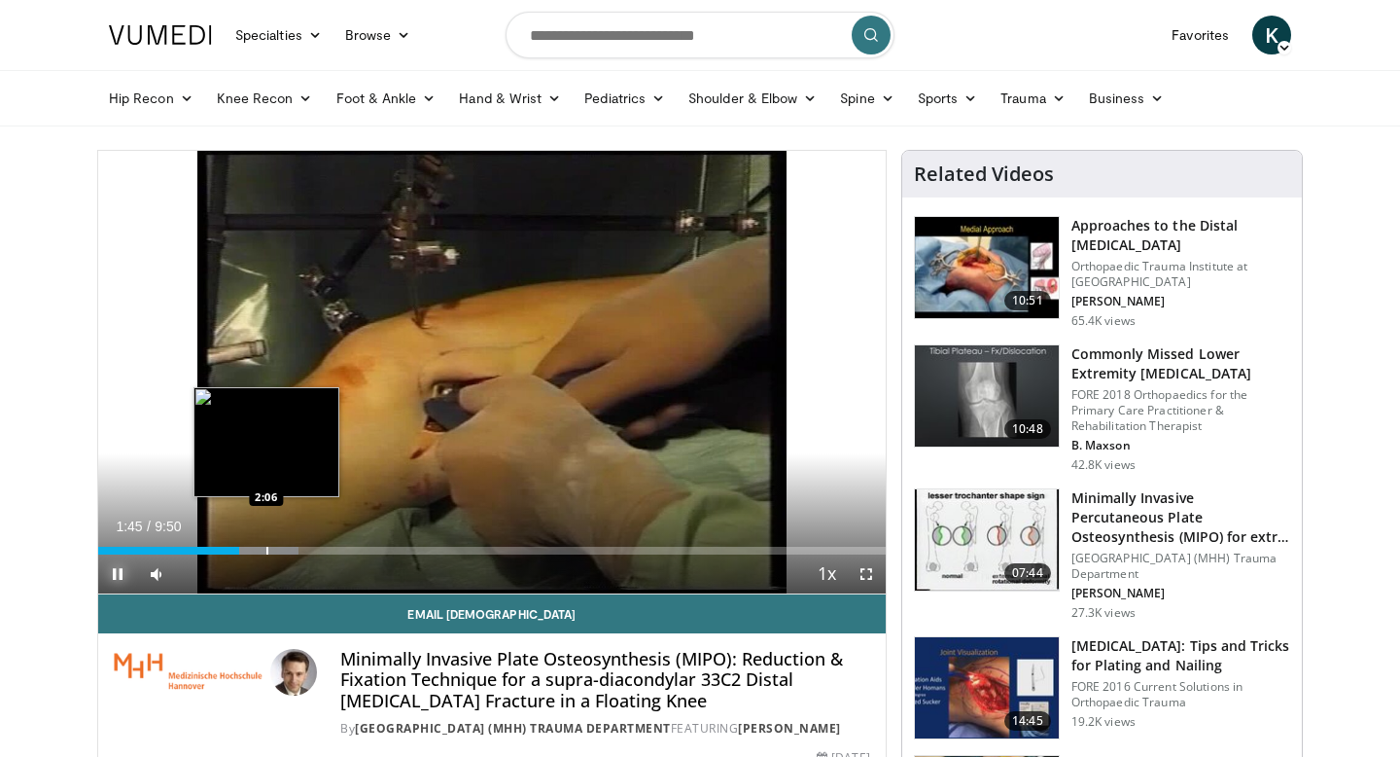
click at [268, 547] on div "Progress Bar" at bounding box center [267, 551] width 2 height 8
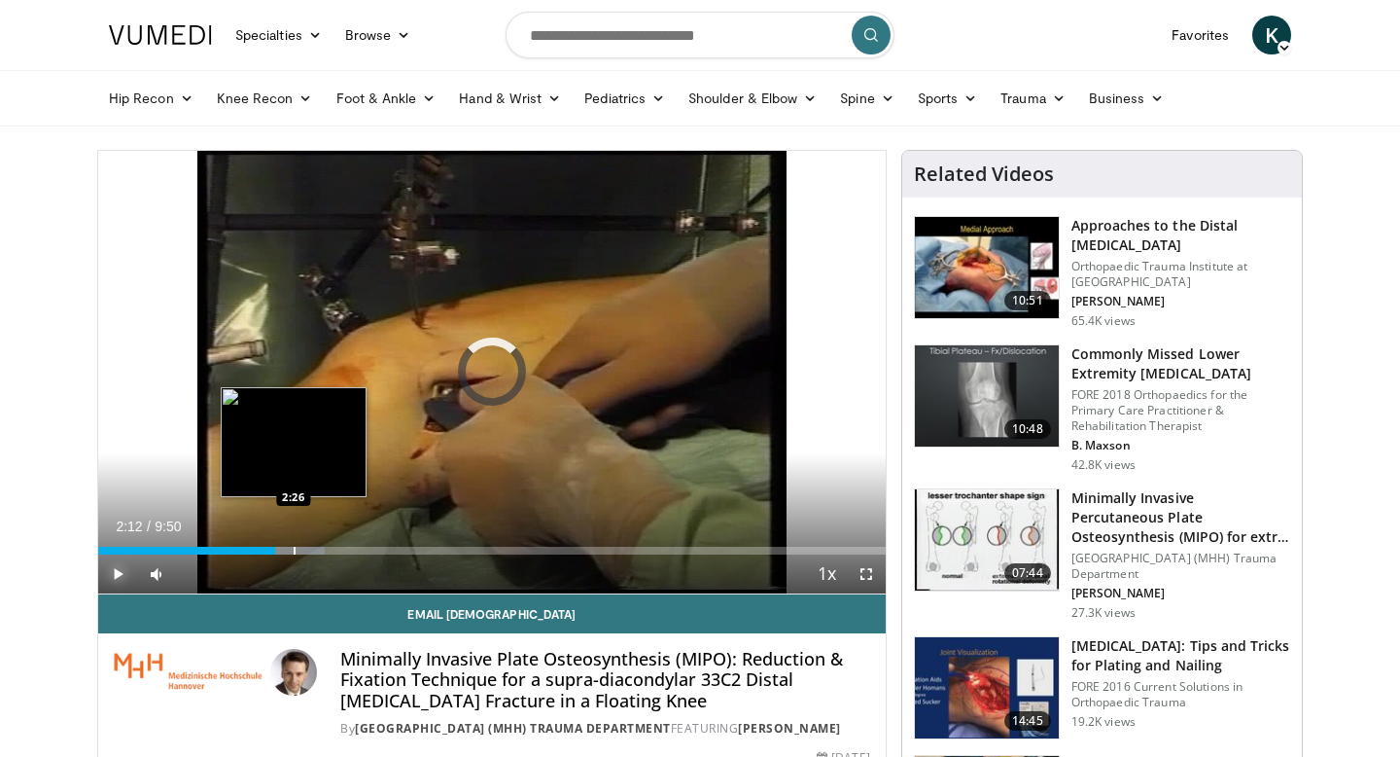
click at [294, 547] on div "Progress Bar" at bounding box center [295, 551] width 2 height 8
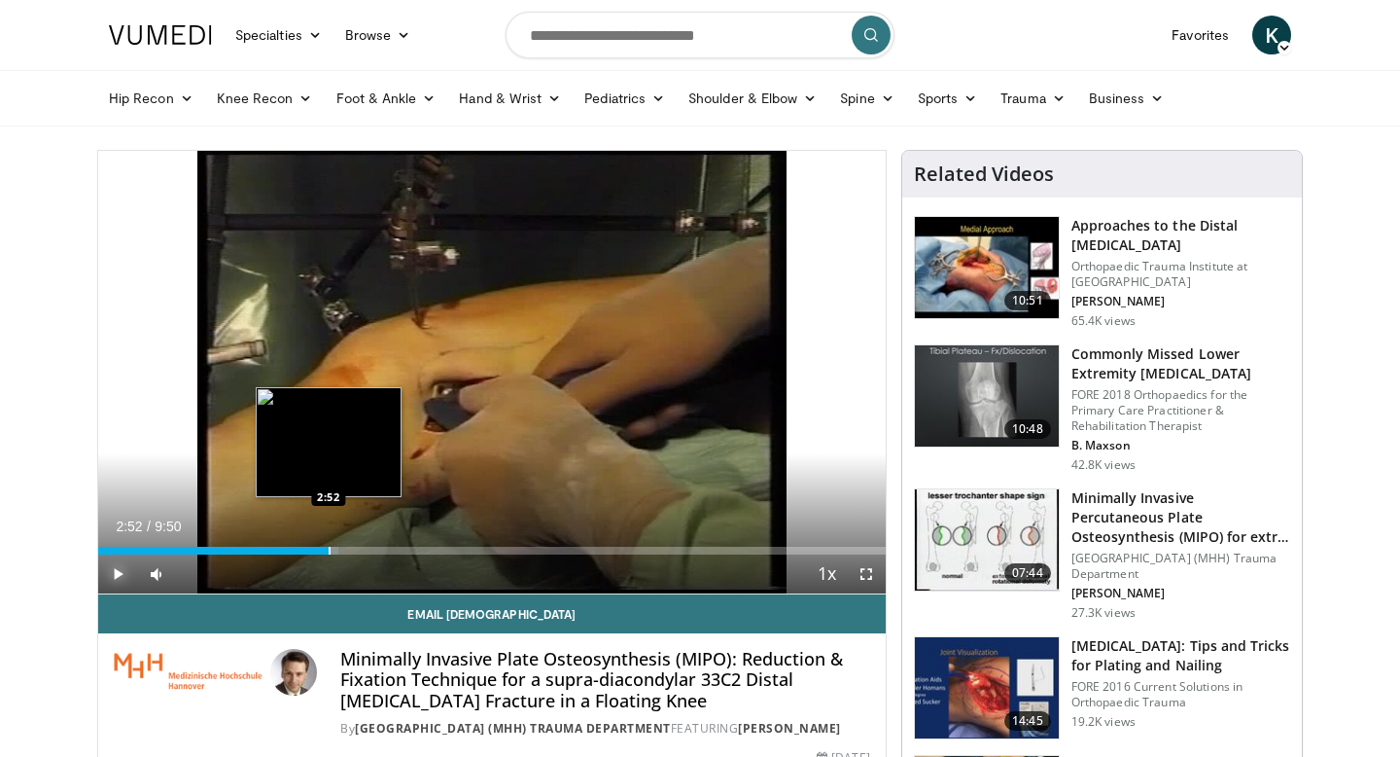
click at [329, 547] on div "Progress Bar" at bounding box center [330, 551] width 2 height 8
click at [354, 547] on div "Progress Bar" at bounding box center [355, 551] width 2 height 8
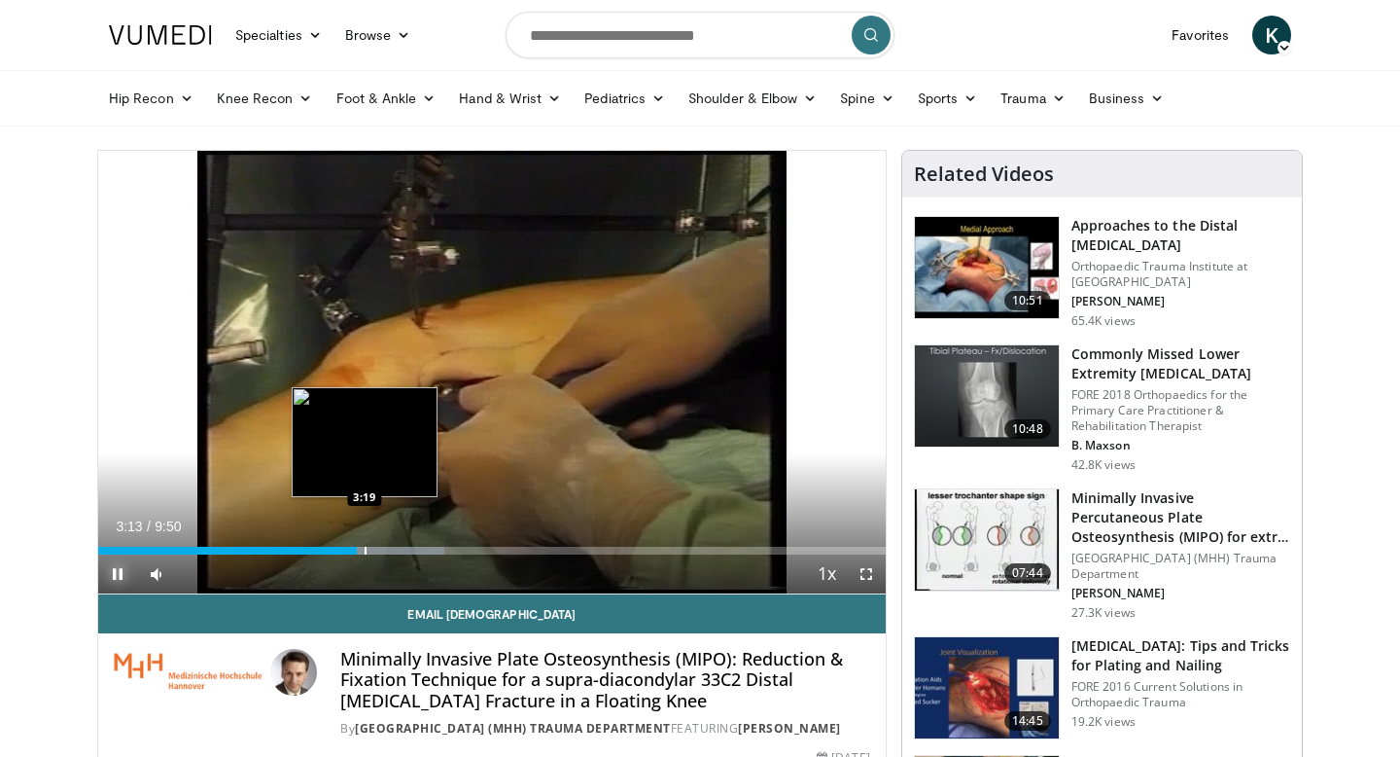
click at [389, 550] on div "Loaded : 43.98% 3:14 3:19" at bounding box center [492, 551] width 788 height 8
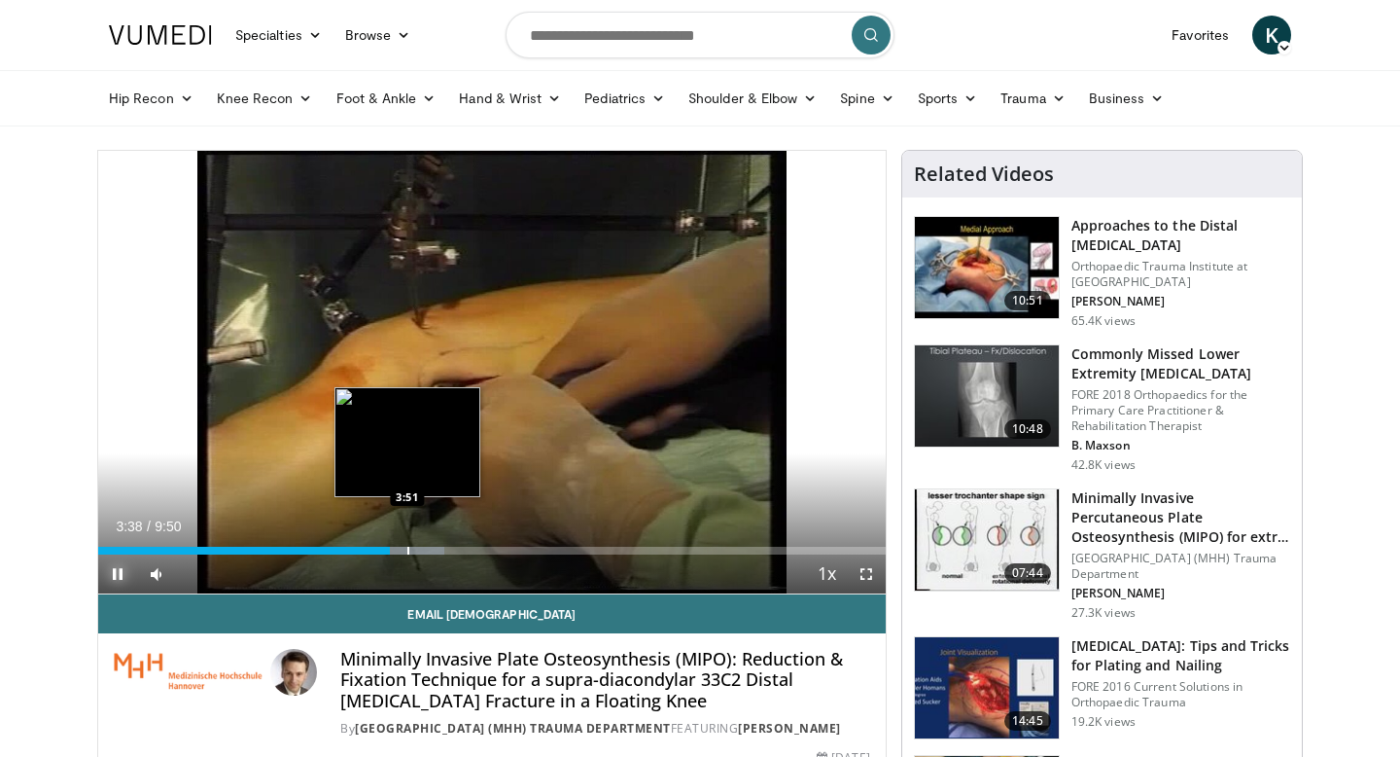
click at [419, 543] on div "Loaded : 43.98% 3:38 3:51" at bounding box center [492, 545] width 788 height 18
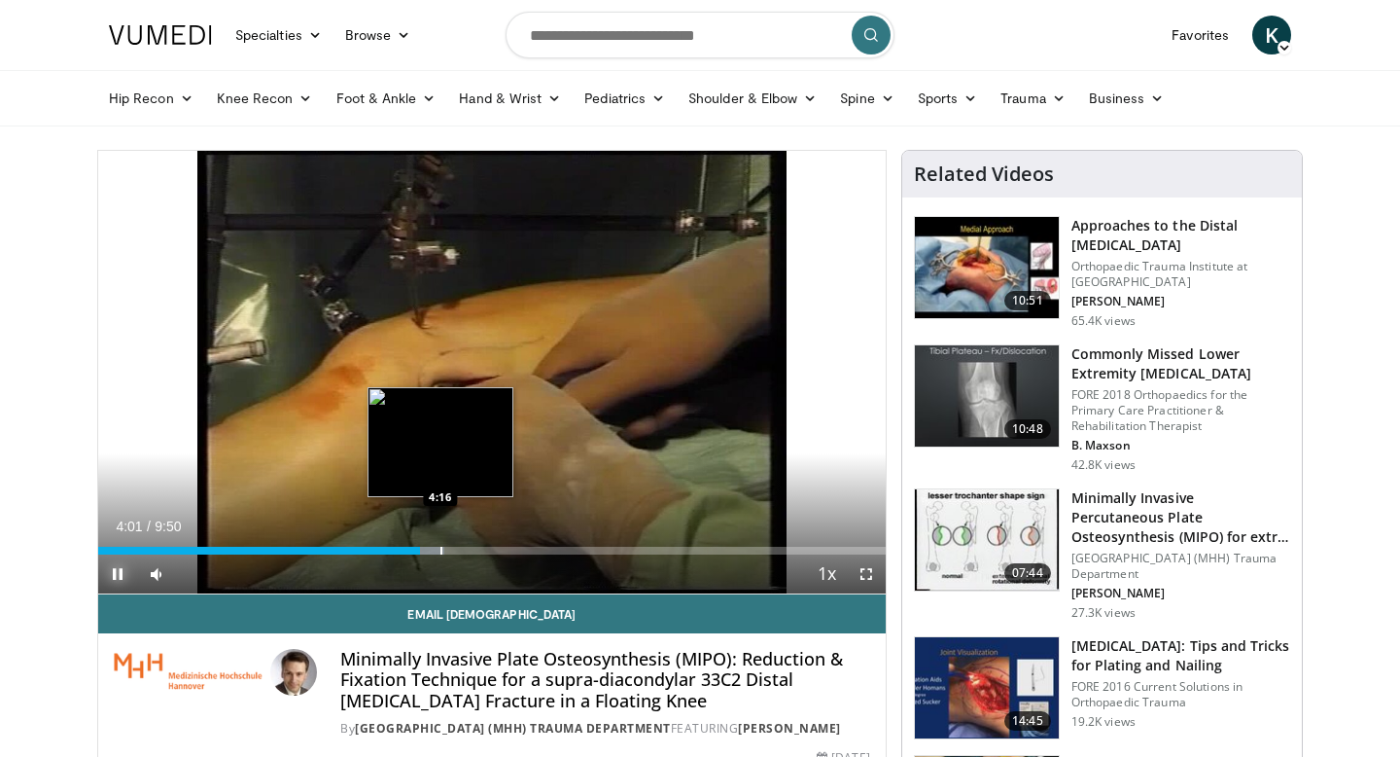
click at [445, 545] on div "Loaded : 43.98% 4:01 4:16" at bounding box center [492, 545] width 788 height 18
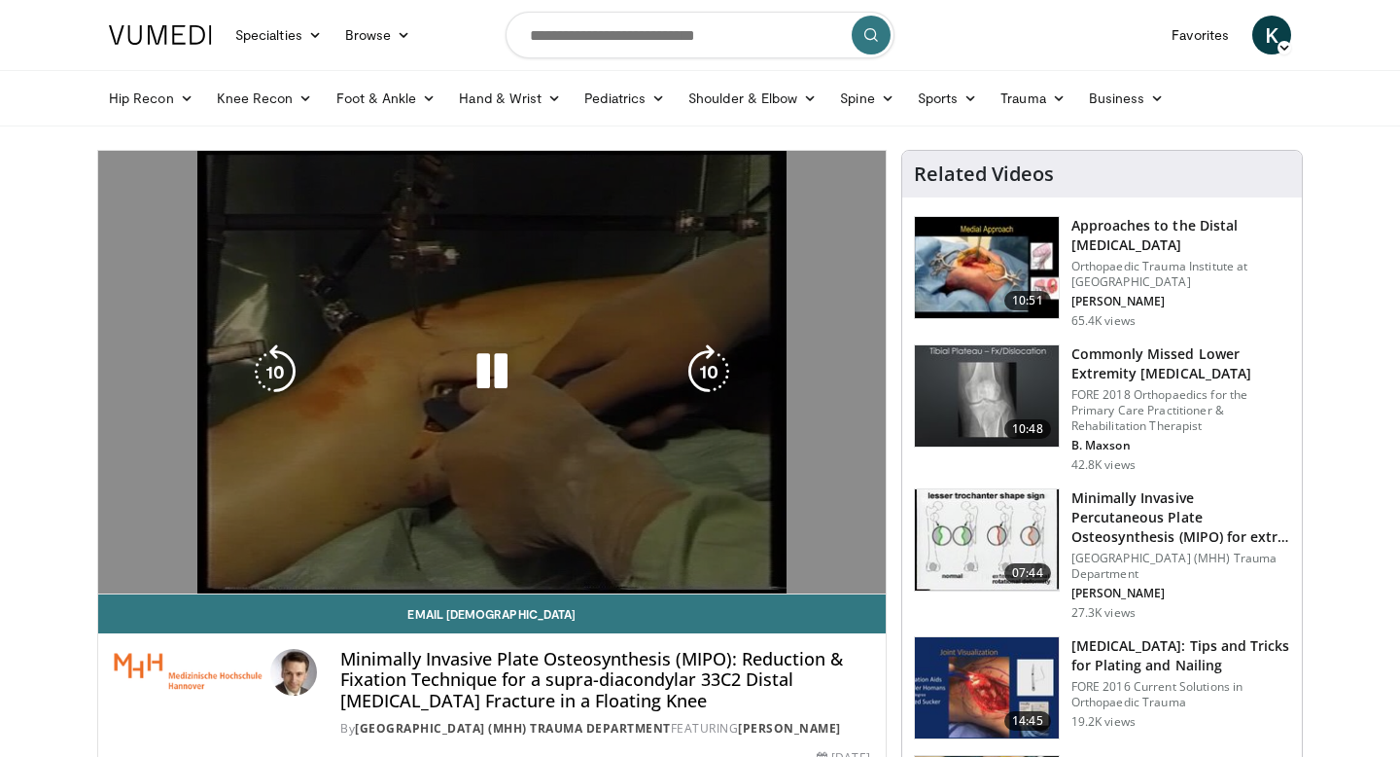
click at [464, 543] on div "Loaded : 47.45% 4:20 4:20" at bounding box center [492, 545] width 788 height 18
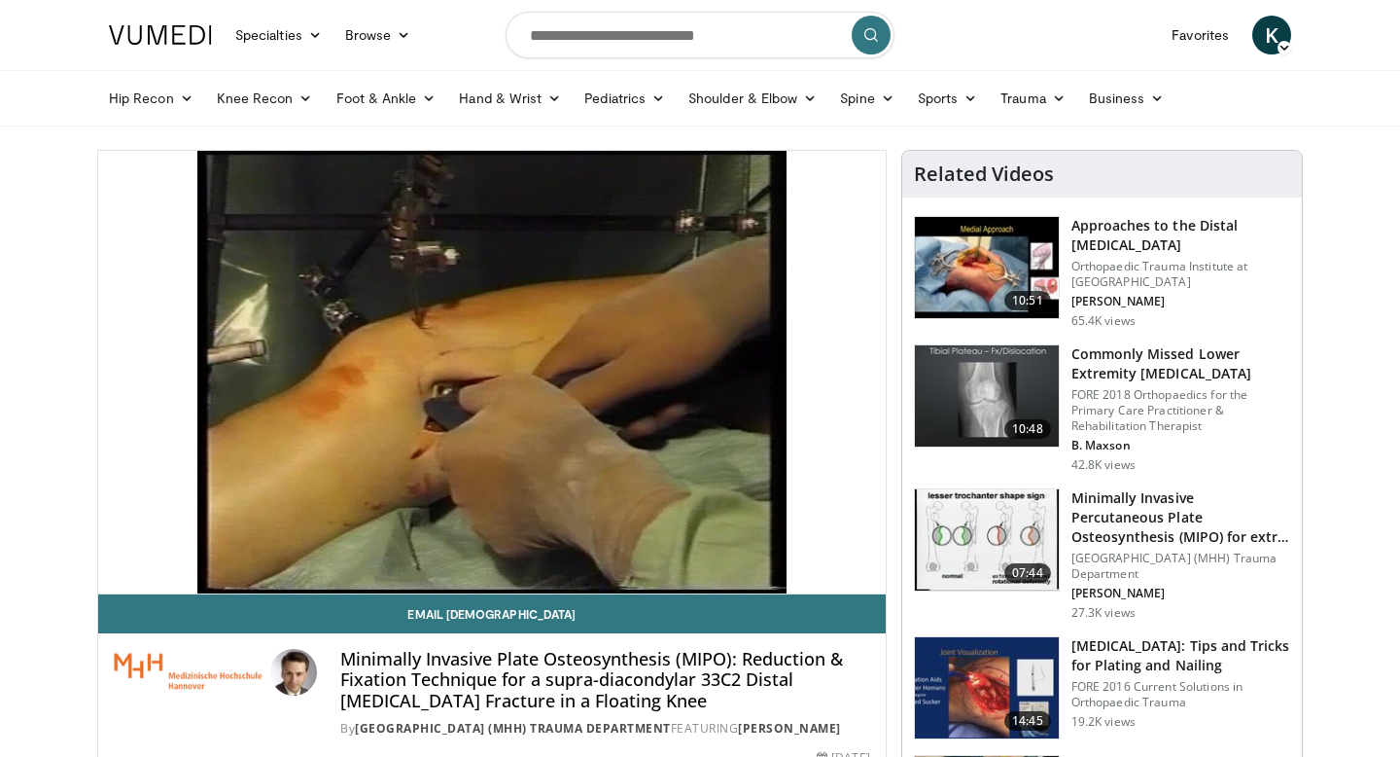
click at [448, 547] on div "Progress Bar" at bounding box center [447, 551] width 2 height 8
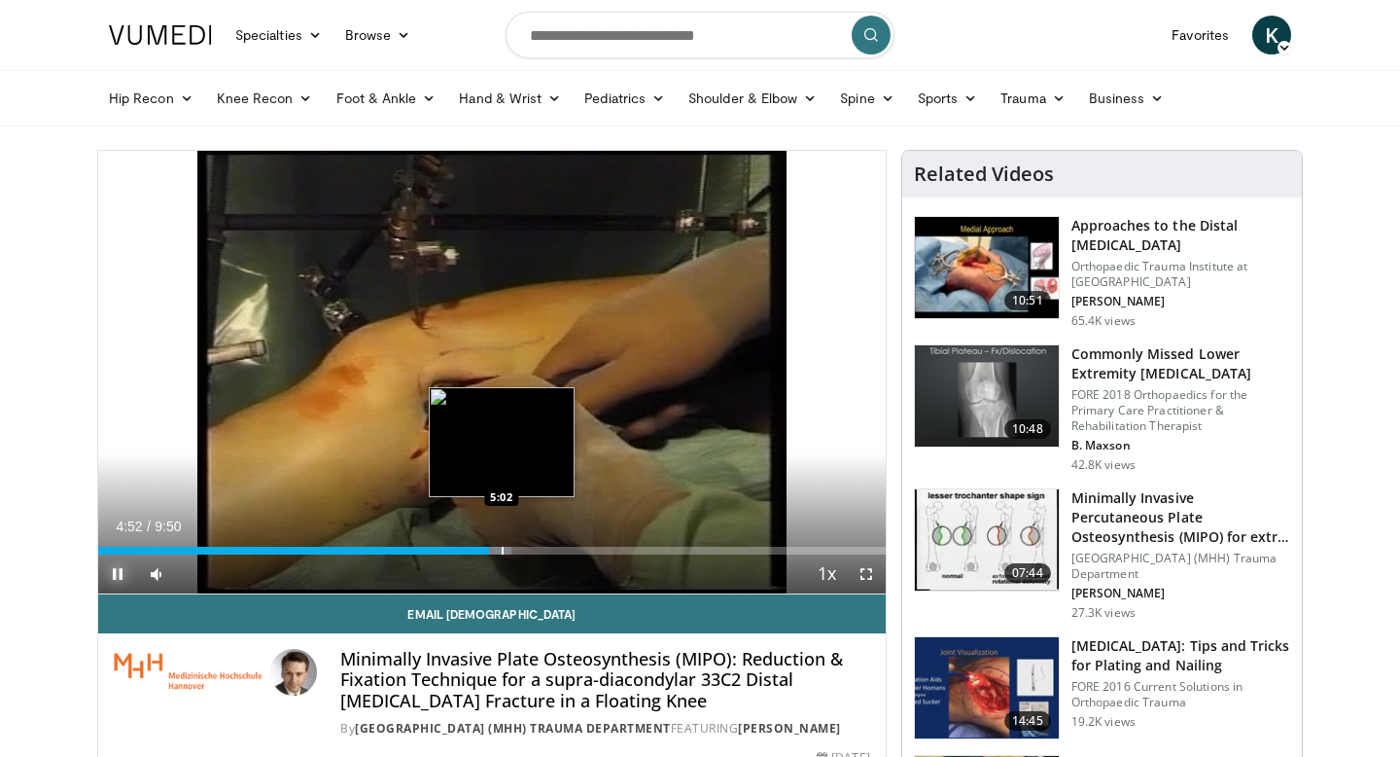
click at [506, 545] on div "Loaded : 52.54% 4:52 5:02" at bounding box center [492, 545] width 788 height 18
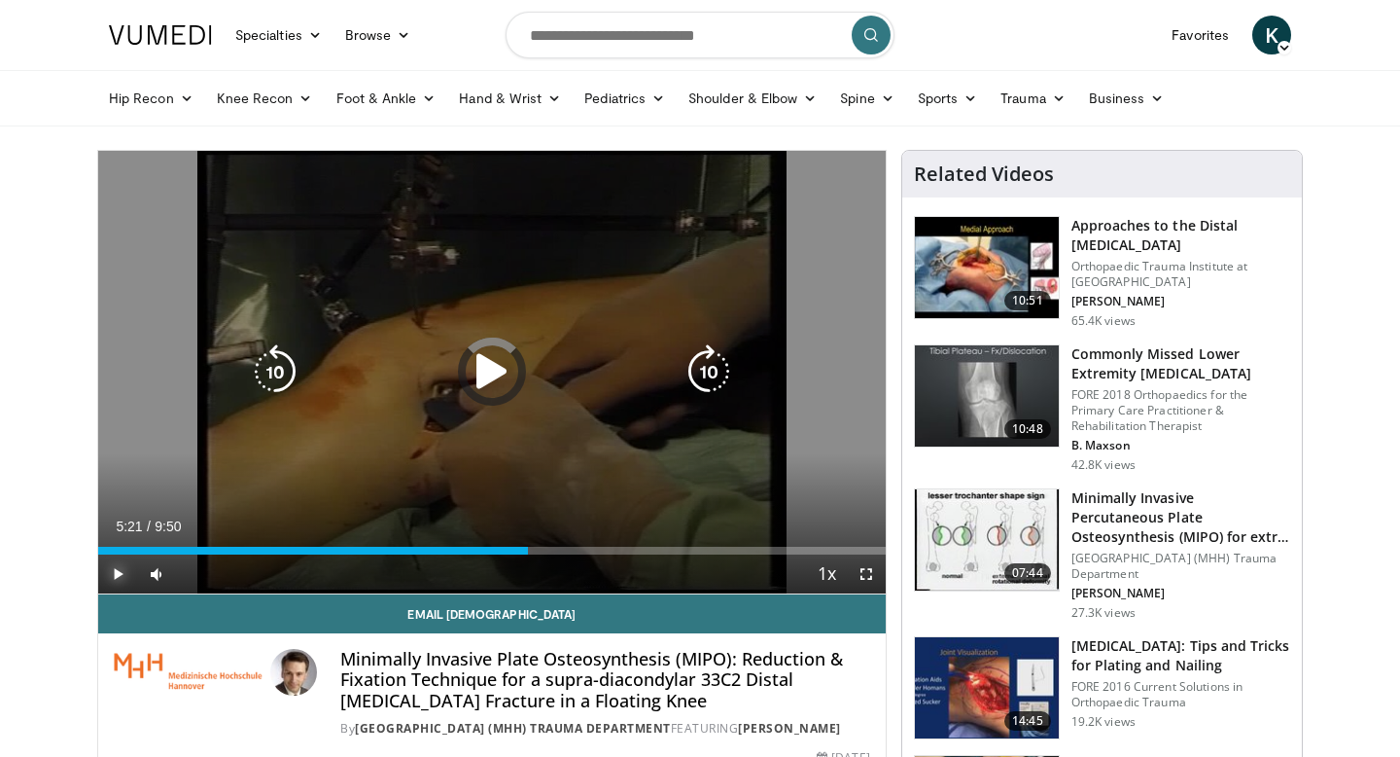
click at [527, 547] on div "Loaded : 54.23% 5:21 5:05" at bounding box center [492, 551] width 788 height 8
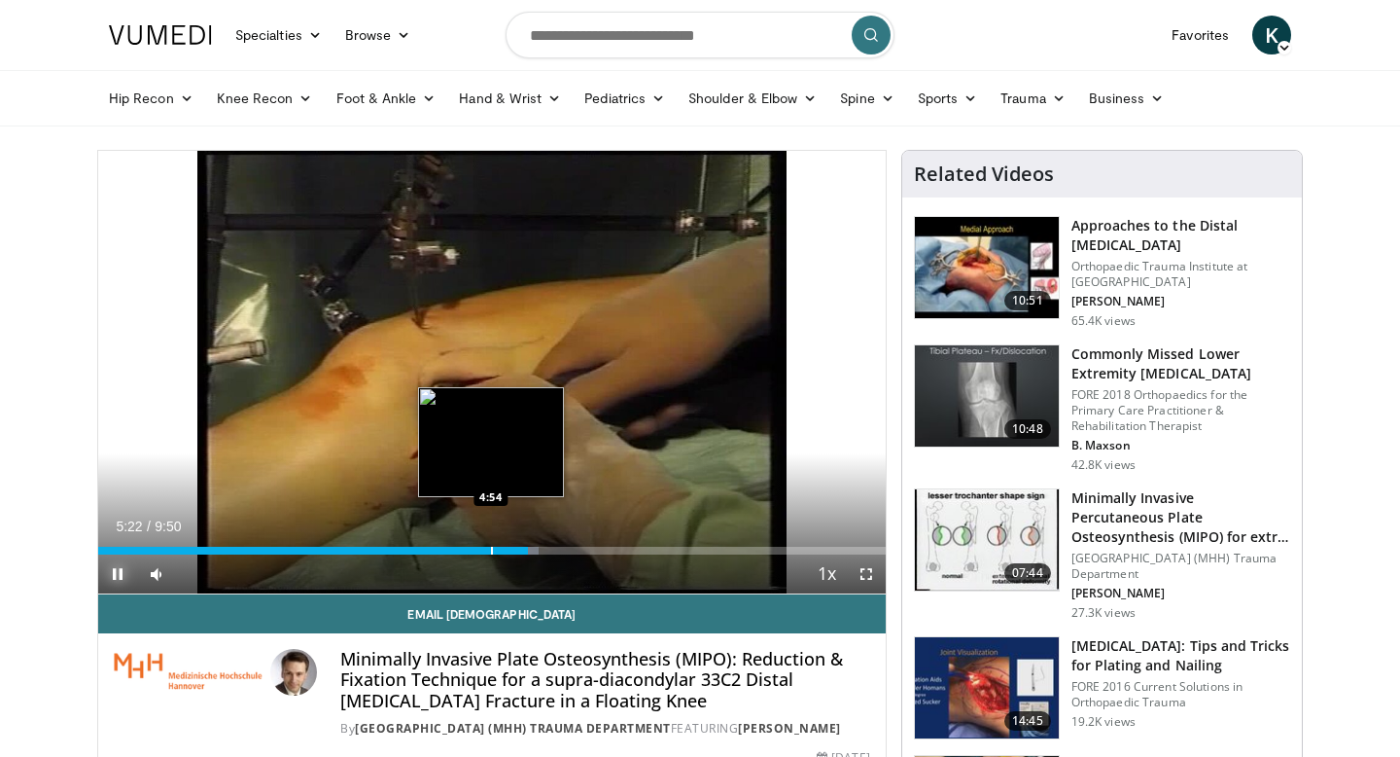
click at [490, 548] on div "5:22" at bounding box center [313, 551] width 430 height 8
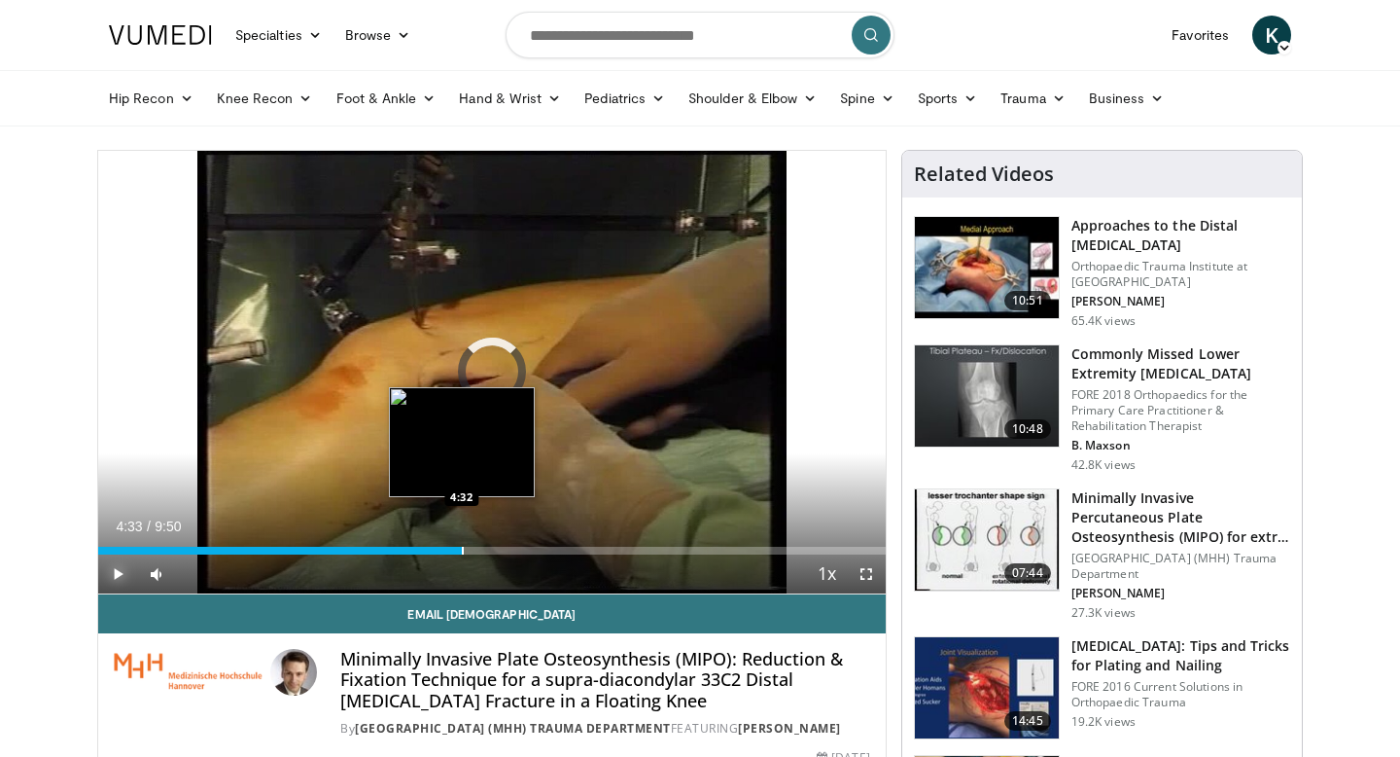
click at [462, 547] on div "Progress Bar" at bounding box center [463, 551] width 2 height 8
click at [448, 547] on div "Progress Bar" at bounding box center [449, 551] width 2 height 8
click at [458, 548] on div "Progress Bar" at bounding box center [459, 551] width 2 height 8
click at [476, 547] on div "Progress Bar" at bounding box center [477, 551] width 2 height 8
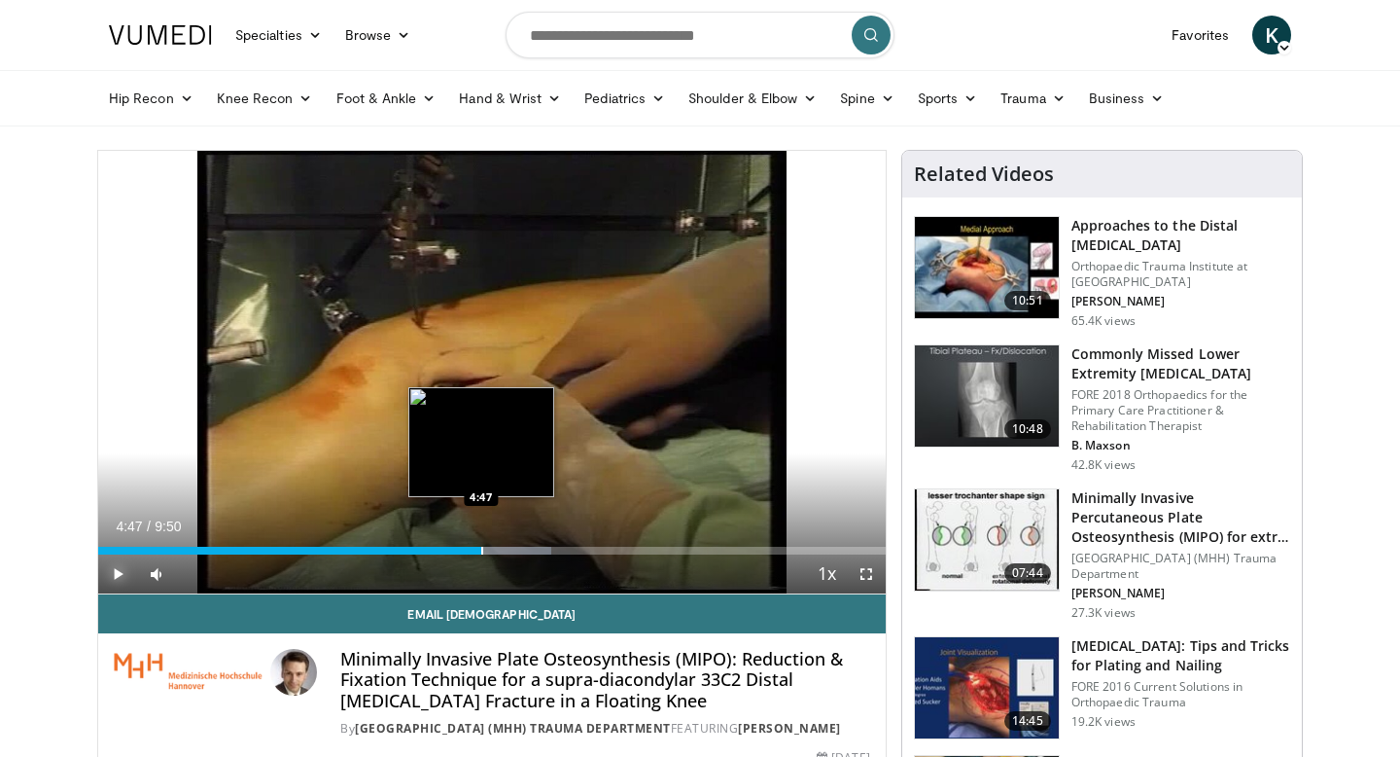
click at [481, 547] on div "Progress Bar" at bounding box center [482, 551] width 2 height 8
click at [476, 550] on div "Progress Bar" at bounding box center [477, 551] width 2 height 8
click at [496, 547] on div "Progress Bar" at bounding box center [497, 551] width 2 height 8
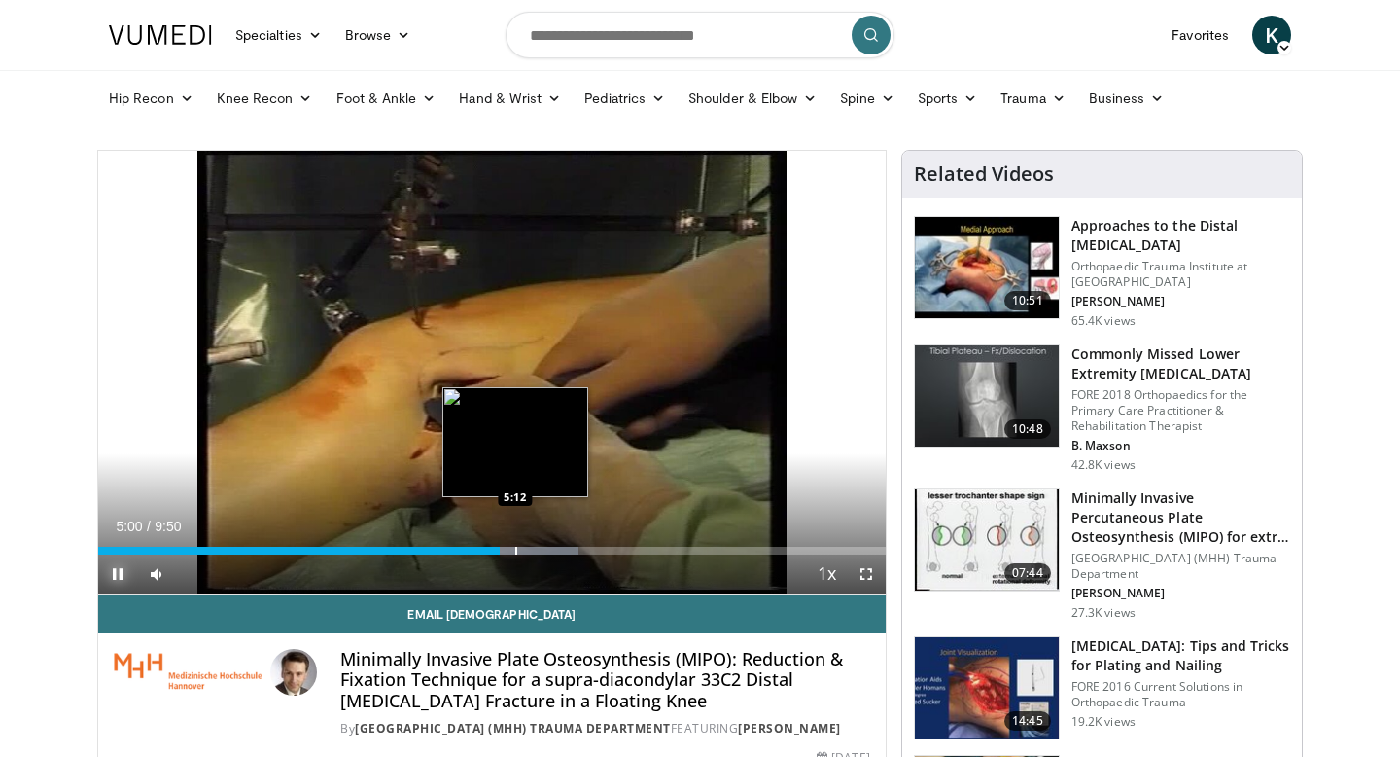
click at [515, 543] on div "Loaded : 61.01% 5:00 5:12" at bounding box center [492, 545] width 788 height 18
click at [528, 545] on div "Loaded : 64.29% 5:12 5:22" at bounding box center [492, 545] width 788 height 18
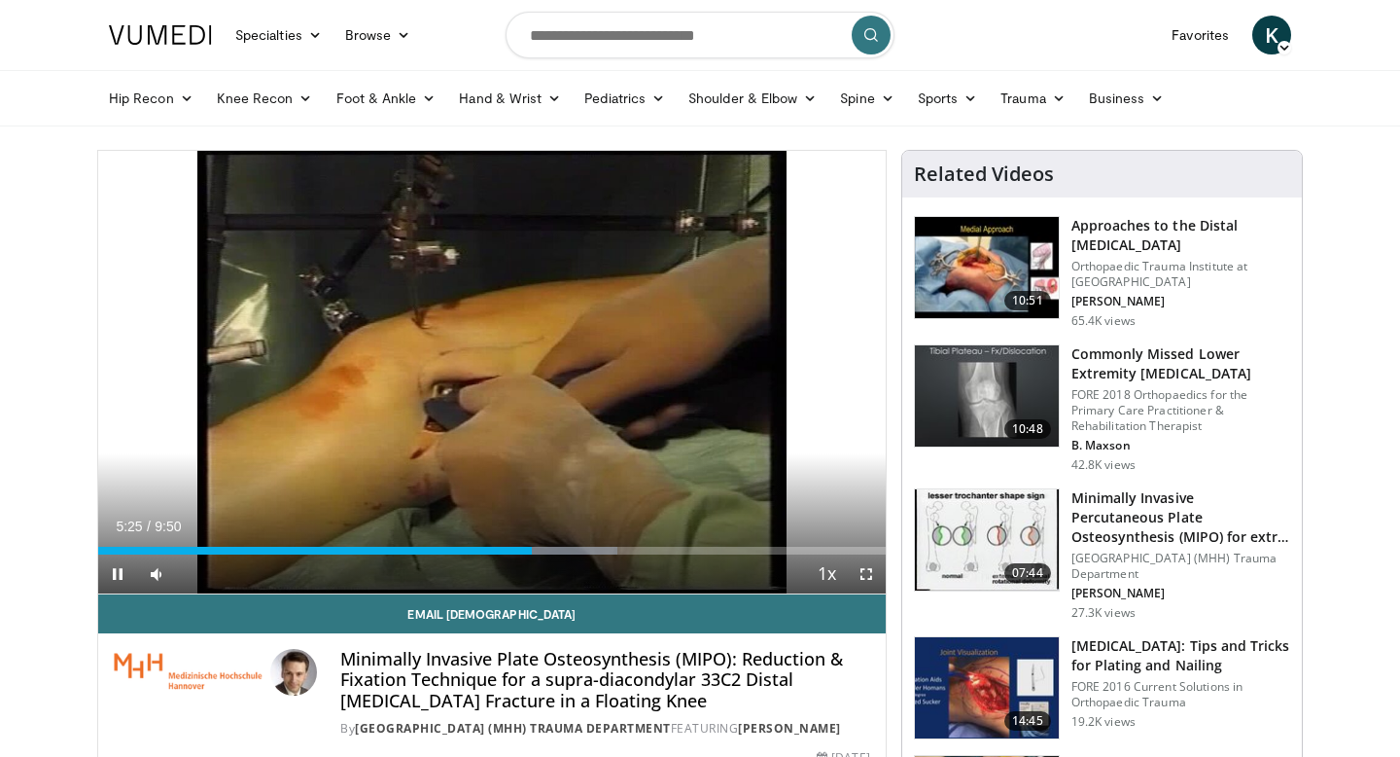
click at [512, 555] on div "Current Time 5:25 / Duration 9:50 Pause Skip Backward Skip Forward Mute 0% Load…" at bounding box center [492, 573] width 788 height 39
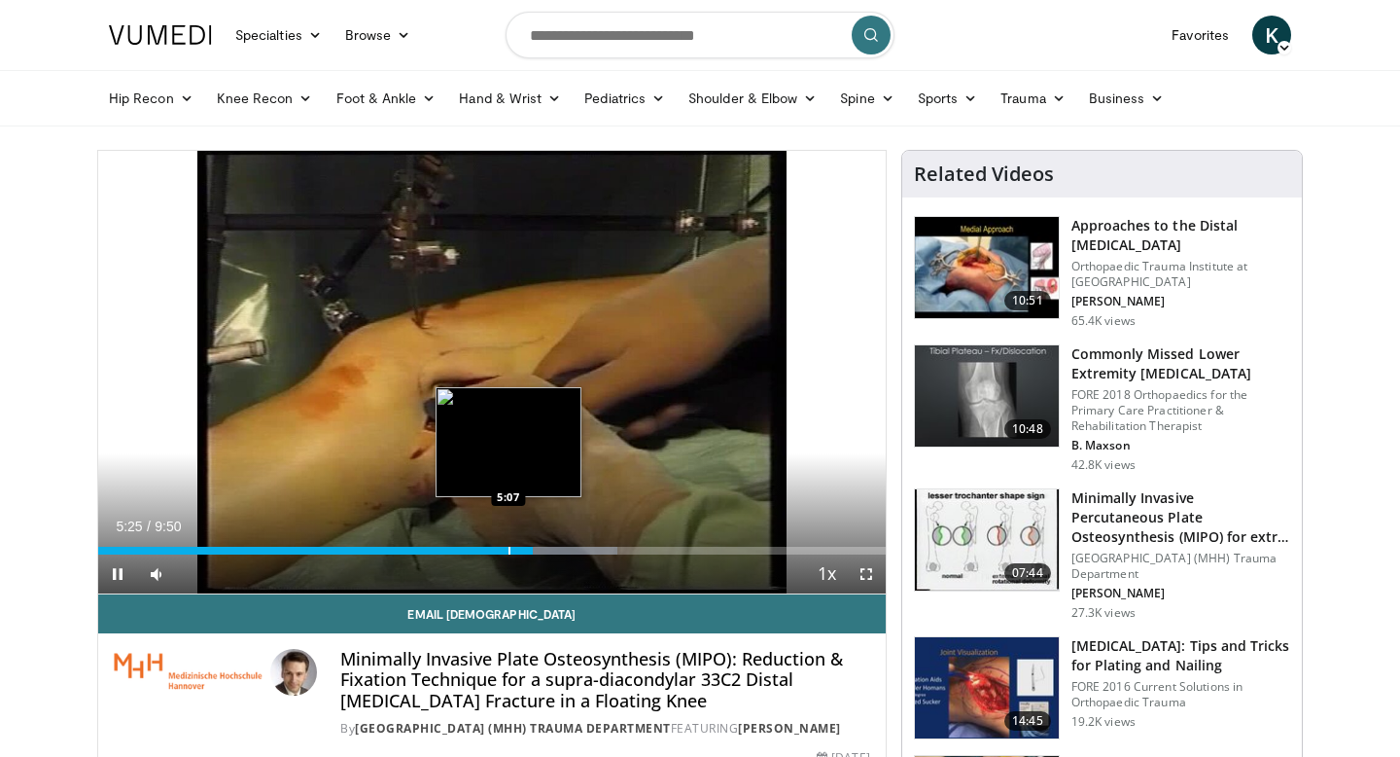
click at [508, 544] on div "Loaded : 65.98% 5:26 5:07" at bounding box center [492, 545] width 788 height 18
click at [476, 548] on div "Progress Bar" at bounding box center [477, 551] width 2 height 8
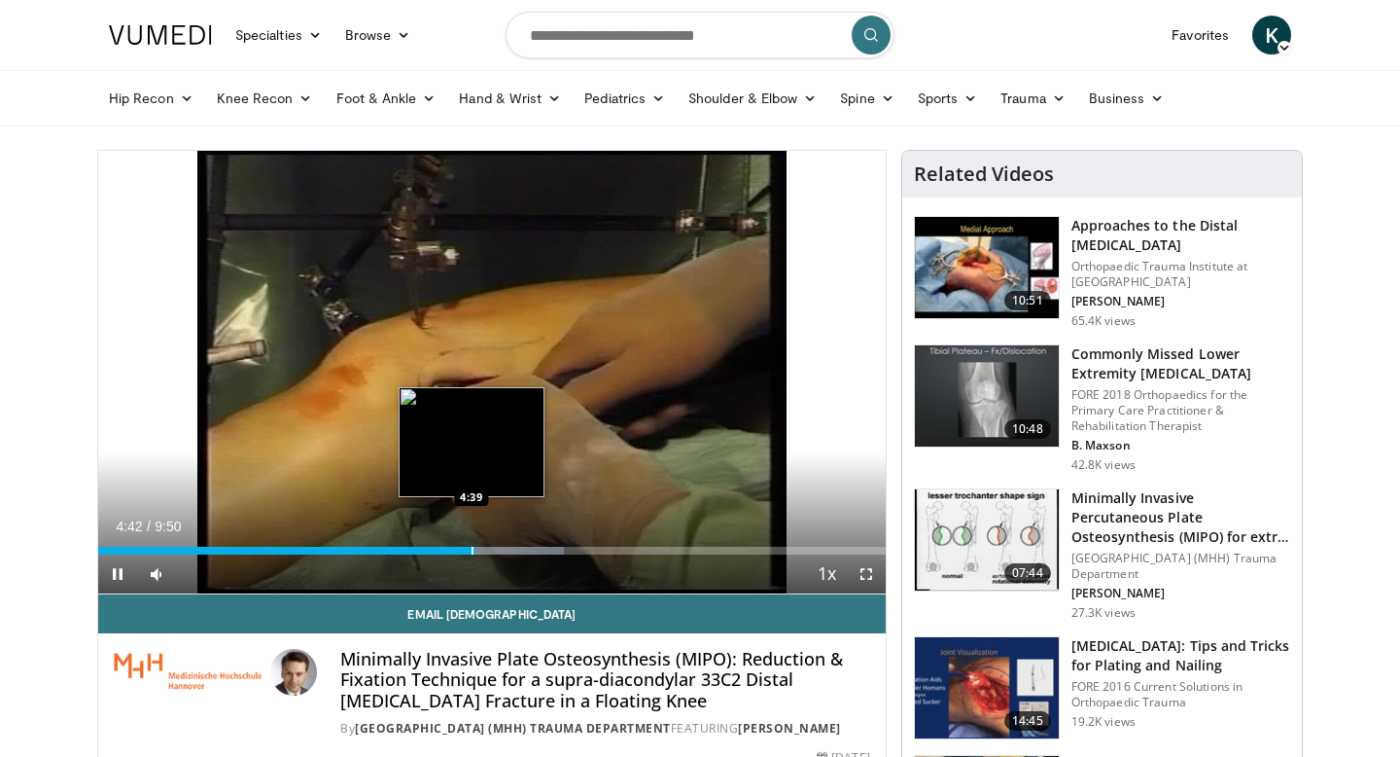
click at [472, 548] on div "Progress Bar" at bounding box center [473, 551] width 2 height 8
click at [464, 550] on div "Progress Bar" at bounding box center [465, 551] width 2 height 8
click at [494, 549] on div "Progress Bar" at bounding box center [495, 551] width 2 height 8
click at [484, 545] on div "Loaded : 60.91% 4:59 4:49" at bounding box center [492, 545] width 788 height 18
click at [476, 547] on div "Progress Bar" at bounding box center [477, 551] width 2 height 8
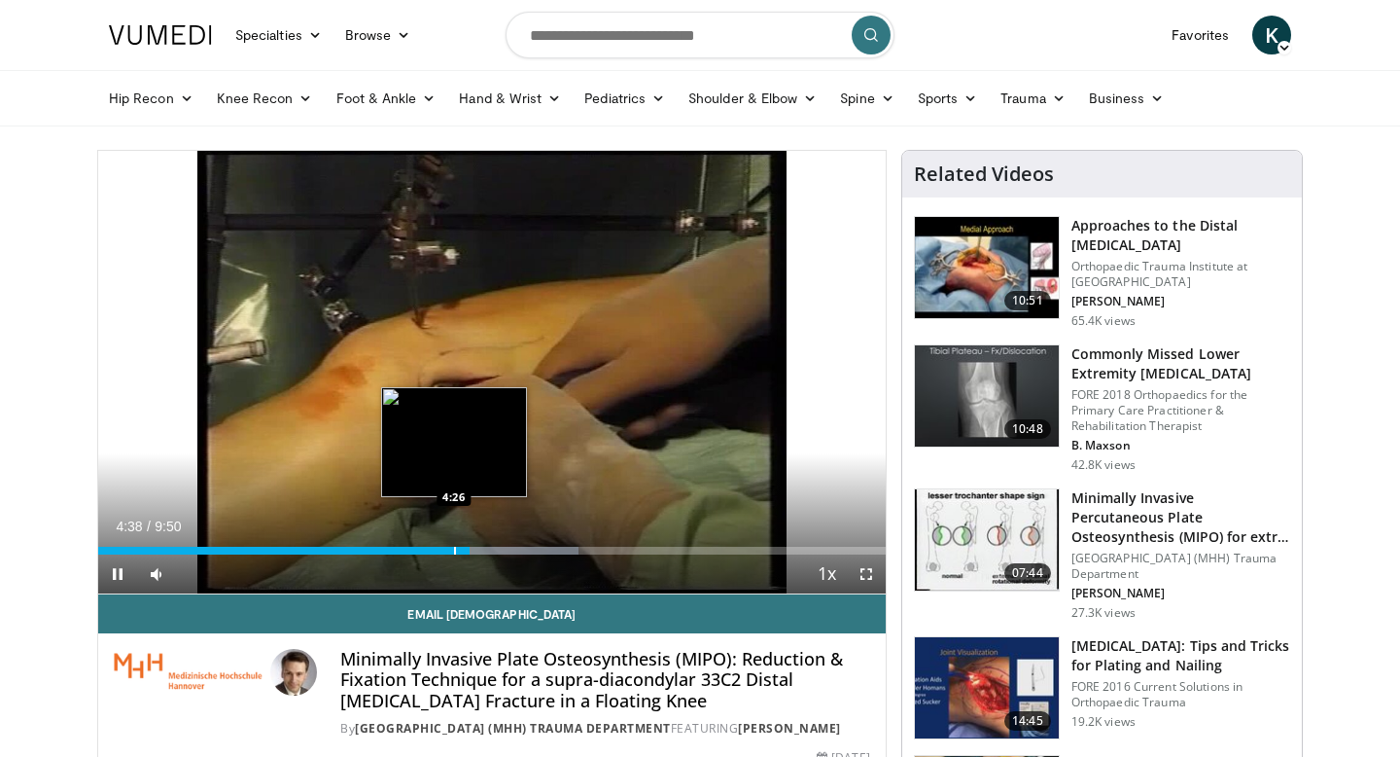
click at [449, 542] on div "Loaded : 61.01% 4:38 4:26" at bounding box center [492, 545] width 788 height 18
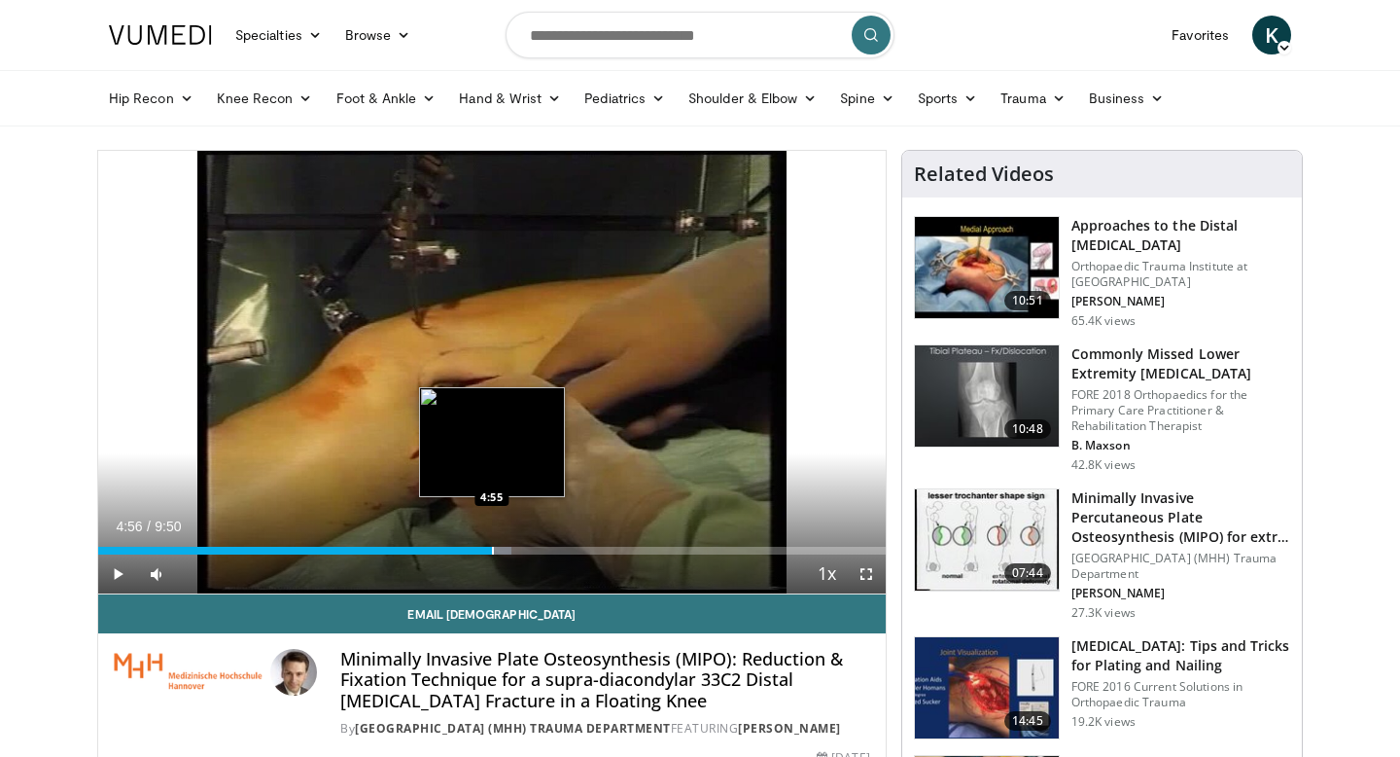
click at [493, 544] on div "Loaded : 52.54% 4:56 4:55" at bounding box center [492, 545] width 788 height 18
click at [512, 544] on div "Loaded : 62.60% 5:09 5:08" at bounding box center [492, 545] width 788 height 18
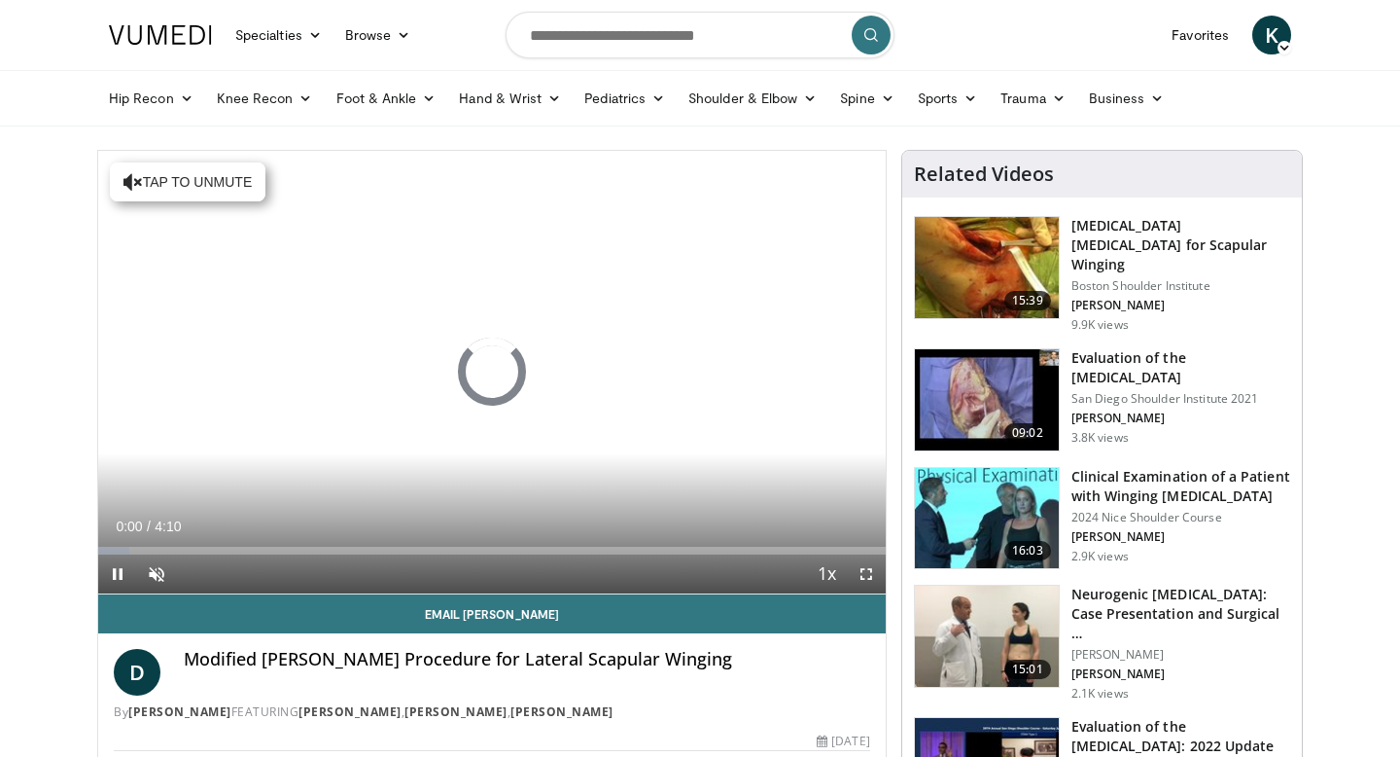
click at [1272, 29] on span "K" at bounding box center [1272, 35] width 39 height 39
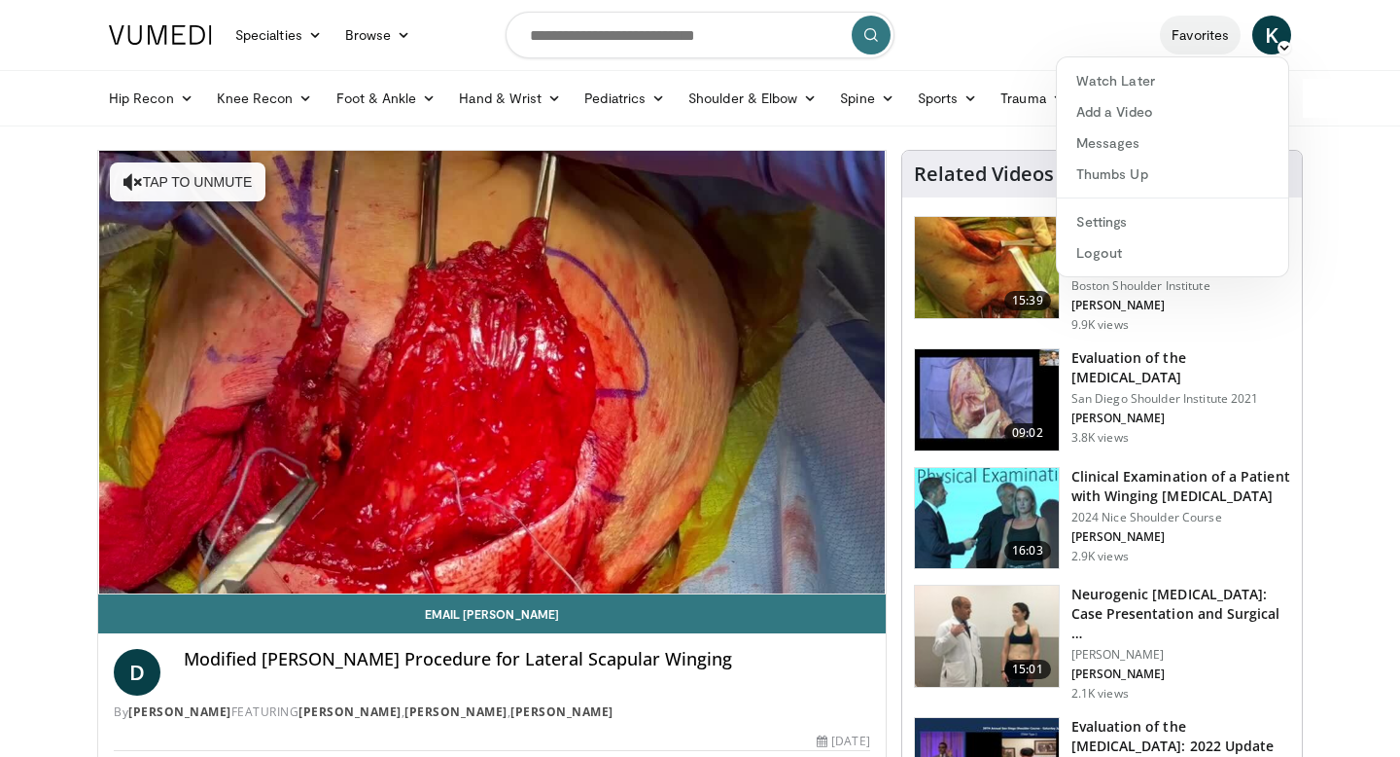
click at [1204, 36] on link "Favorites" at bounding box center [1200, 35] width 81 height 39
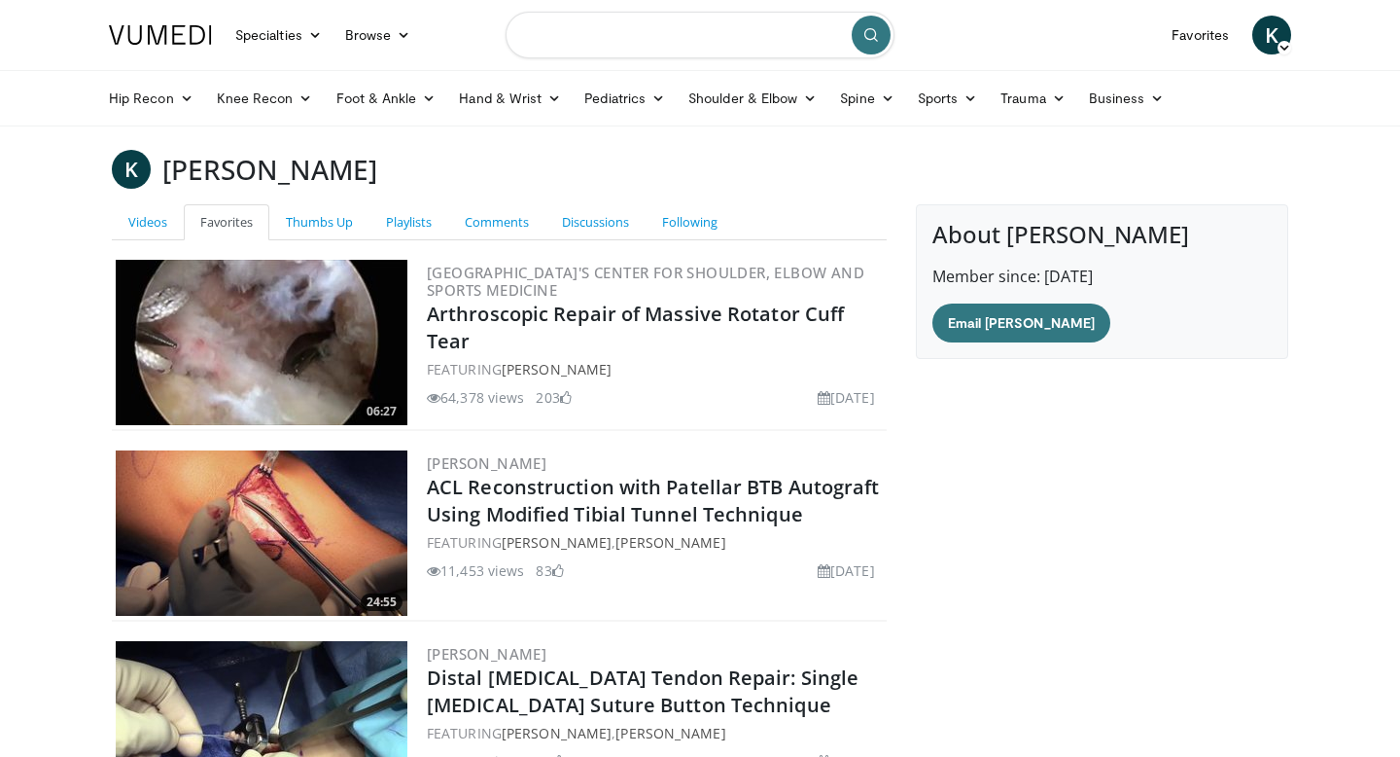
click at [558, 43] on input "Search topics, interventions" at bounding box center [700, 35] width 389 height 47
type input "**********"
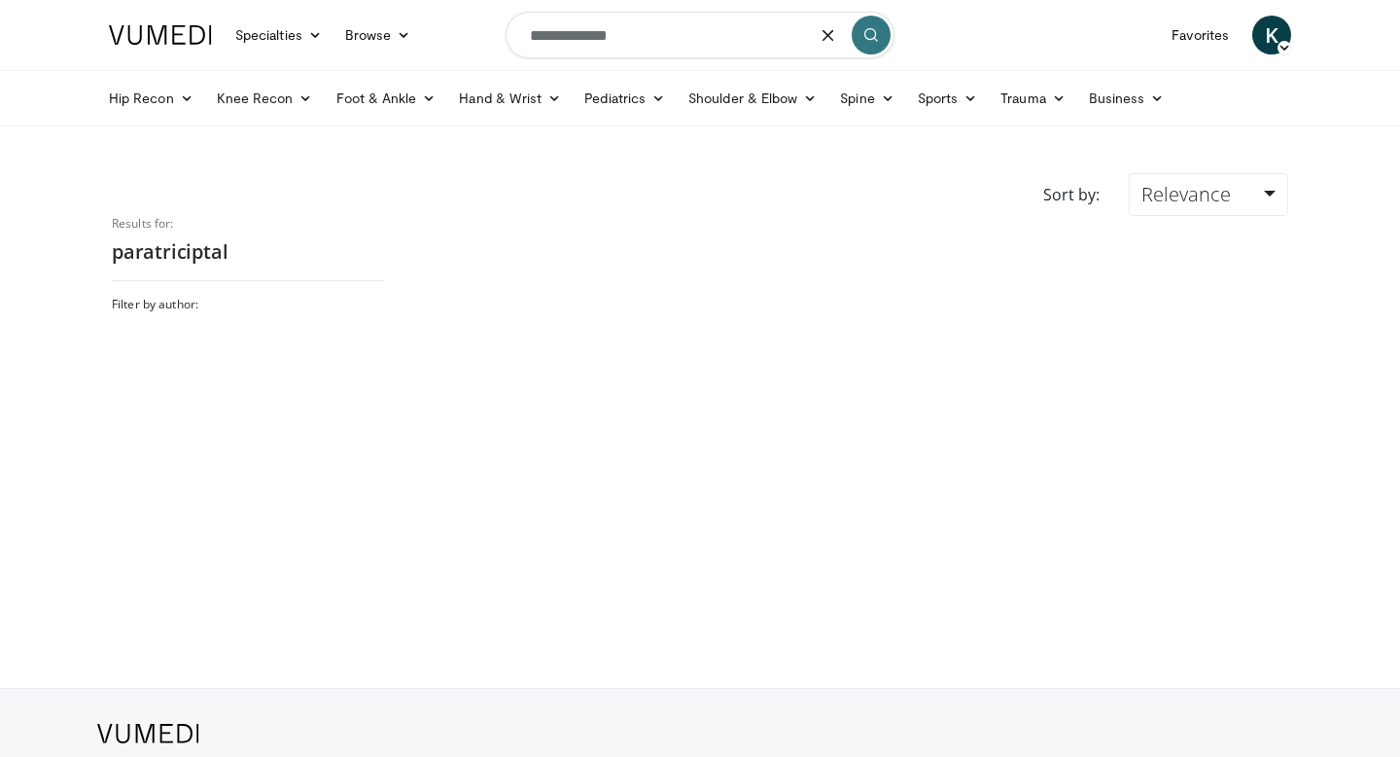
click at [577, 25] on input "**********" at bounding box center [700, 35] width 389 height 47
click at [595, 38] on input "**********" at bounding box center [700, 35] width 389 height 47
type input "**********"
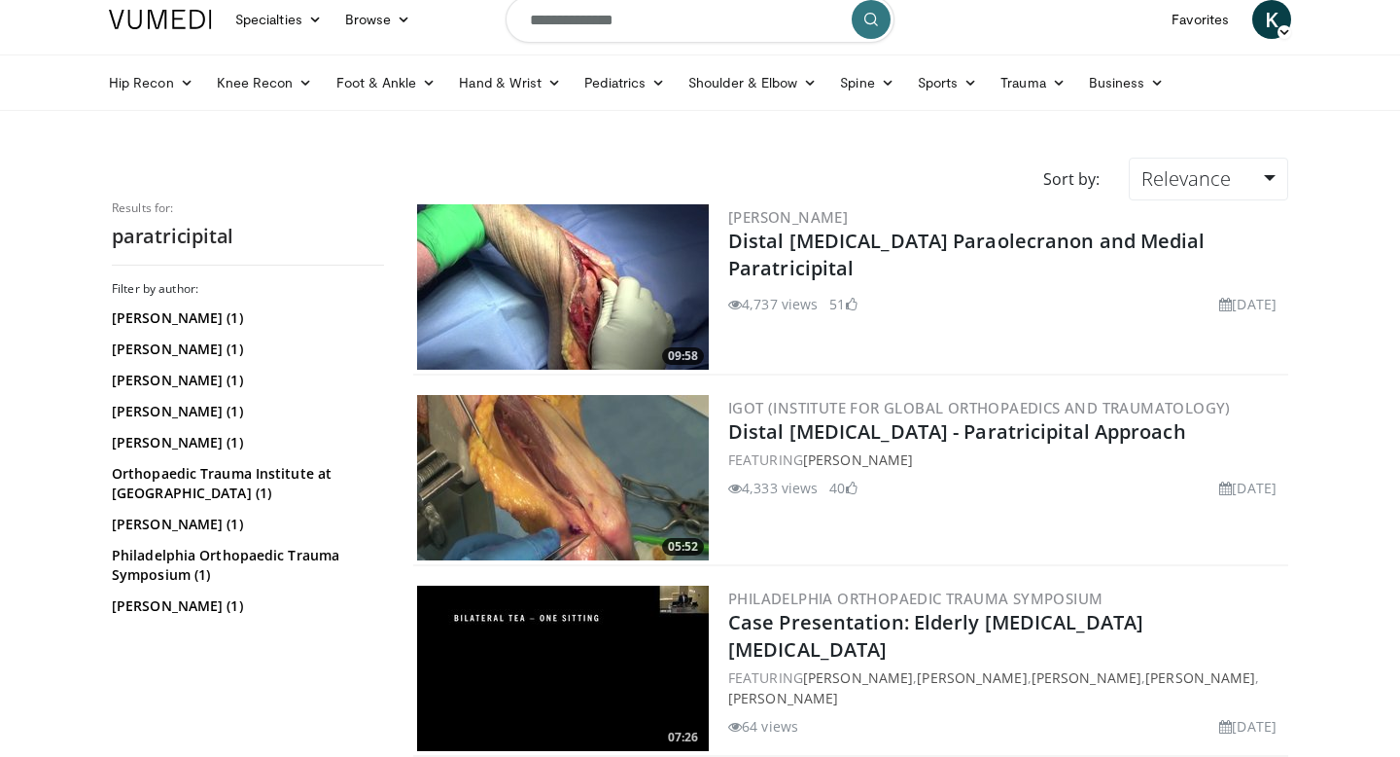
scroll to position [18, 0]
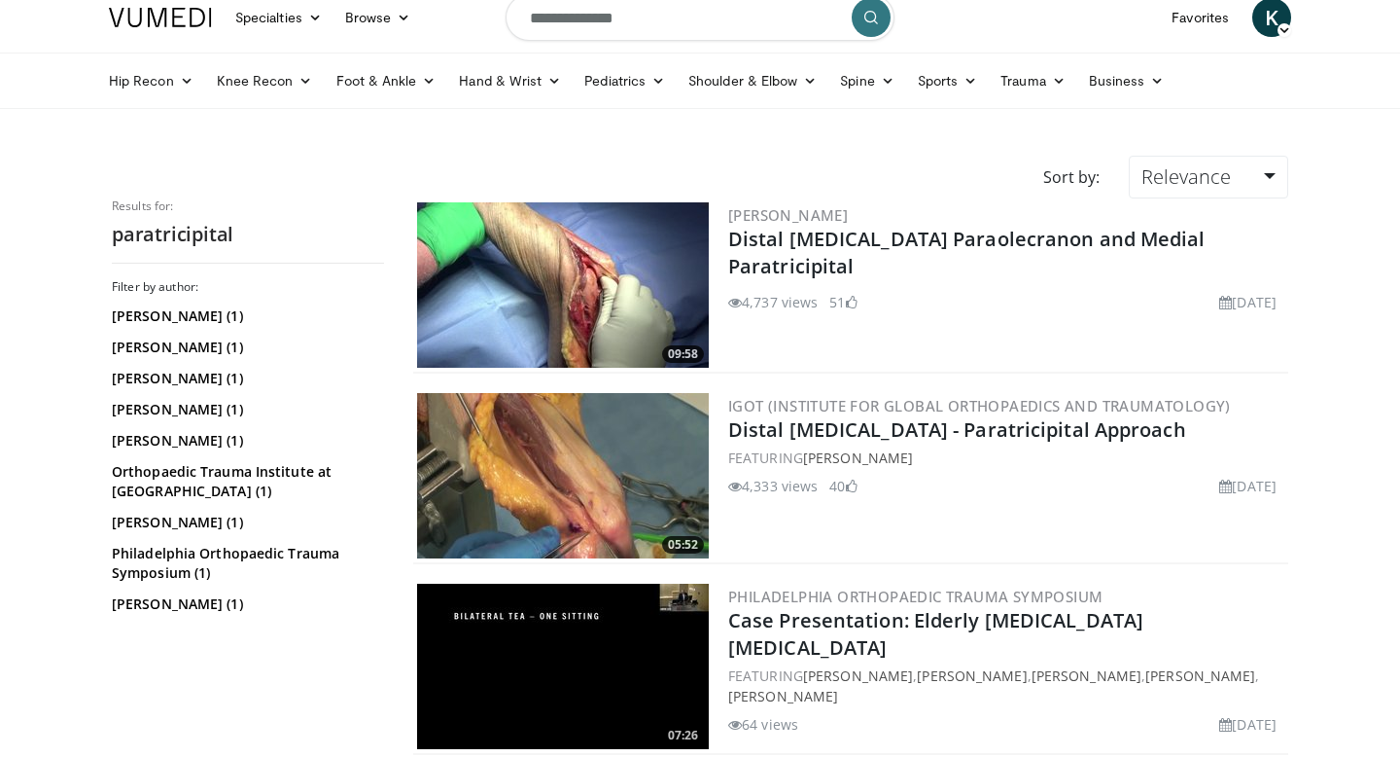
click at [563, 478] on img at bounding box center [563, 475] width 292 height 165
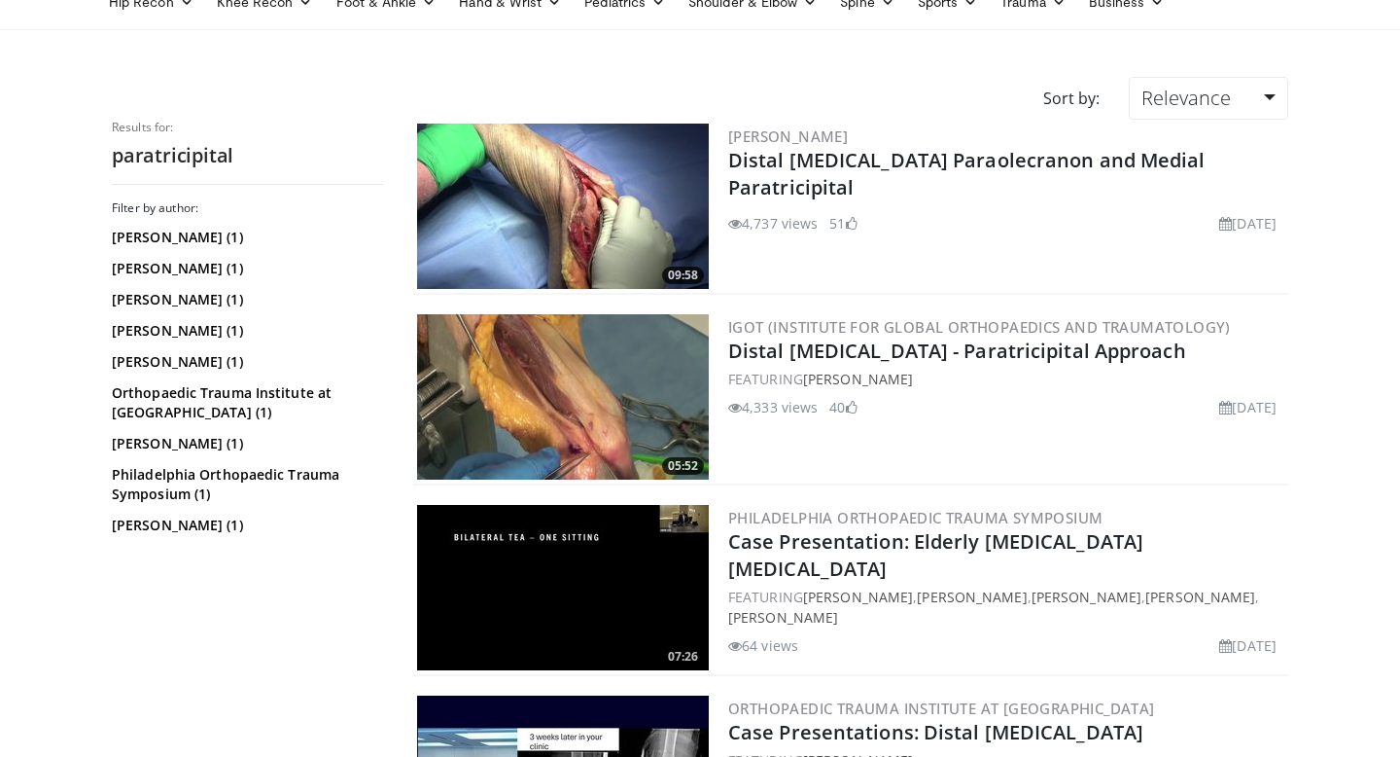
scroll to position [271, 0]
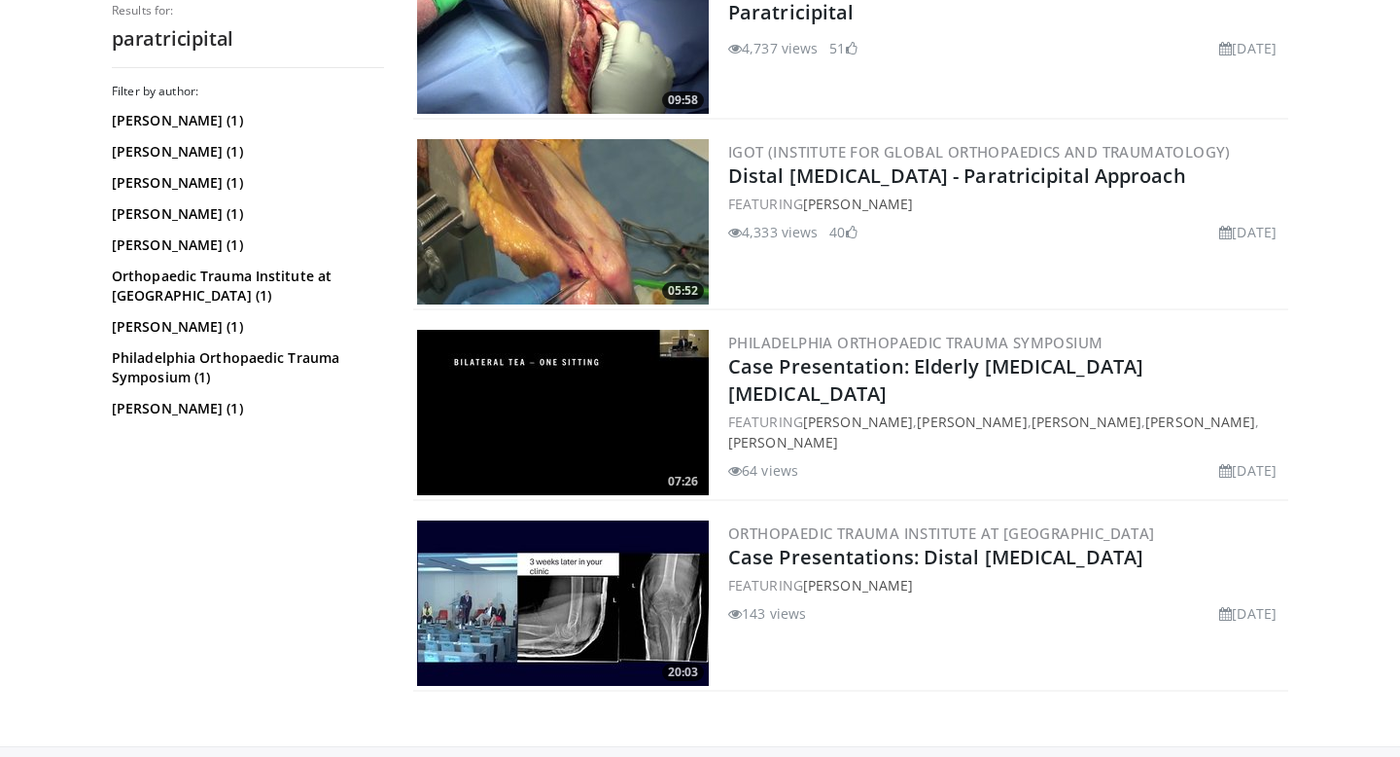
click at [530, 57] on img at bounding box center [563, 30] width 292 height 165
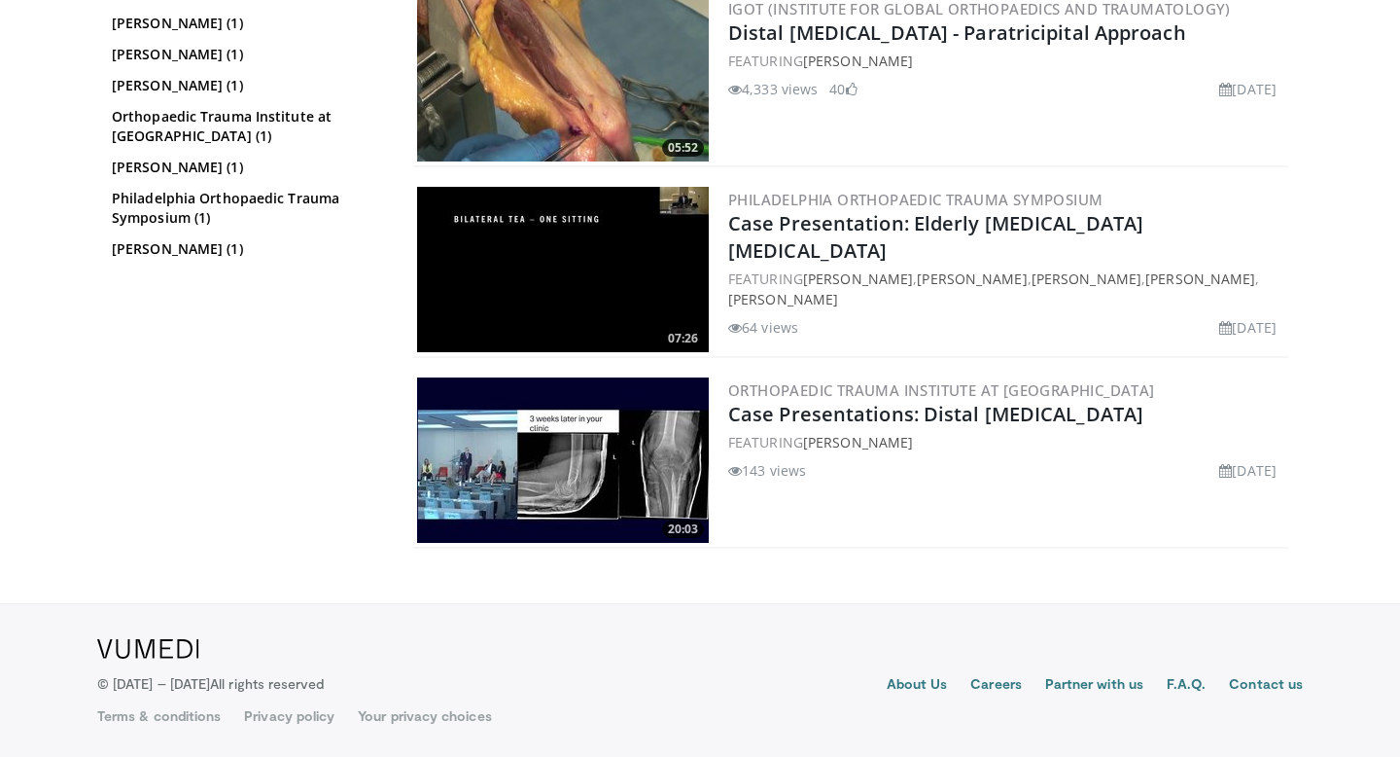
scroll to position [0, 0]
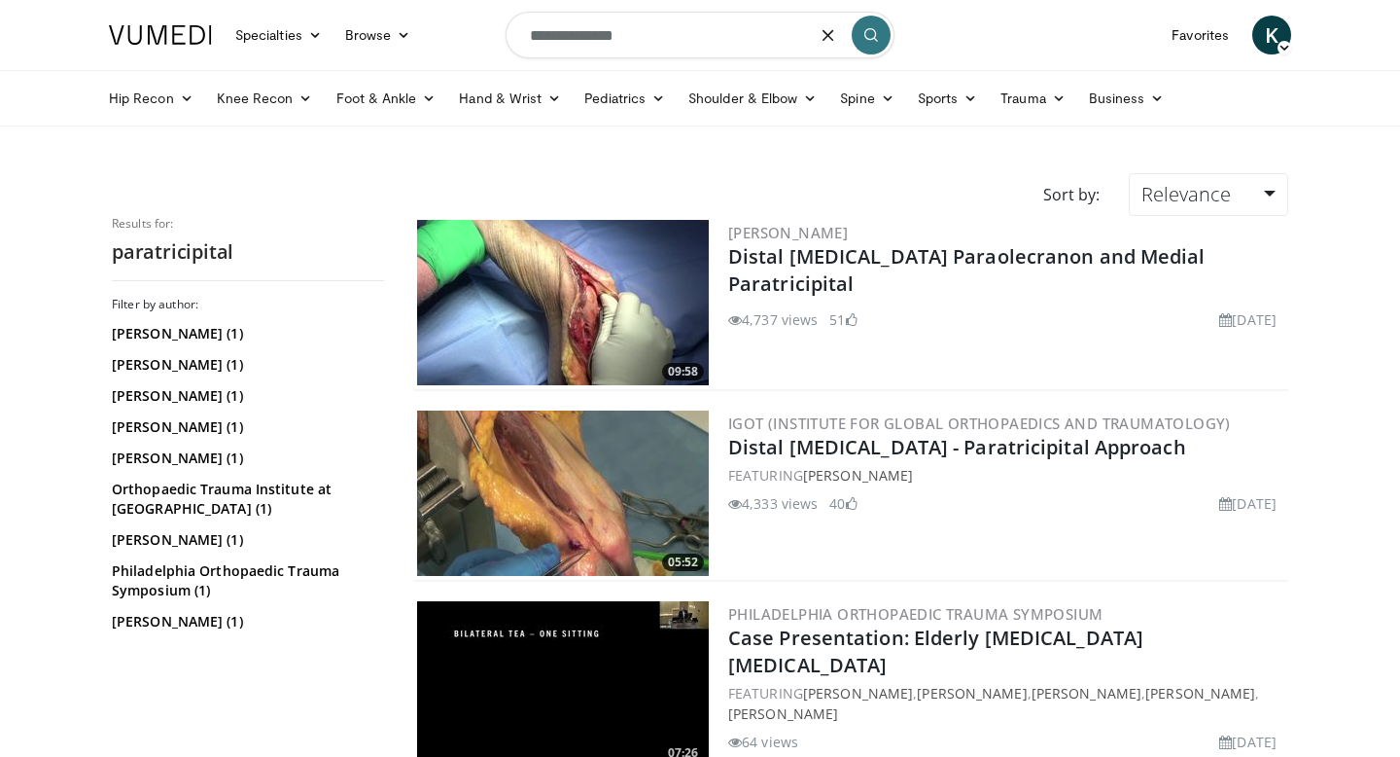
click at [623, 38] on input "**********" at bounding box center [700, 35] width 389 height 47
type input "**********"
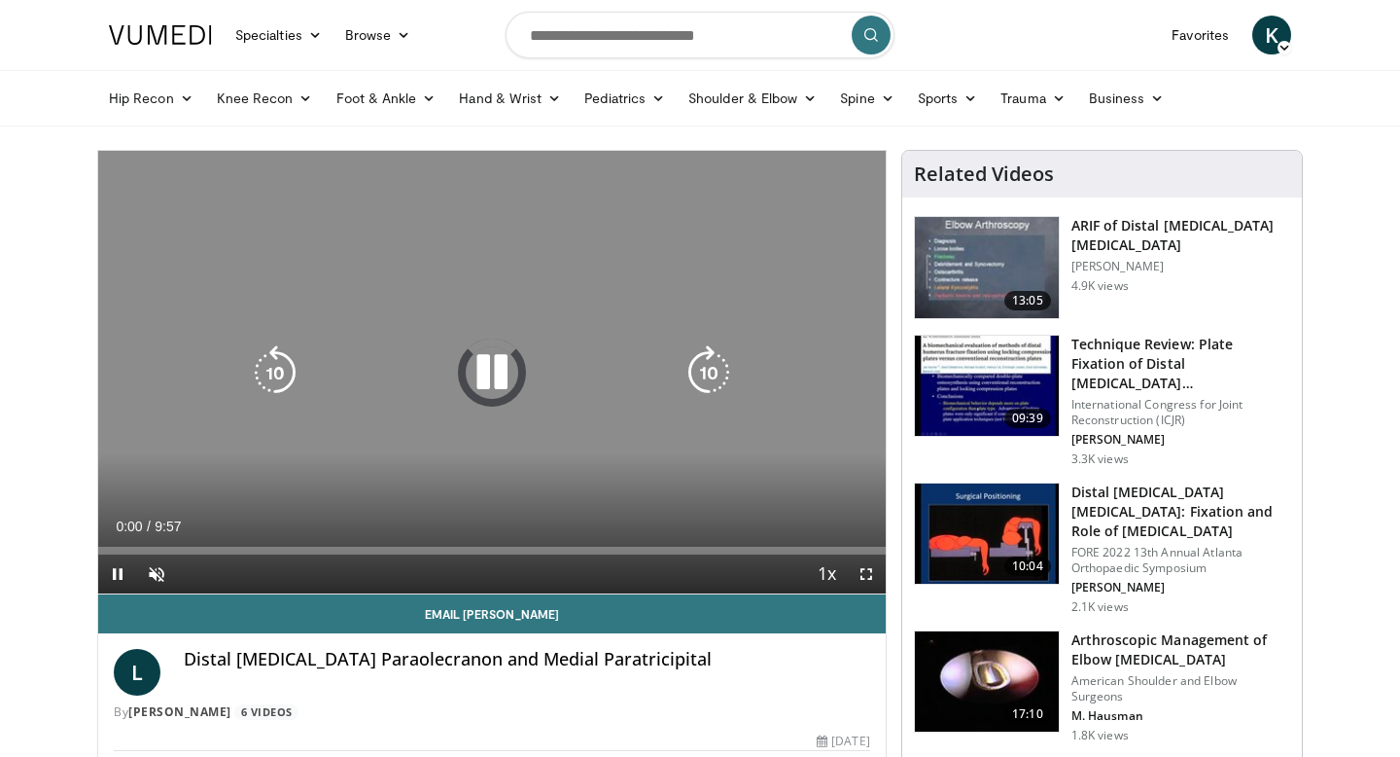
scroll to position [12, 0]
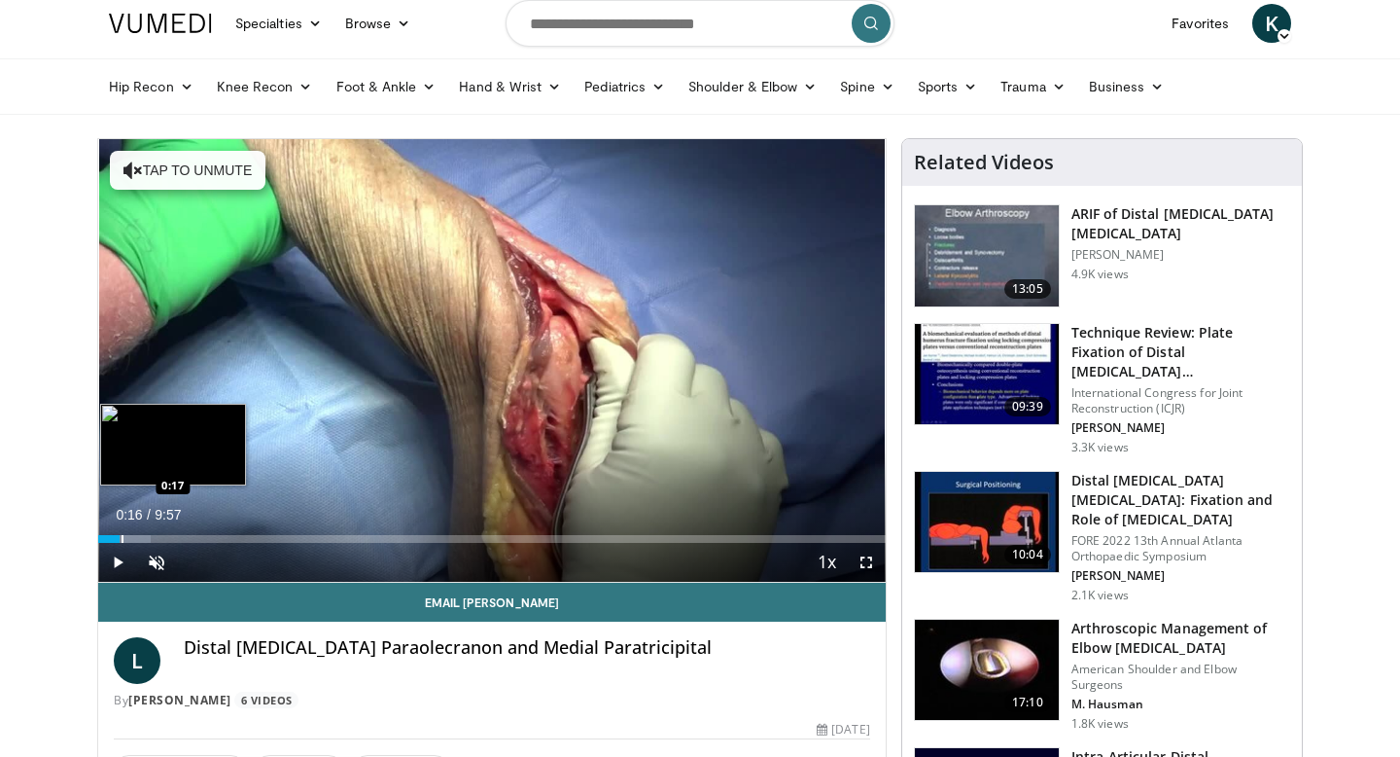
click at [120, 535] on div "Progress Bar" at bounding box center [124, 539] width 53 height 8
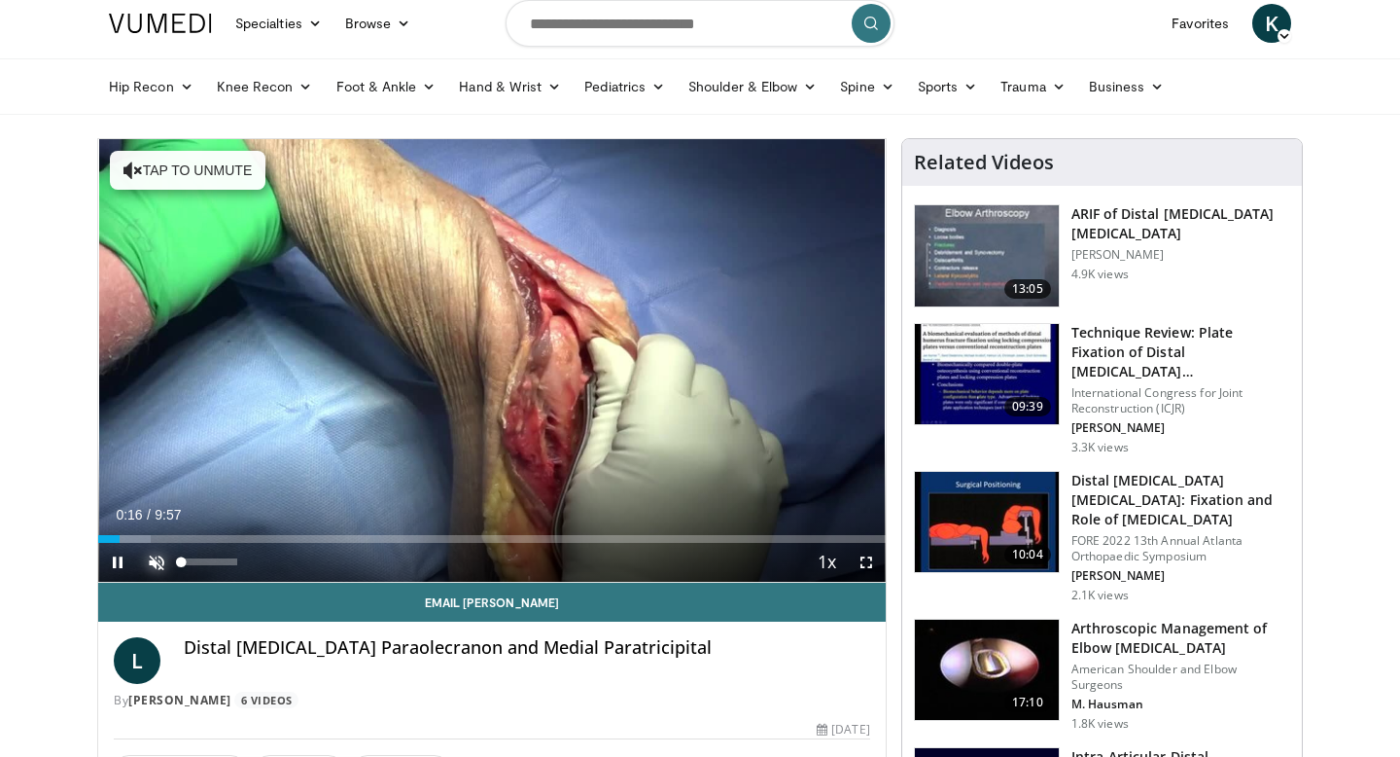
click at [150, 561] on span "Video Player" at bounding box center [156, 562] width 39 height 39
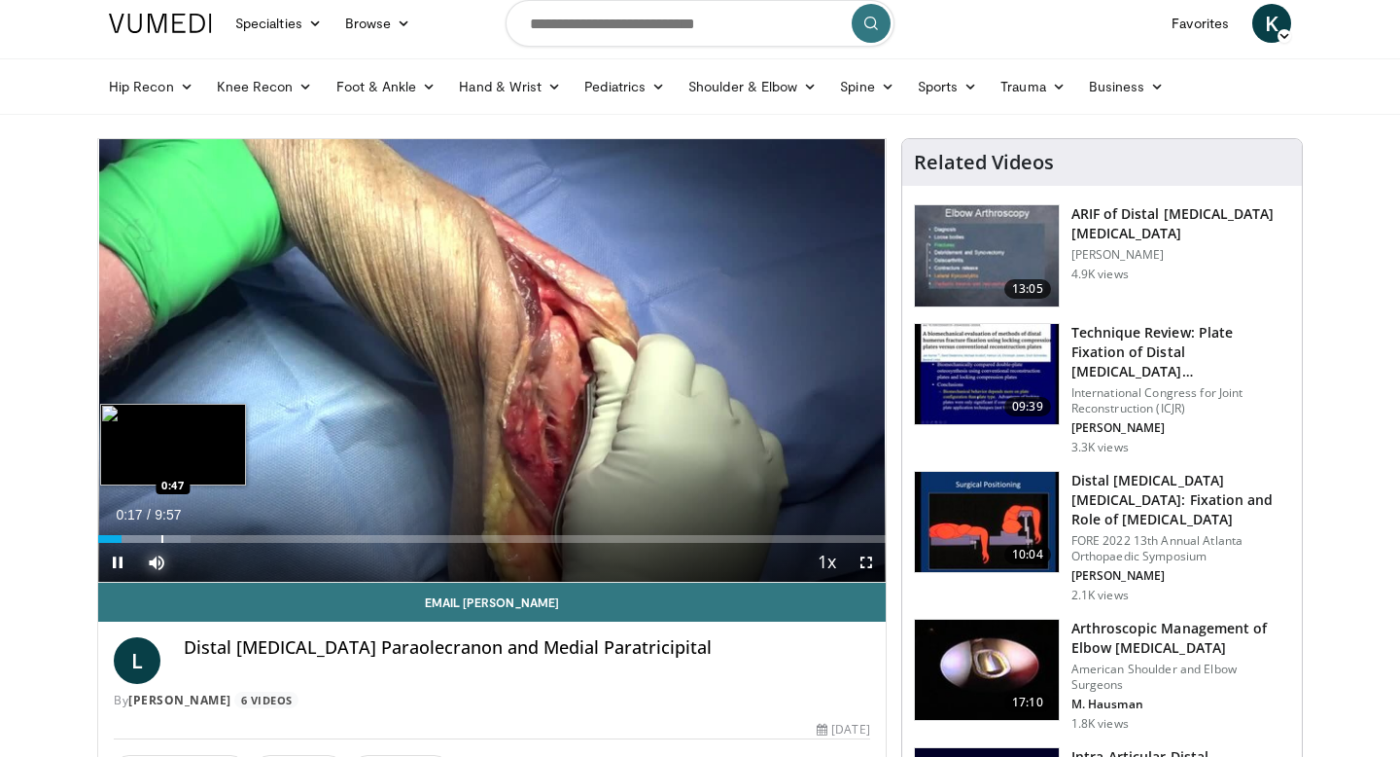
click at [151, 532] on div "Loaded : 11.69% 0:17 0:47" at bounding box center [492, 533] width 788 height 18
click at [184, 536] on div "Progress Bar" at bounding box center [185, 539] width 2 height 8
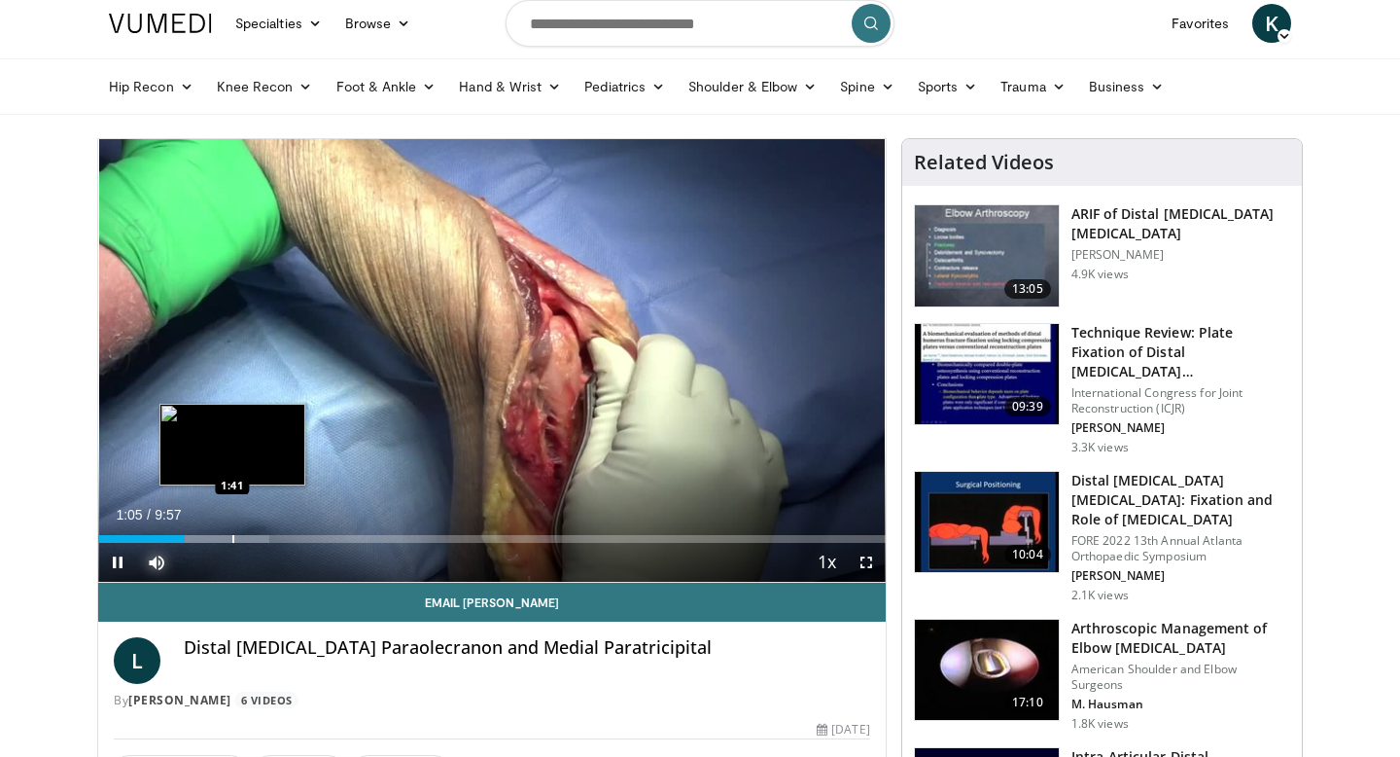
click at [232, 535] on div "Progress Bar" at bounding box center [233, 539] width 2 height 8
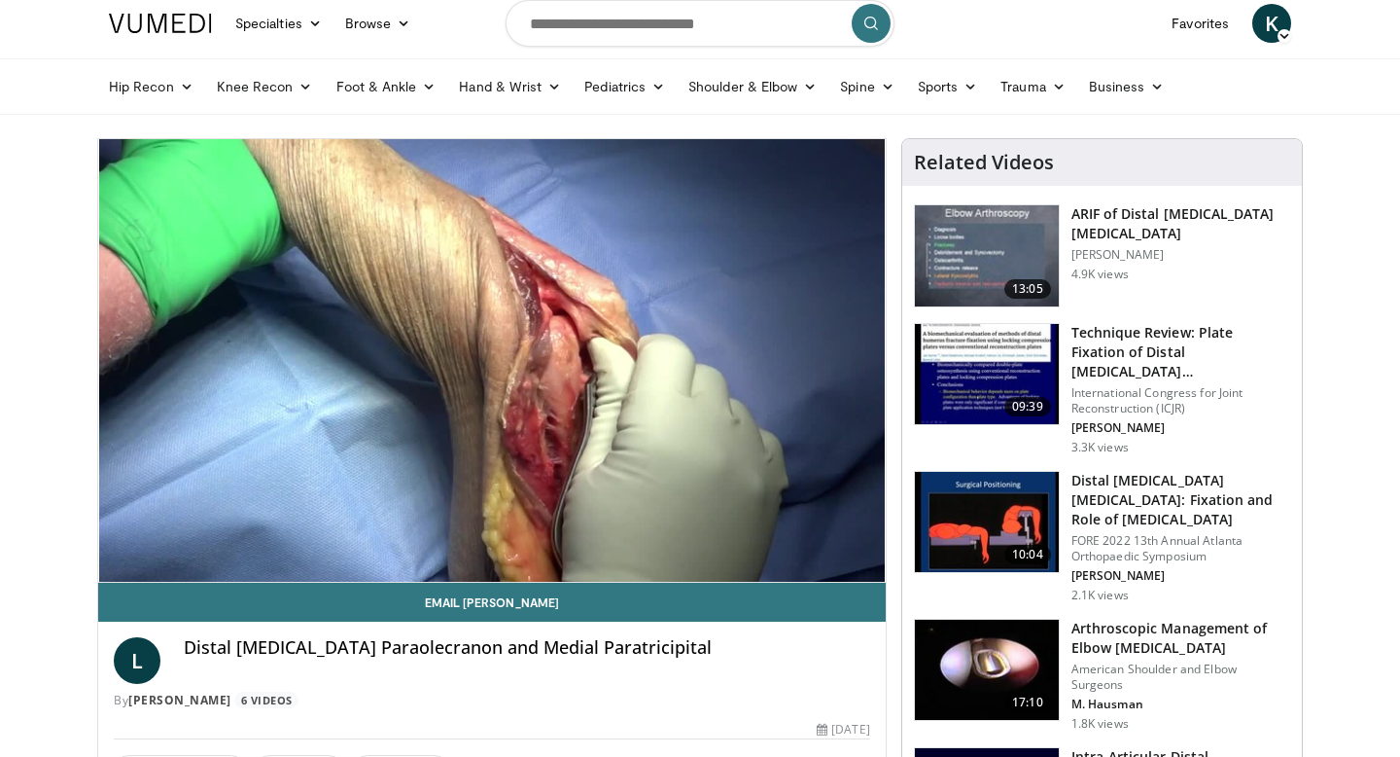
click at [295, 536] on div "Loaded : 28.41% 1:43 2:30" at bounding box center [492, 539] width 788 height 8
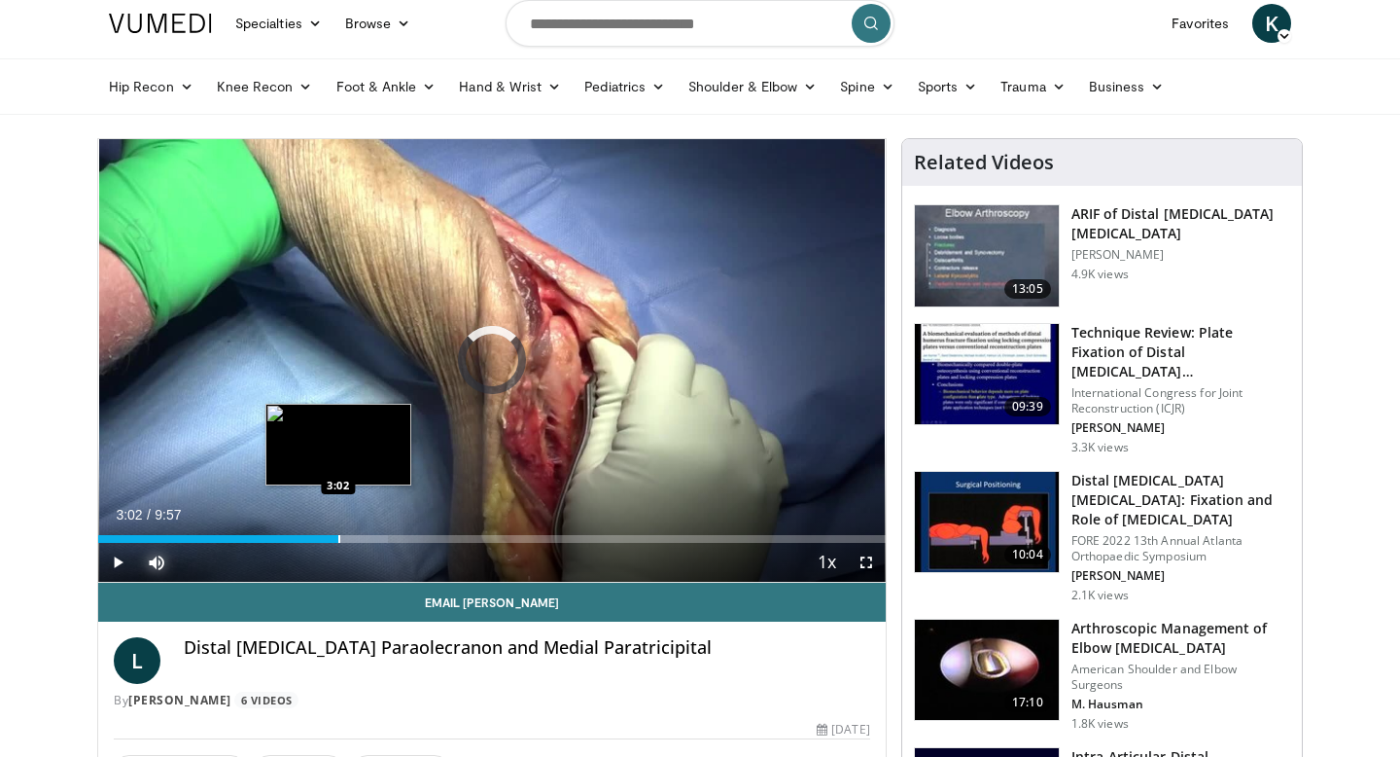
click at [338, 539] on div "Progress Bar" at bounding box center [339, 539] width 2 height 8
click at [369, 539] on div "Progress Bar" at bounding box center [370, 539] width 2 height 8
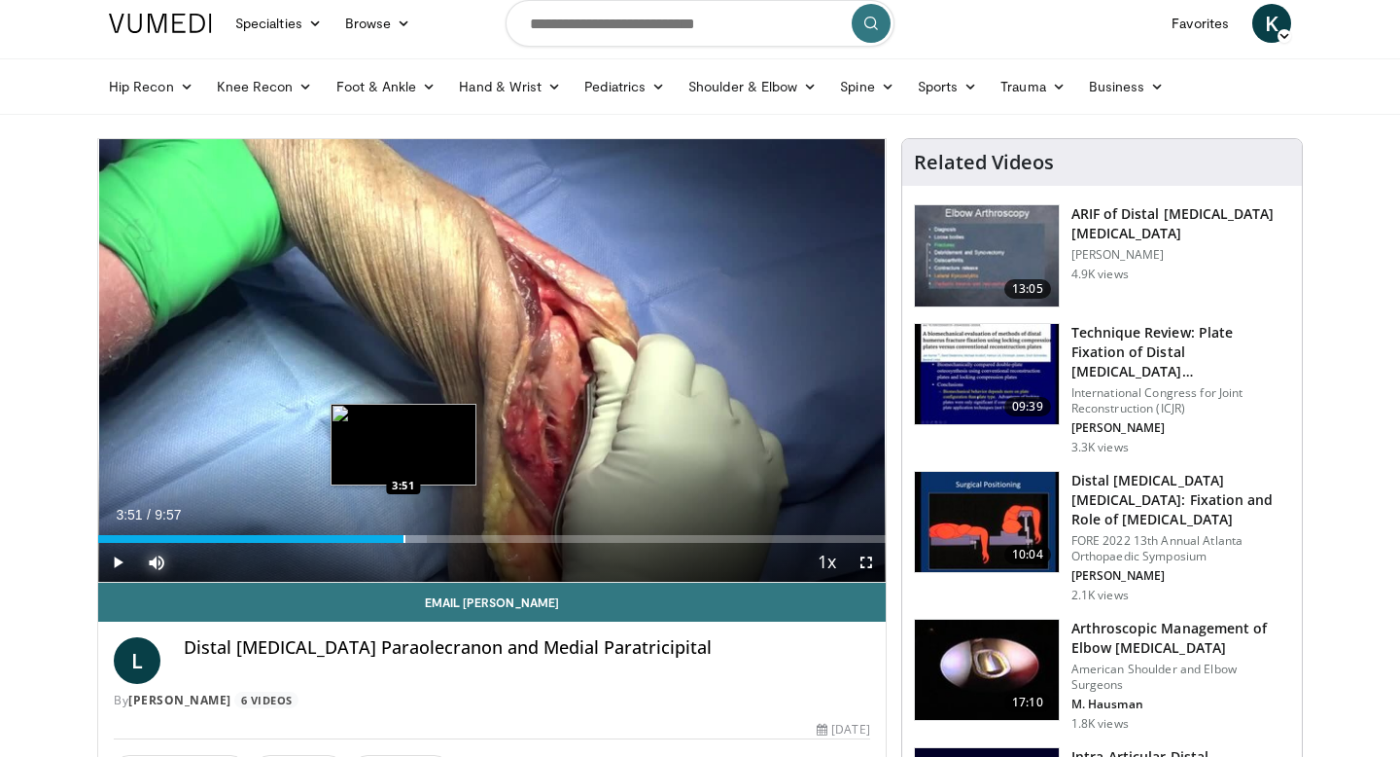
click at [404, 539] on div "Progress Bar" at bounding box center [405, 539] width 2 height 8
click at [444, 539] on div "Progress Bar" at bounding box center [445, 539] width 2 height 8
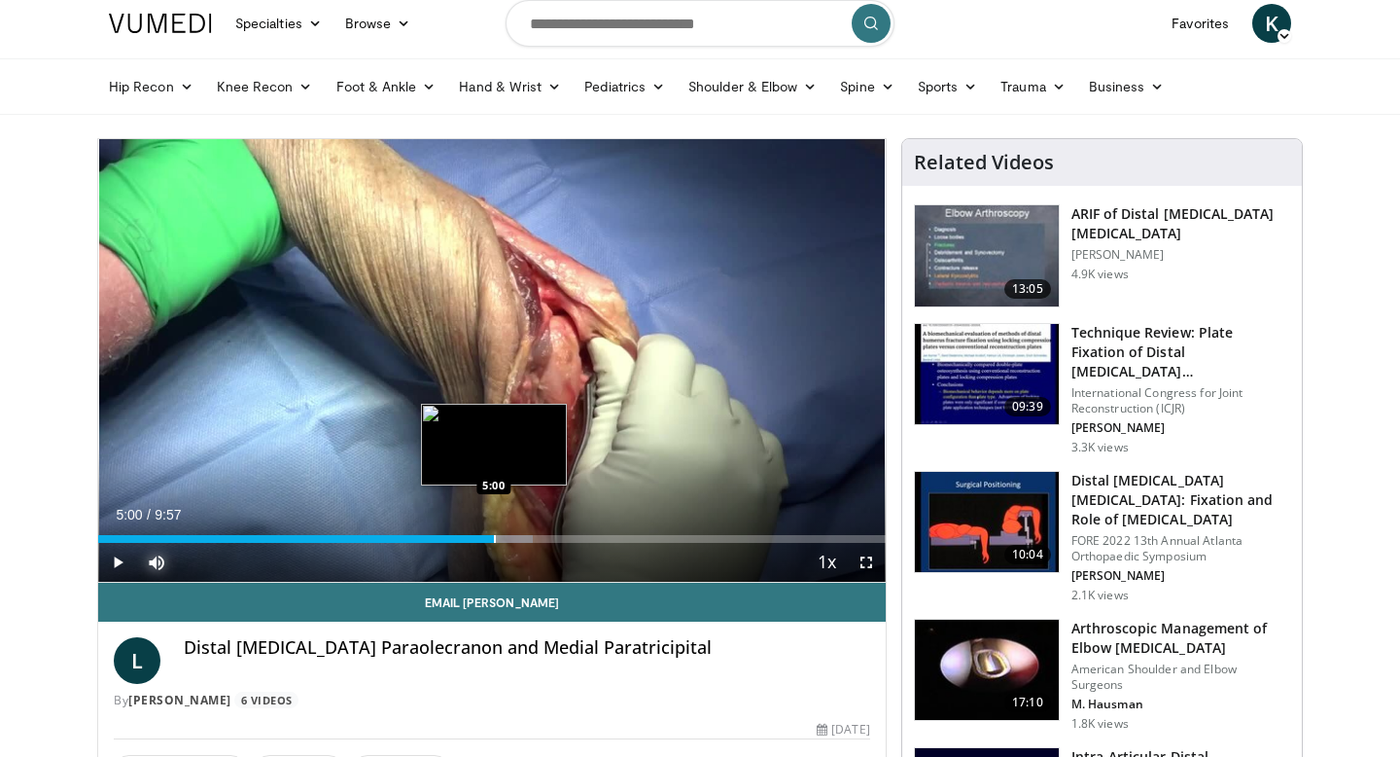
click at [494, 538] on div "Progress Bar" at bounding box center [495, 539] width 2 height 8
click at [521, 538] on div "Progress Bar" at bounding box center [522, 539] width 2 height 8
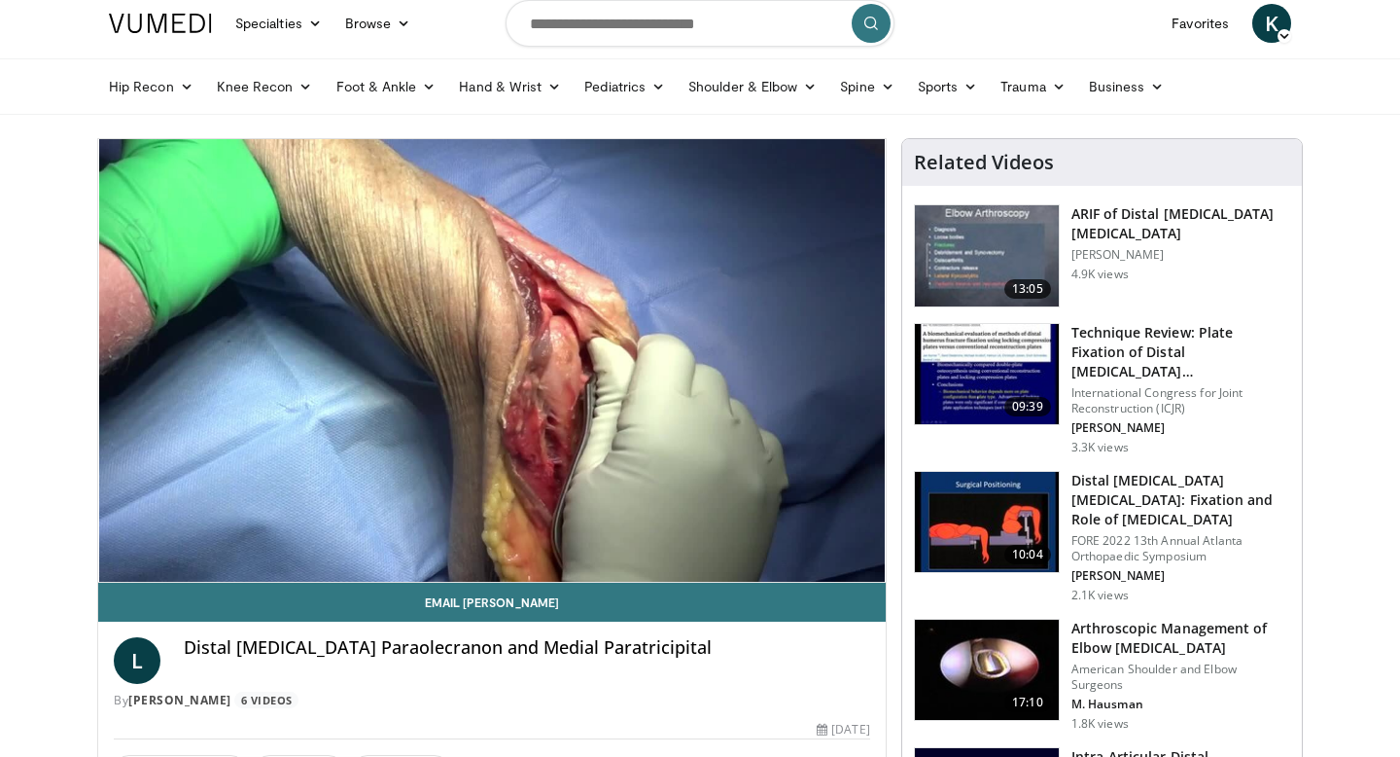
click at [1259, 24] on span "K" at bounding box center [1272, 23] width 39 height 39
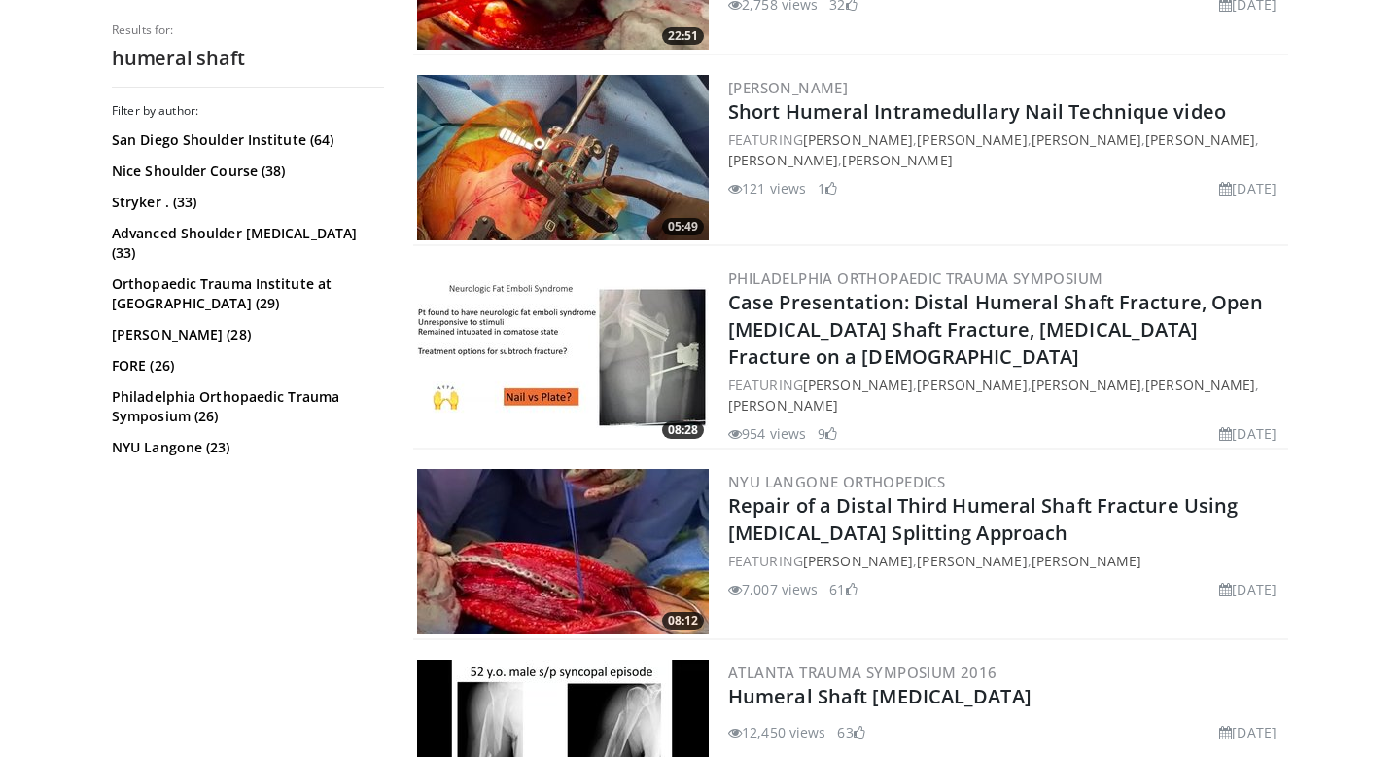
scroll to position [1486, 0]
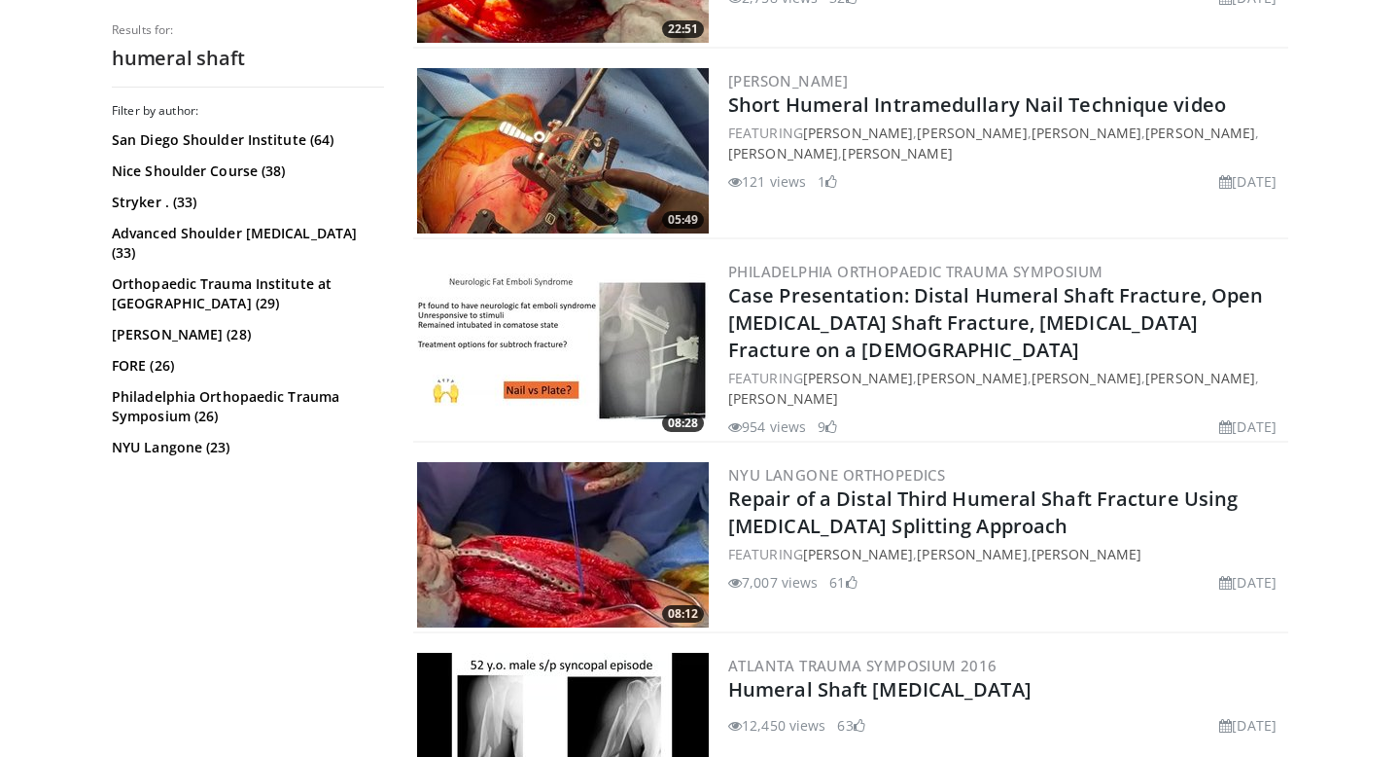
click at [529, 518] on img at bounding box center [563, 544] width 292 height 165
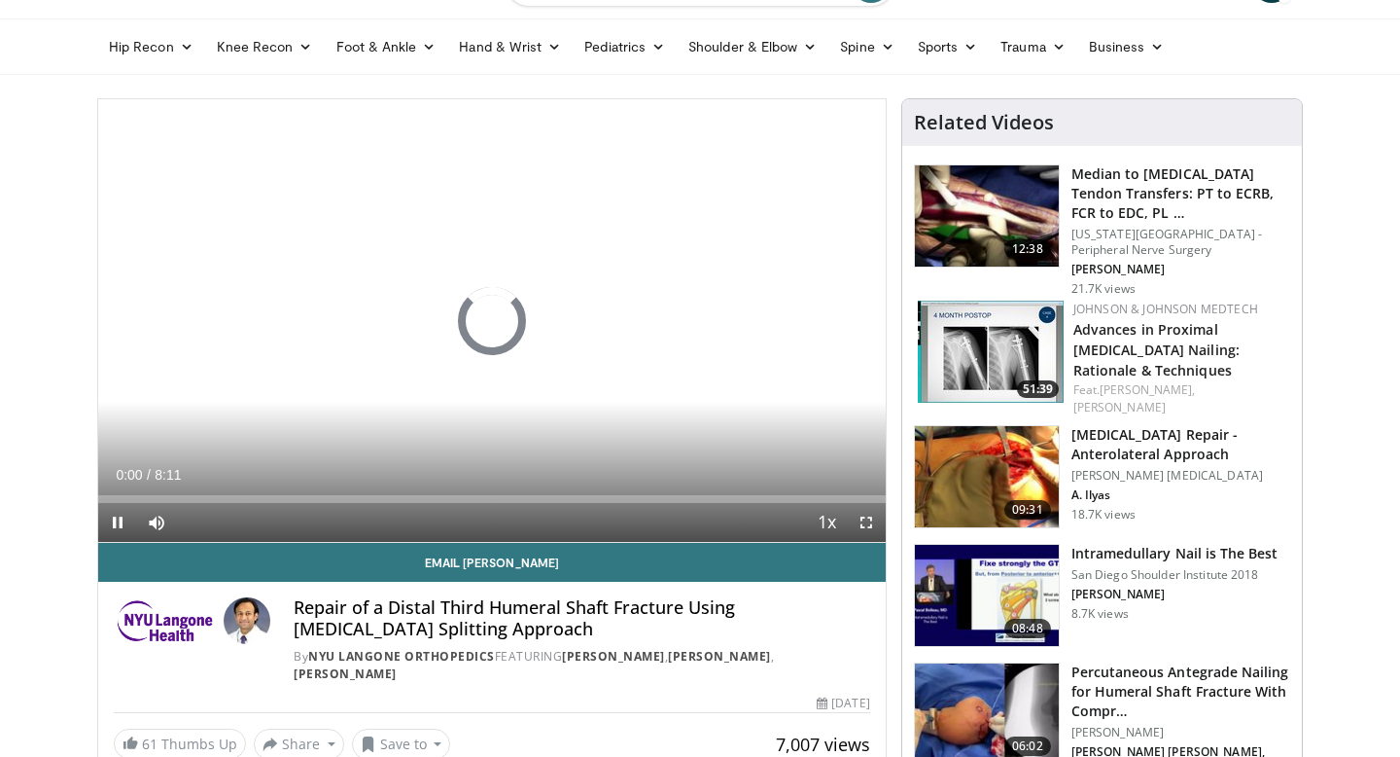
scroll to position [161, 0]
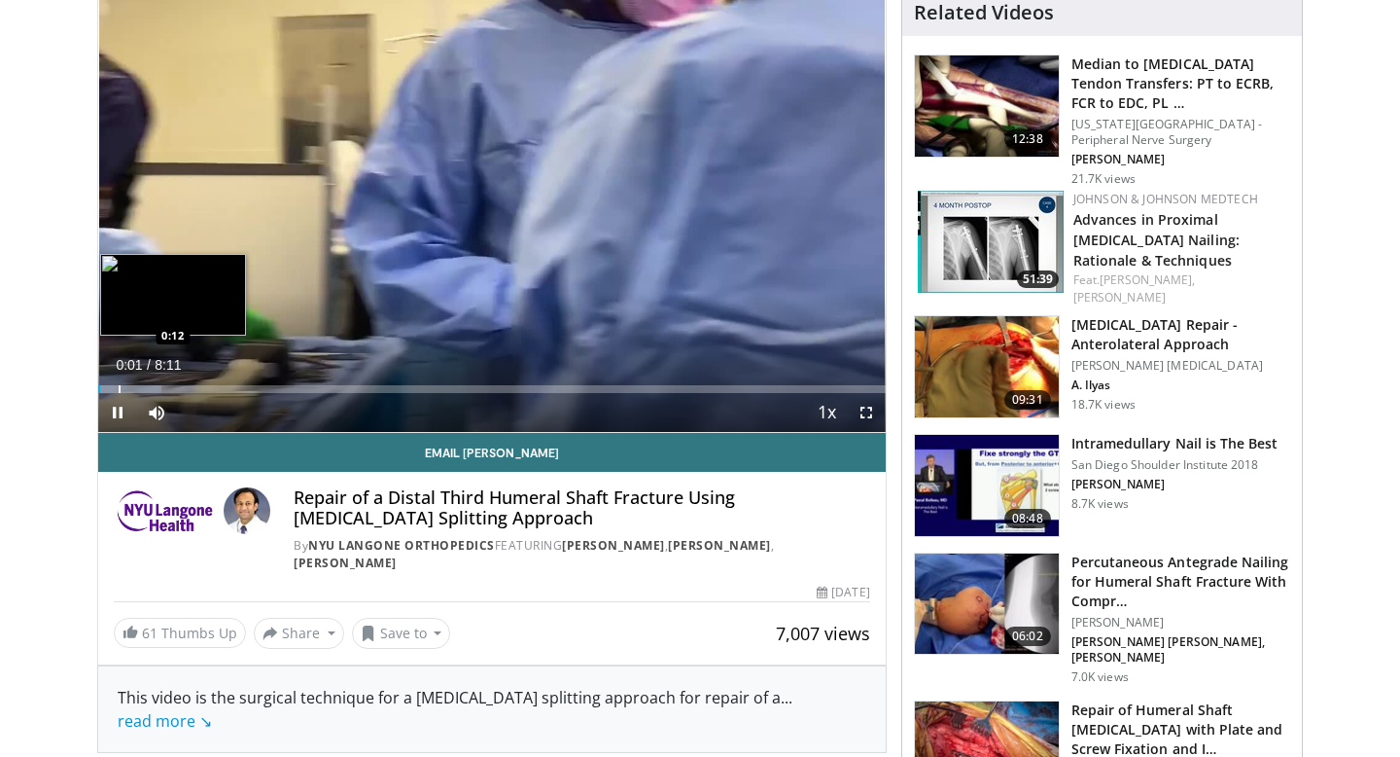
click at [119, 385] on div "Progress Bar" at bounding box center [120, 389] width 2 height 8
click at [141, 387] on div "Progress Bar" at bounding box center [140, 389] width 2 height 8
click at [164, 385] on div "Progress Bar" at bounding box center [165, 389] width 2 height 8
click at [190, 385] on div "10 seconds Tap to unmute" at bounding box center [492, 210] width 788 height 442
click at [200, 382] on div "Loaded : 22.20% 1:03 1:03" at bounding box center [492, 383] width 788 height 18
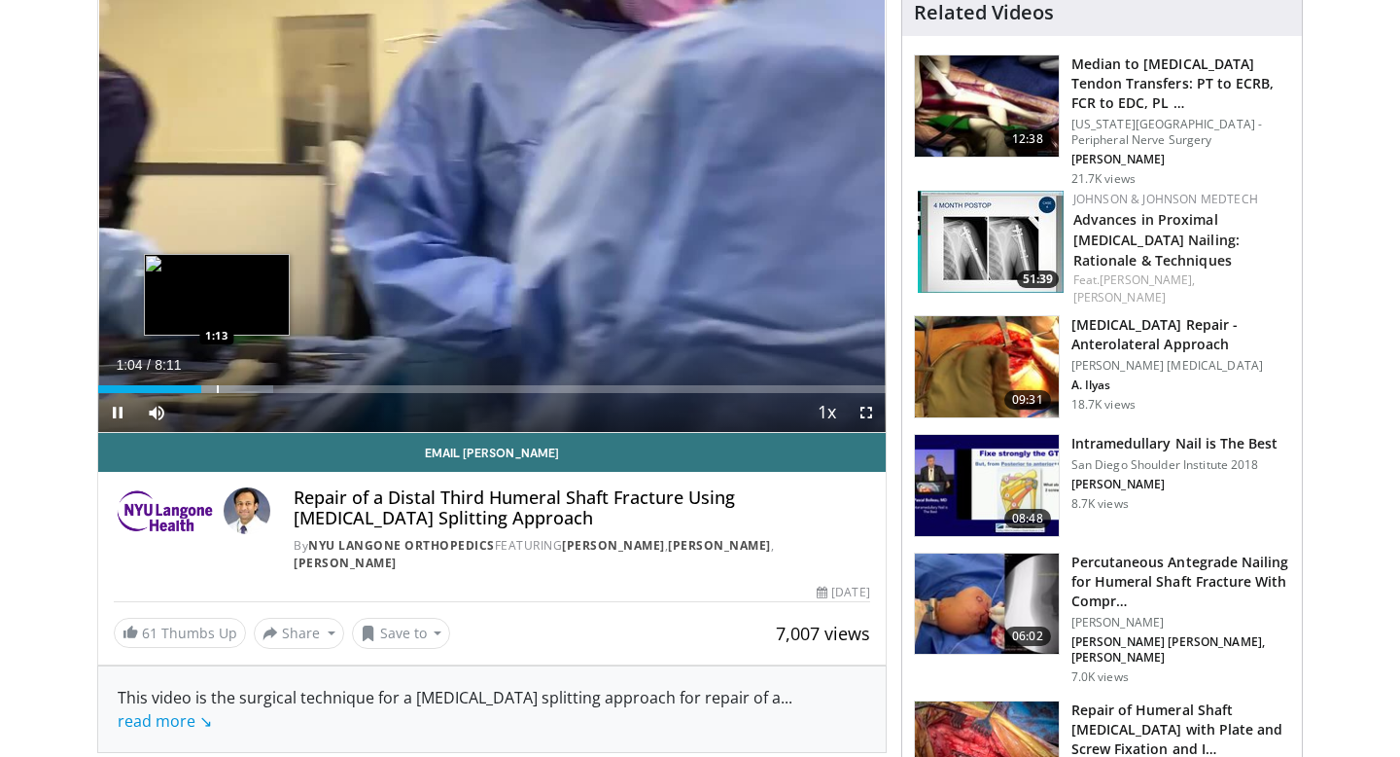
click at [217, 388] on div "Progress Bar" at bounding box center [218, 389] width 2 height 8
click at [240, 385] on div "Progress Bar" at bounding box center [239, 389] width 2 height 8
click at [257, 386] on div "Progress Bar" at bounding box center [256, 389] width 2 height 8
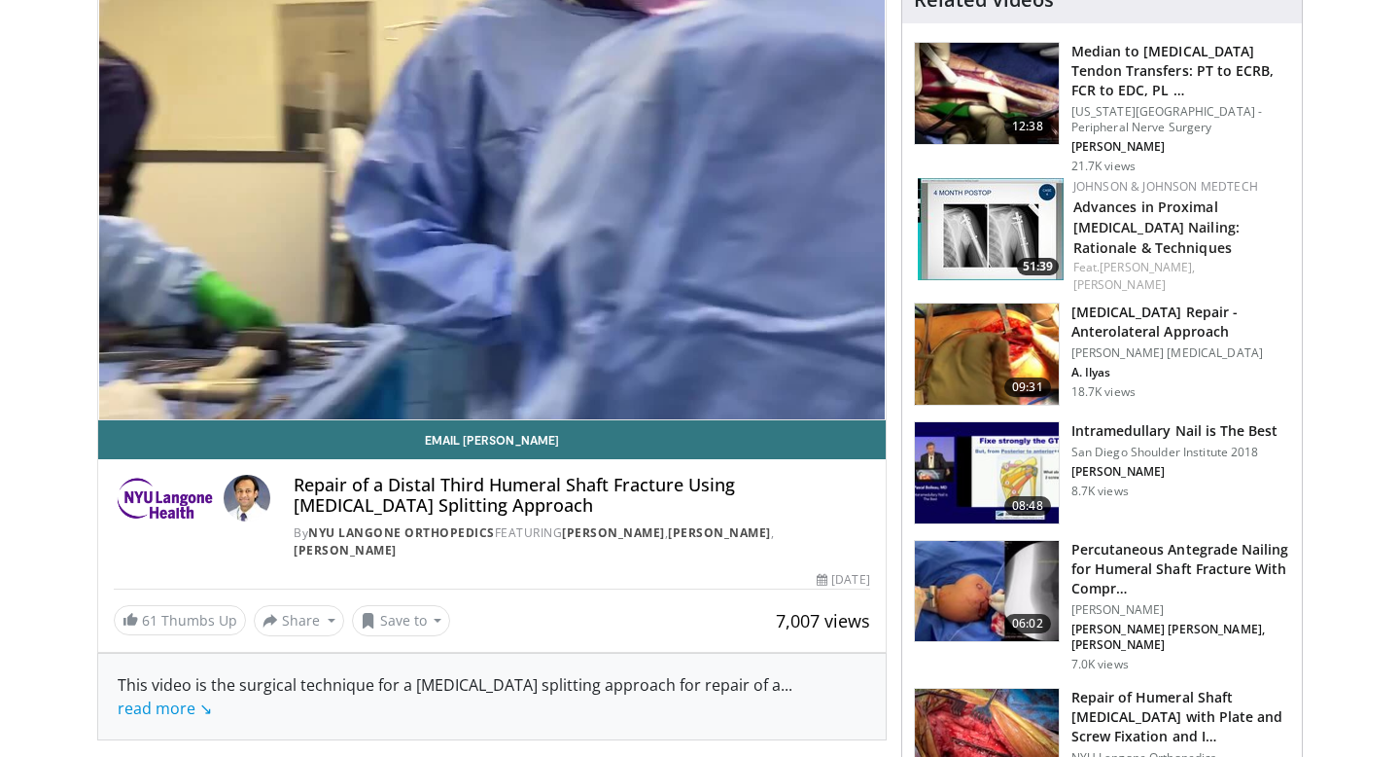
scroll to position [182, 0]
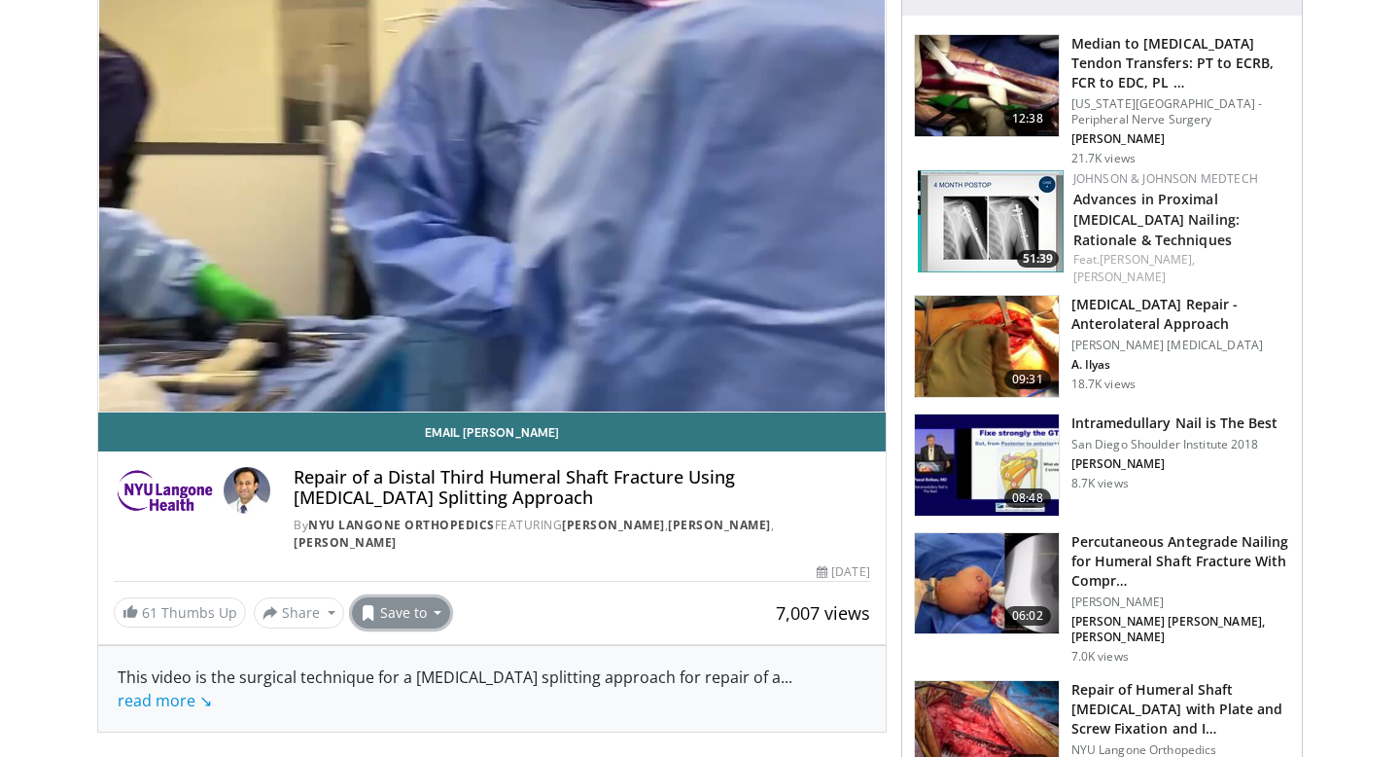
click at [386, 597] on button "Save to" at bounding box center [401, 612] width 99 height 31
click at [392, 644] on span "Add to Favorites" at bounding box center [436, 654] width 120 height 21
click at [653, 600] on div "61 Thumbs Up Share Repair of a Distal Third ... × Enter one or more e-mail addr…" at bounding box center [492, 612] width 757 height 31
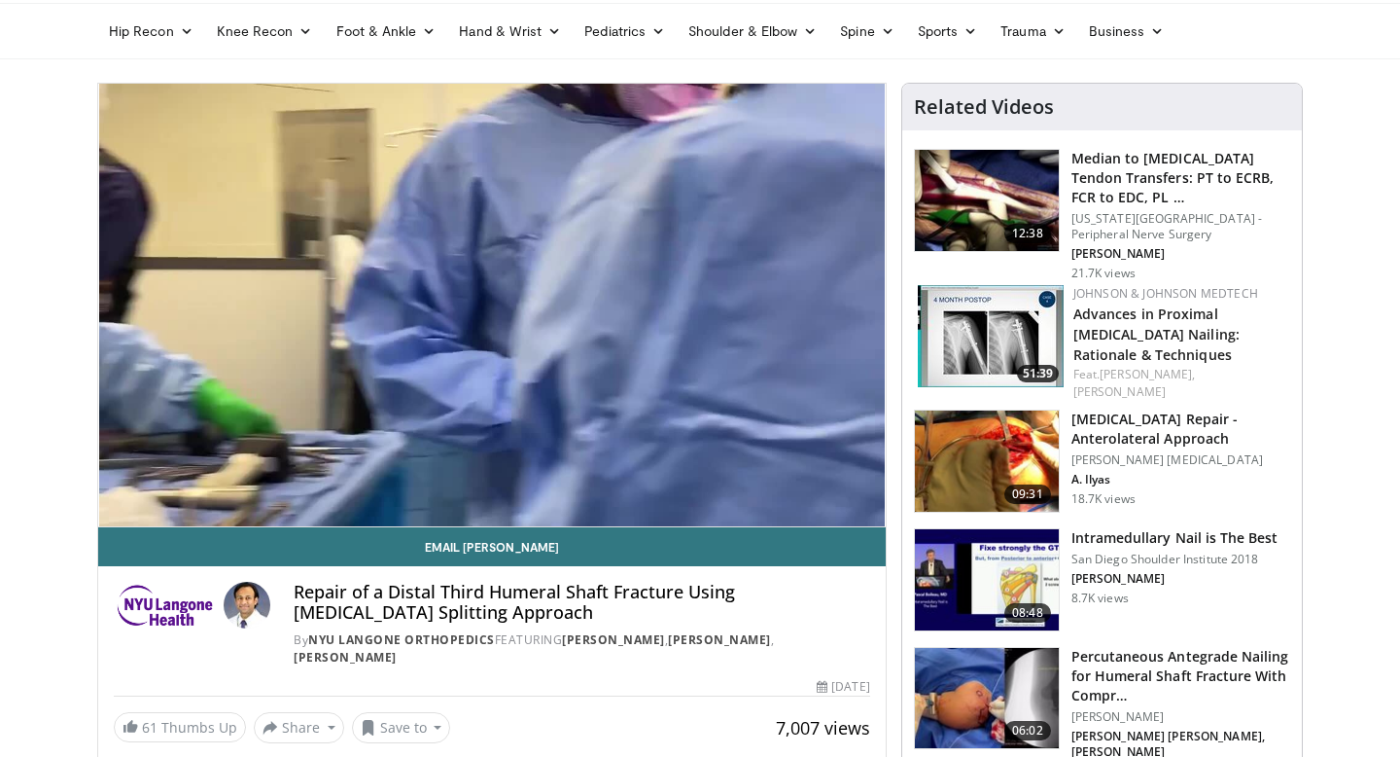
scroll to position [64, 0]
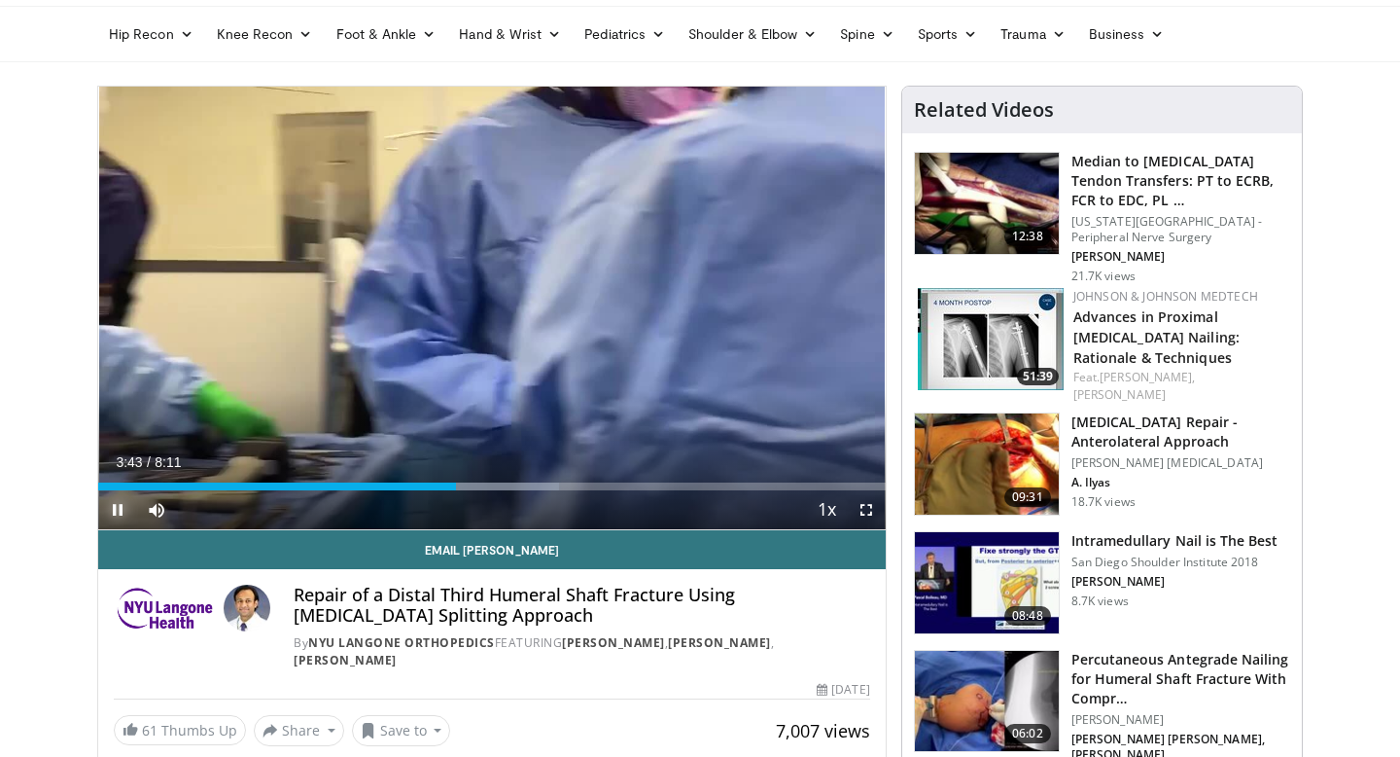
click at [124, 506] on span "Video Player" at bounding box center [117, 509] width 39 height 39
